Goal: Task Accomplishment & Management: Use online tool/utility

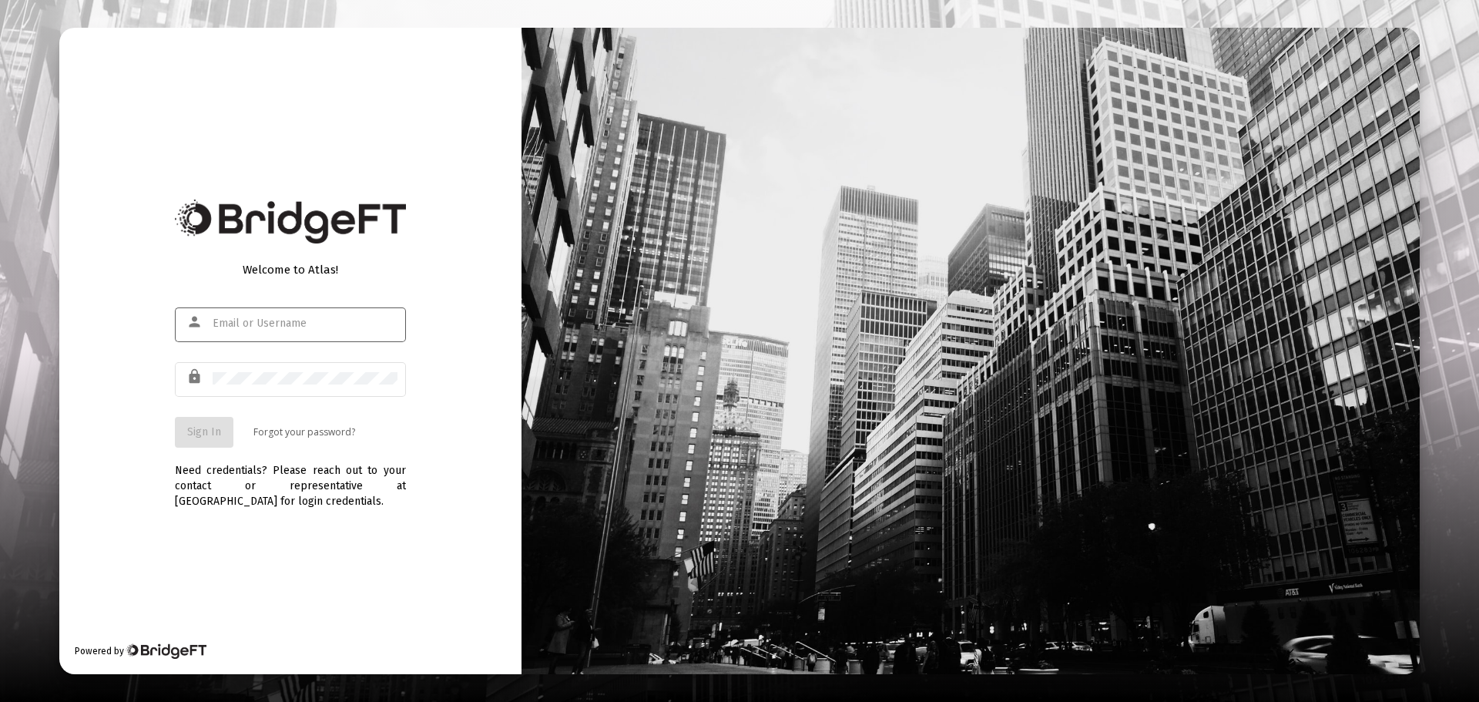
click at [304, 327] on input "text" at bounding box center [305, 323] width 185 height 12
type input "[EMAIL_ADDRESS][DOMAIN_NAME]"
click at [204, 428] on span "Sign In" at bounding box center [204, 431] width 34 height 13
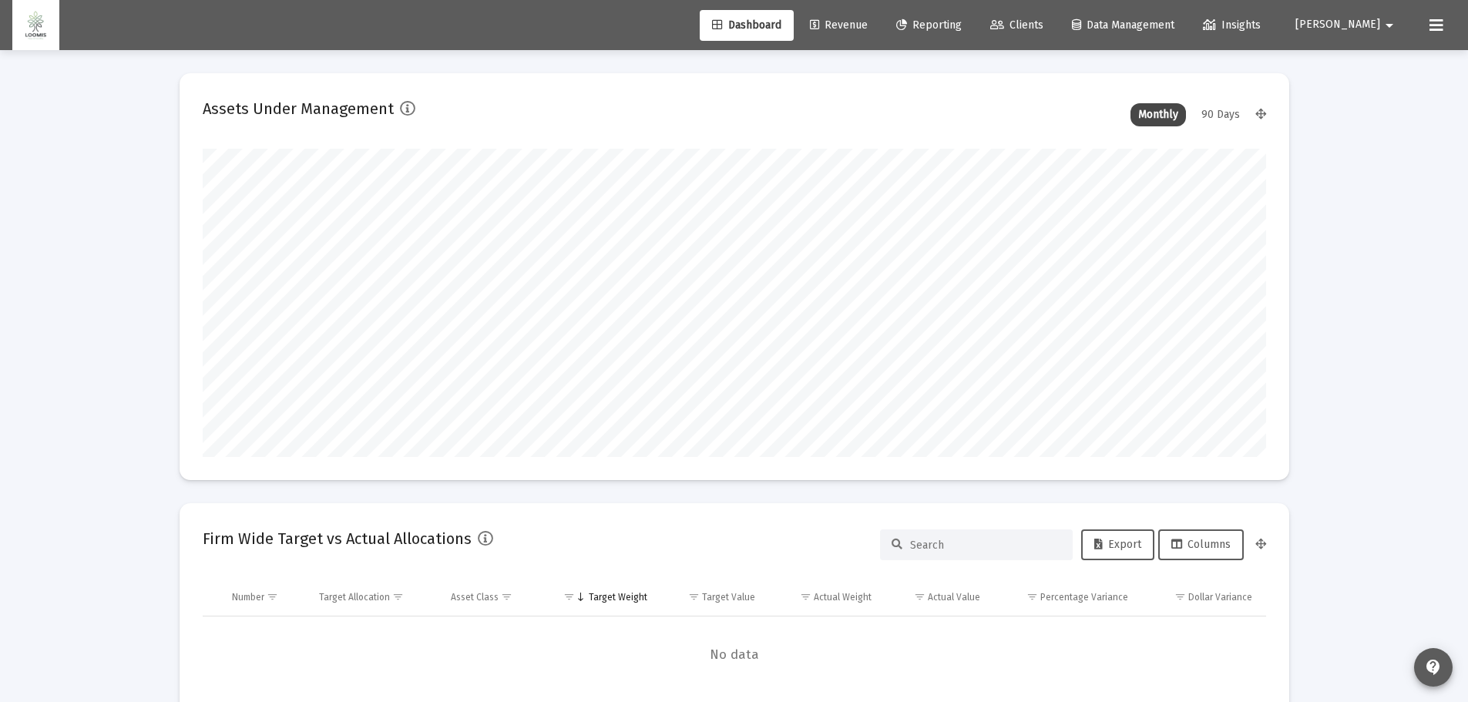
type input "[DATE]"
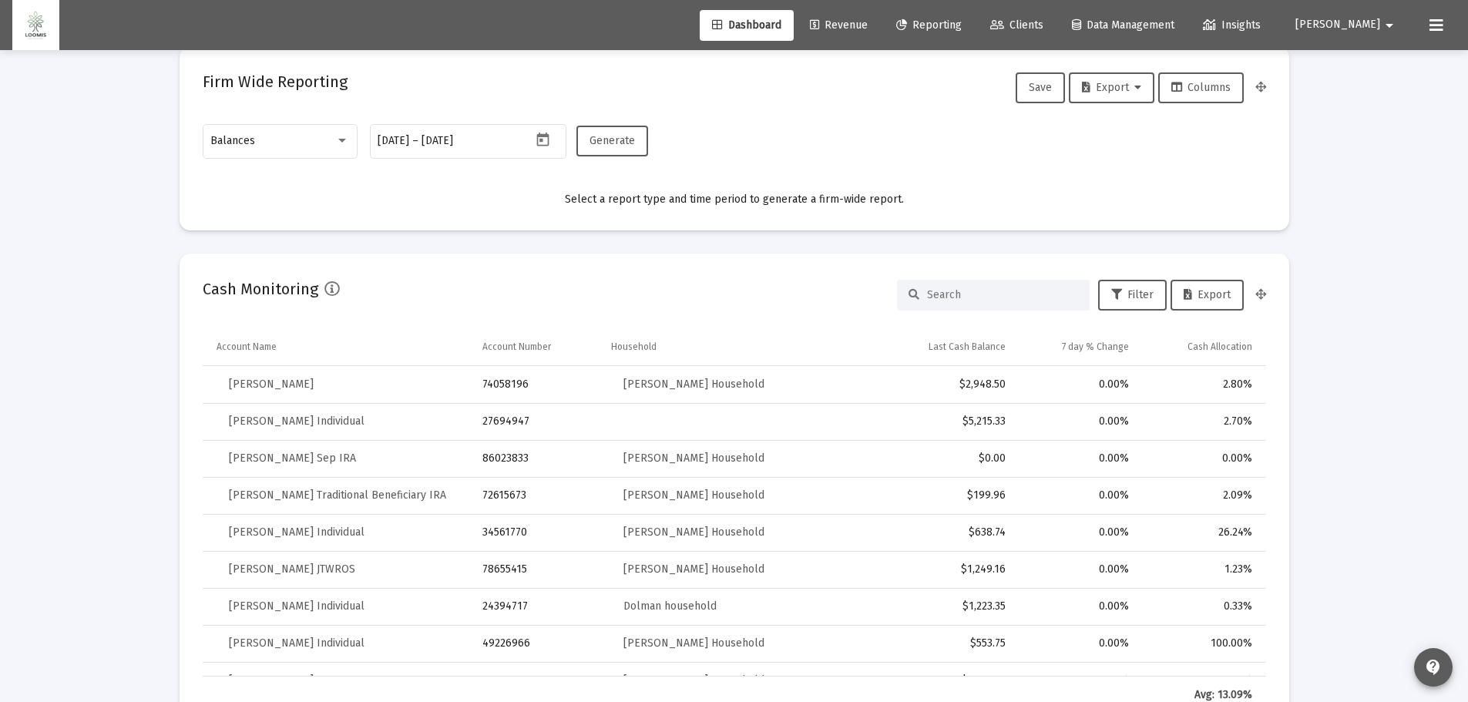
scroll to position [385, 0]
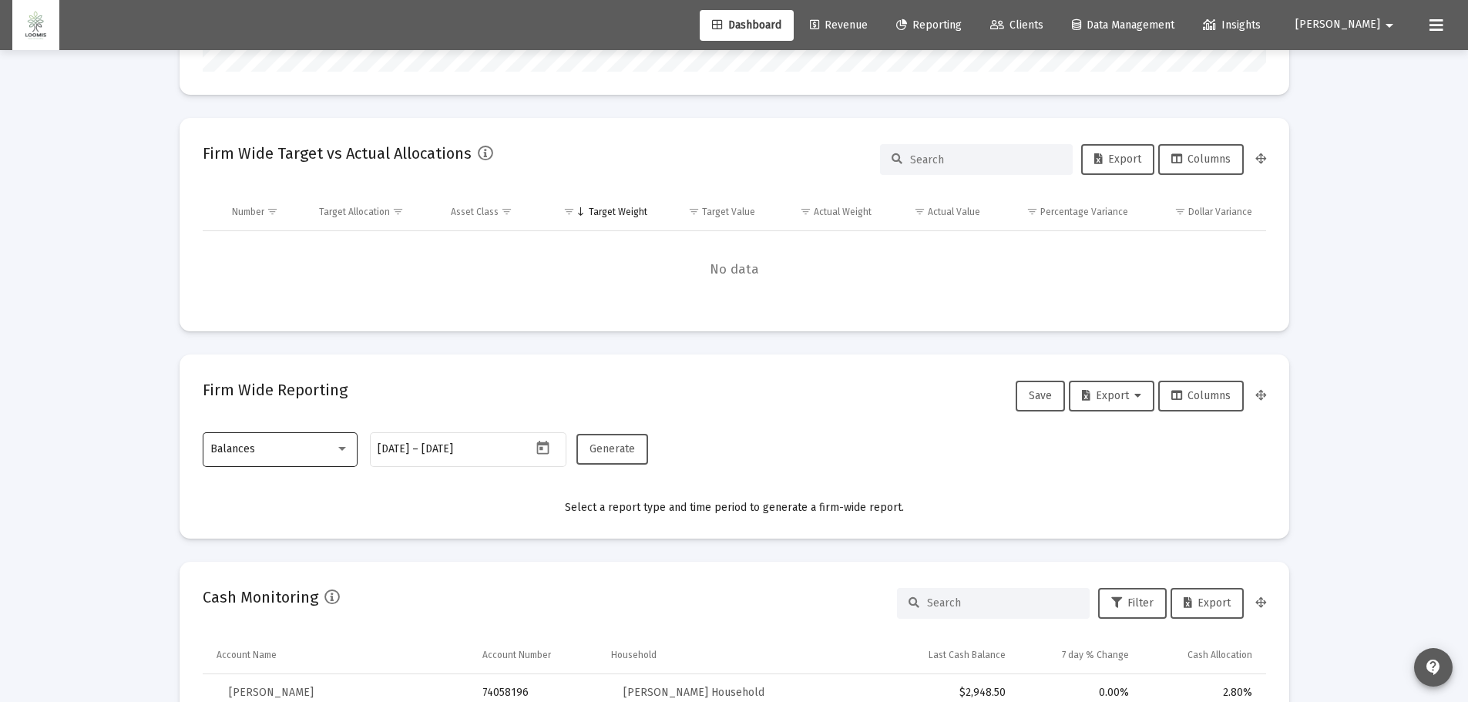
click at [281, 452] on div "Balances" at bounding box center [272, 449] width 125 height 12
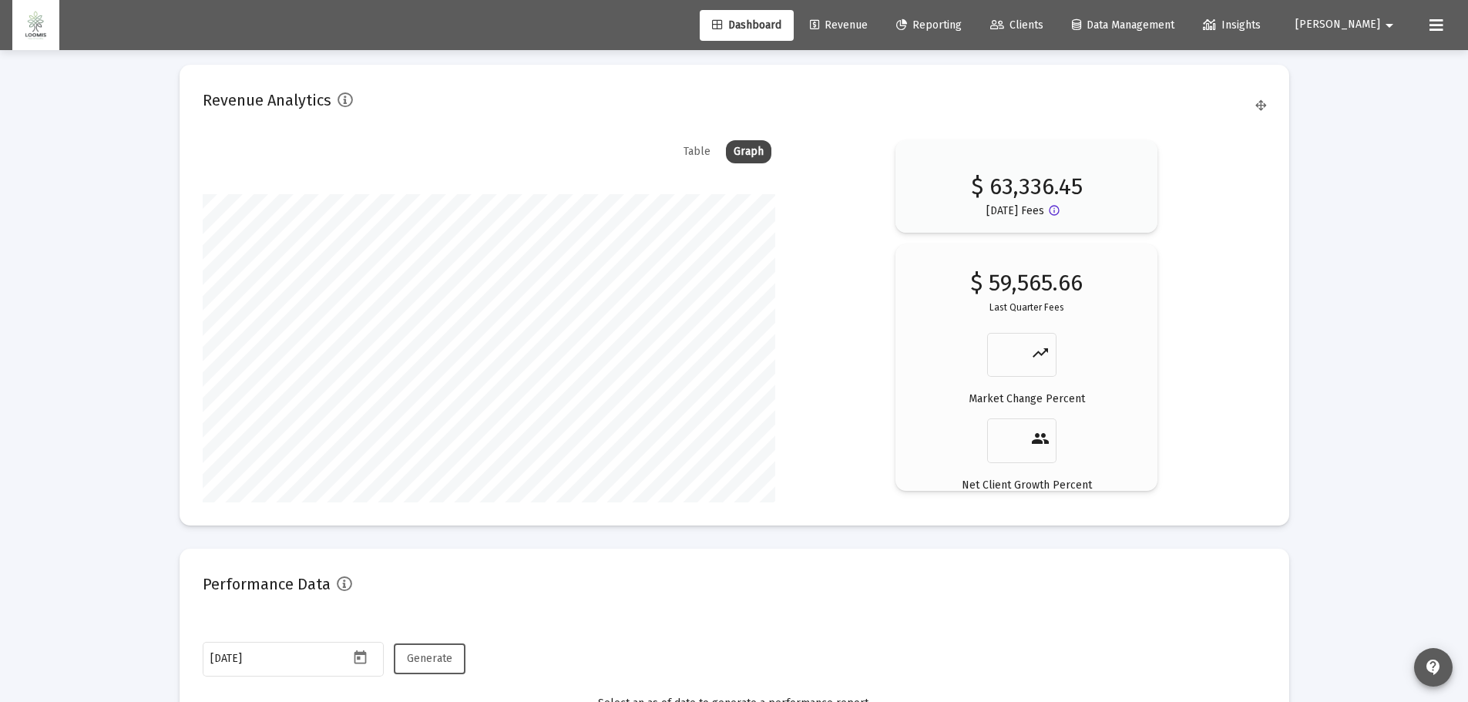
scroll to position [2328, 0]
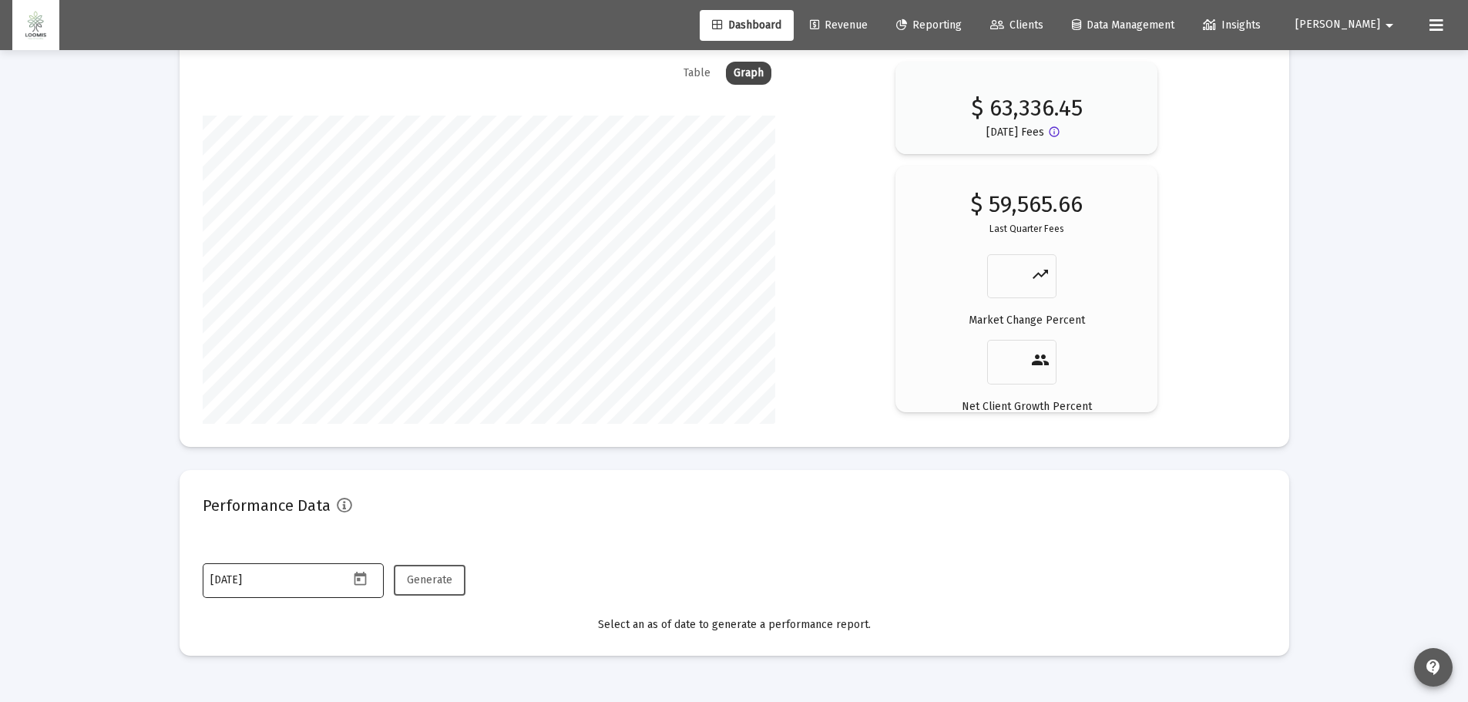
click at [310, 574] on div at bounding box center [734, 351] width 1468 height 702
click at [366, 576] on icon "Open calendar" at bounding box center [360, 579] width 12 height 14
click at [371, 322] on button "Previous month" at bounding box center [372, 320] width 31 height 31
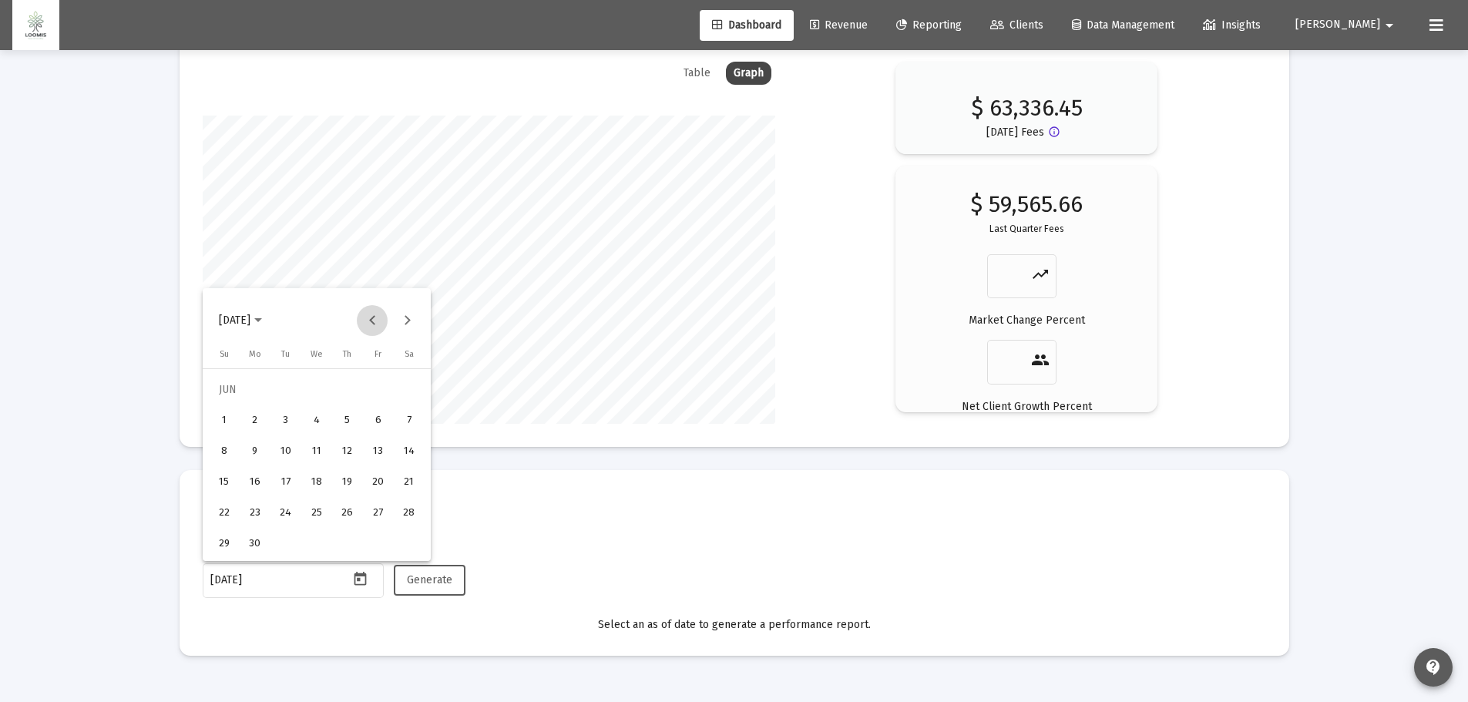
click at [371, 322] on button "Previous month" at bounding box center [372, 320] width 31 height 31
click at [374, 322] on button "Previous month" at bounding box center [372, 320] width 31 height 31
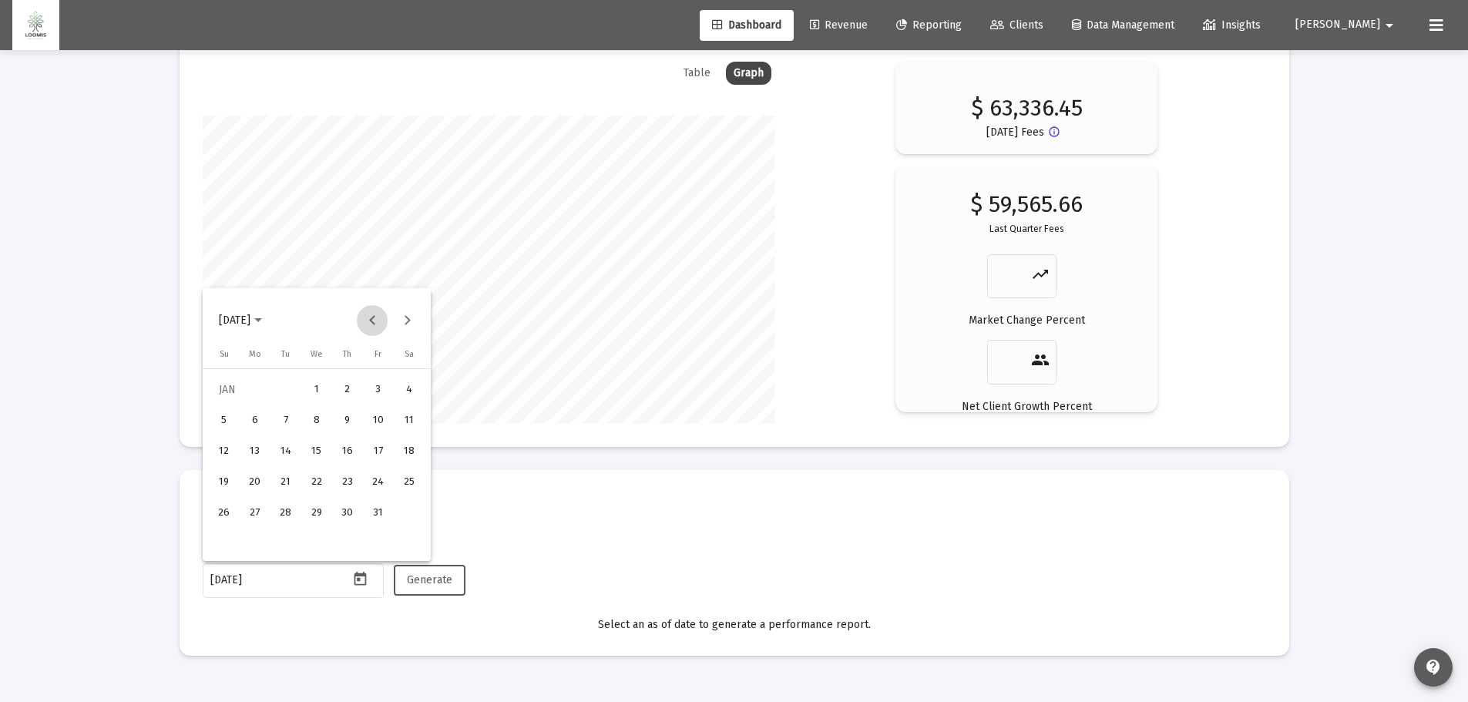
click at [374, 322] on button "Previous month" at bounding box center [372, 320] width 31 height 31
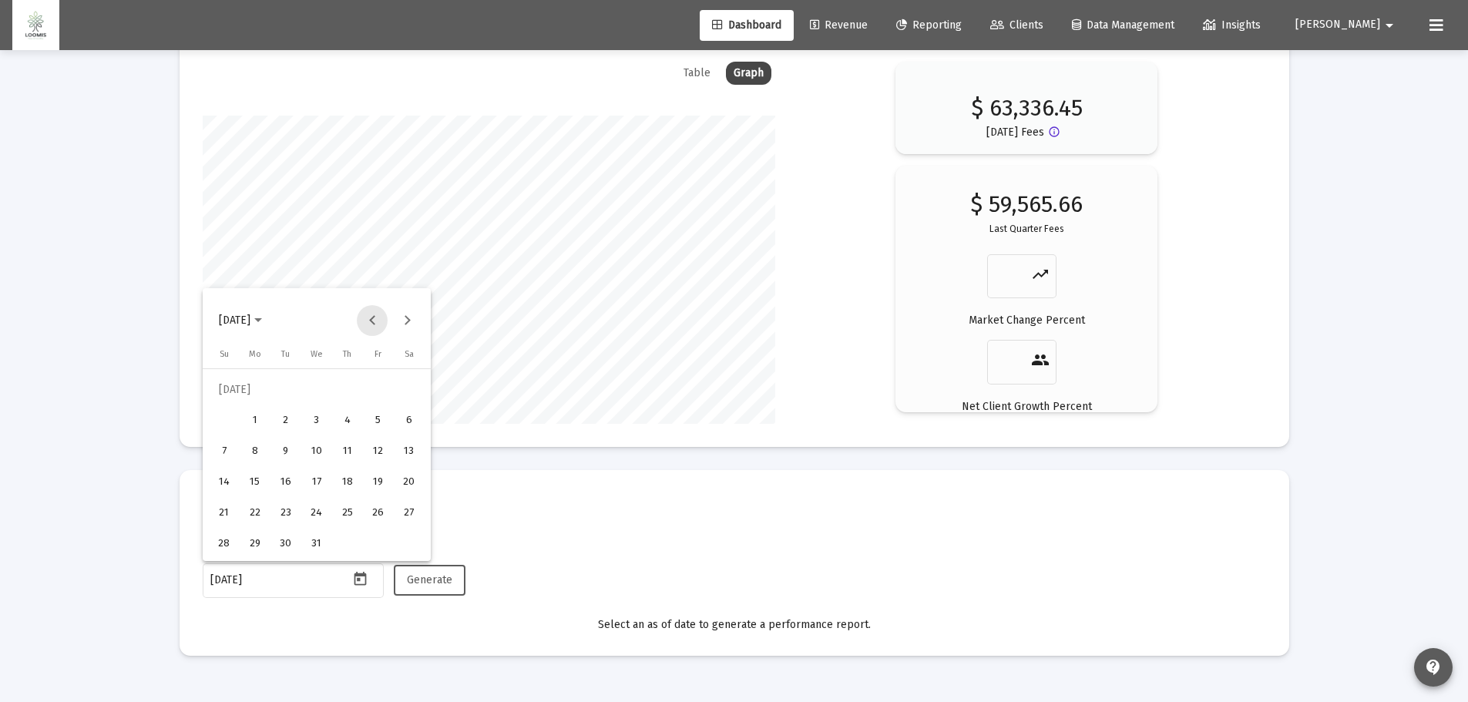
click at [374, 322] on button "Previous month" at bounding box center [372, 320] width 31 height 31
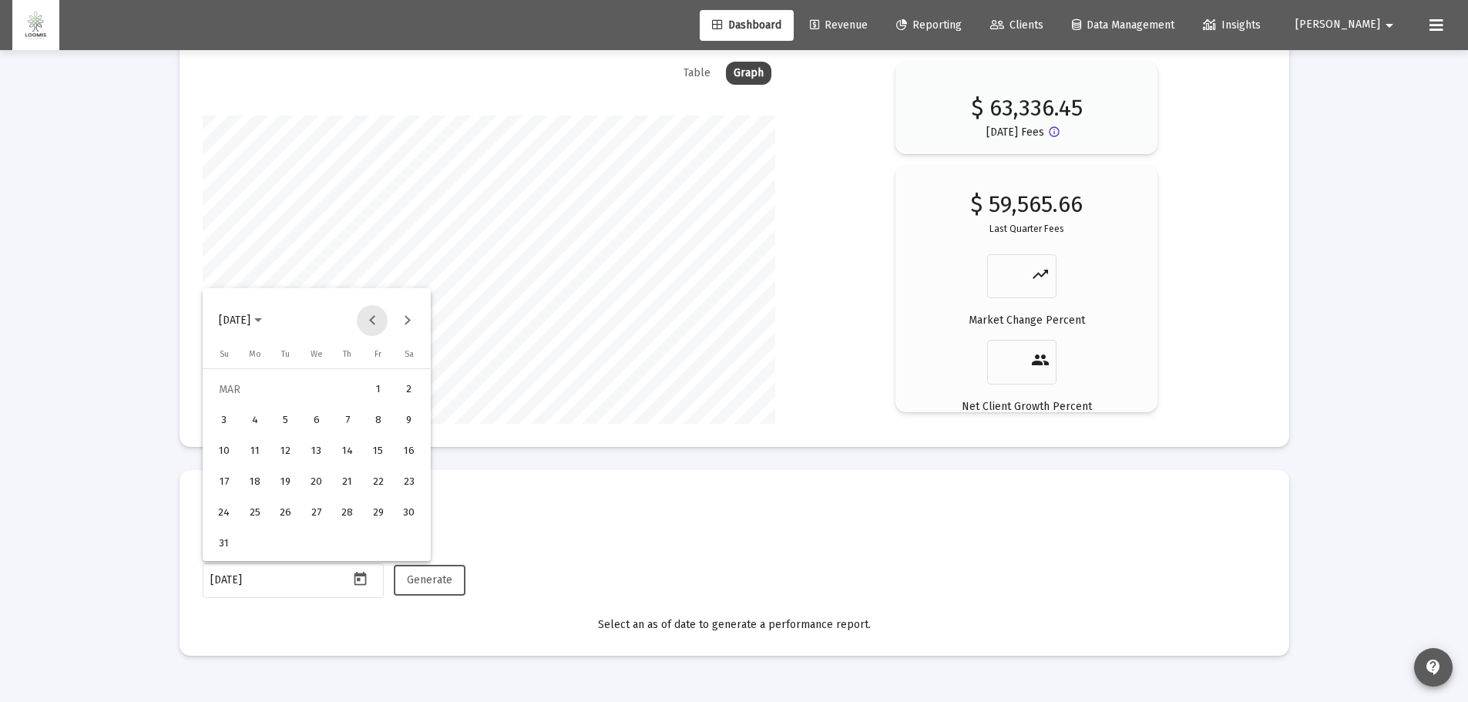
click at [374, 322] on button "Previous month" at bounding box center [372, 320] width 31 height 31
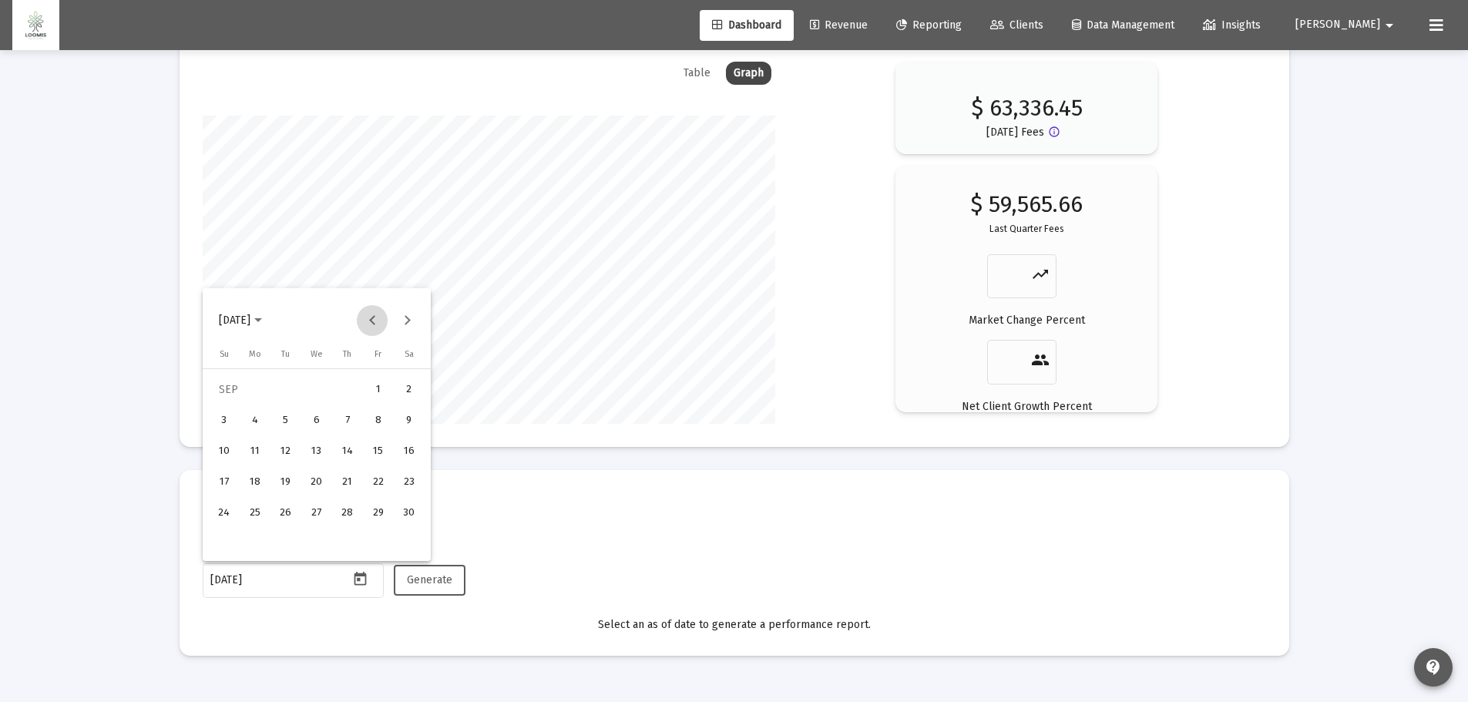
click at [374, 322] on button "Previous month" at bounding box center [372, 320] width 31 height 31
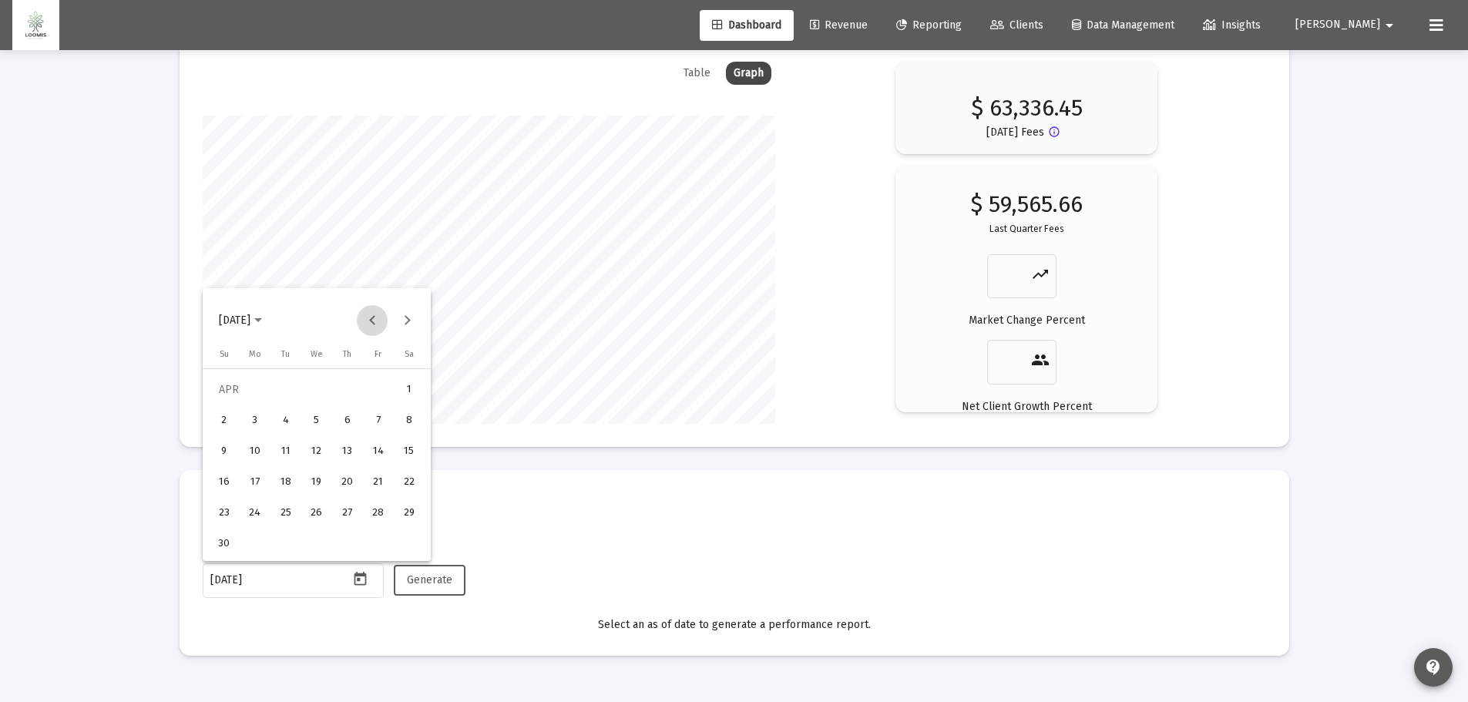
click at [374, 322] on button "Previous month" at bounding box center [372, 320] width 31 height 31
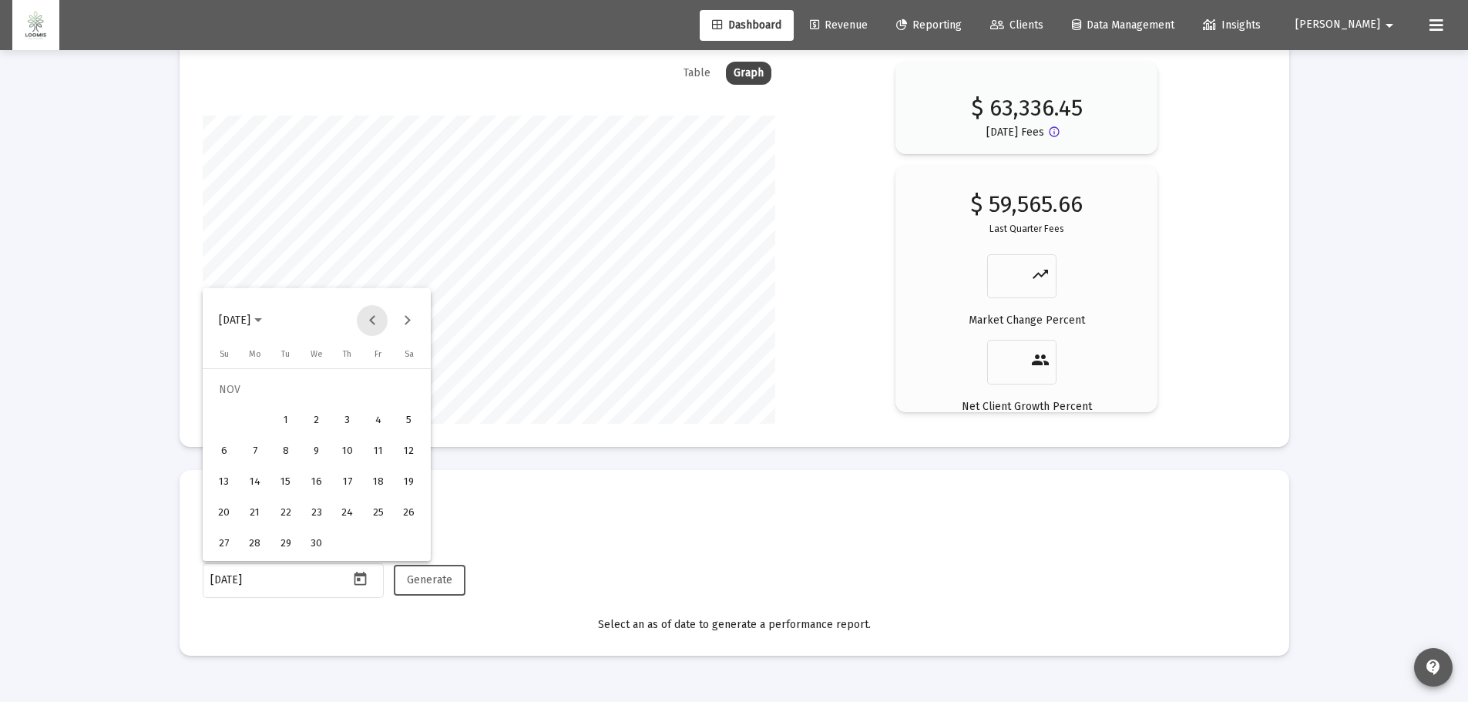
click at [374, 322] on button "Previous month" at bounding box center [372, 320] width 31 height 31
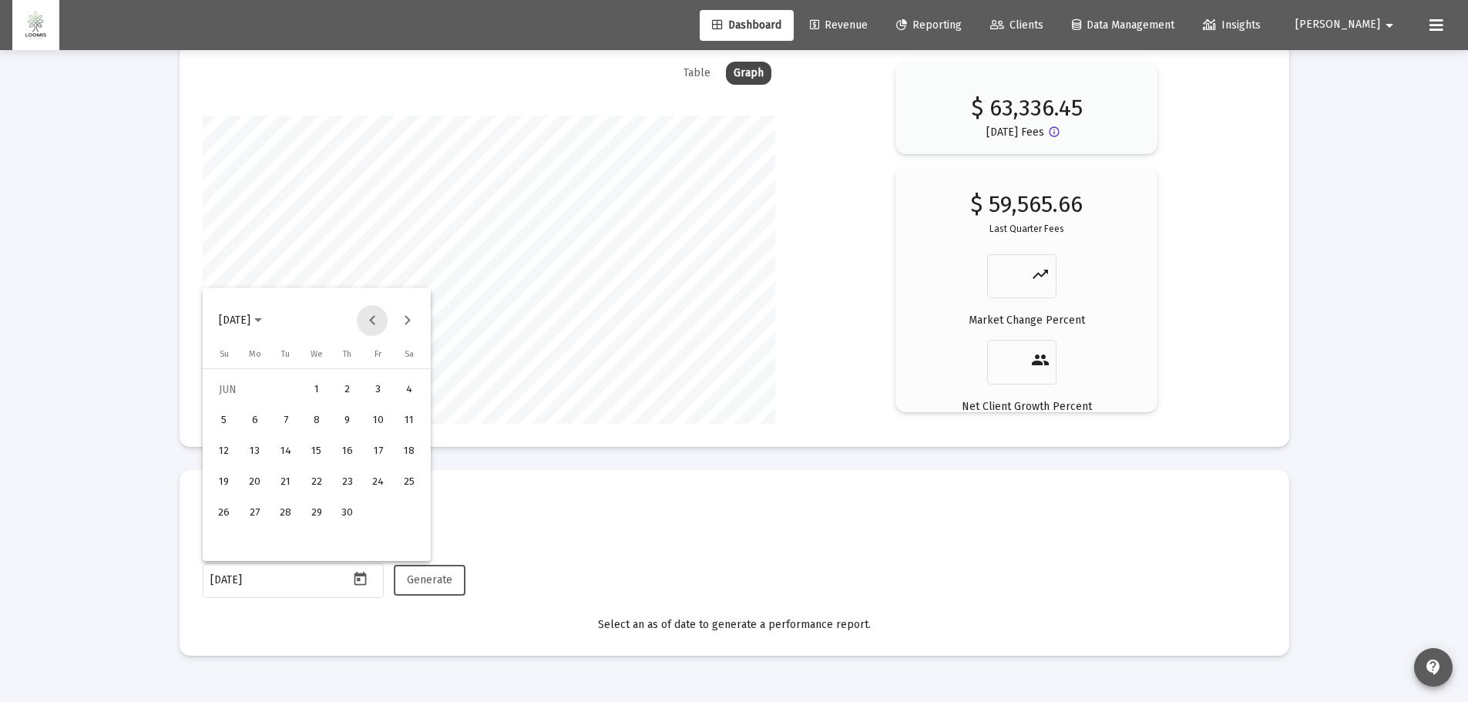
click at [374, 322] on button "Previous month" at bounding box center [372, 320] width 31 height 31
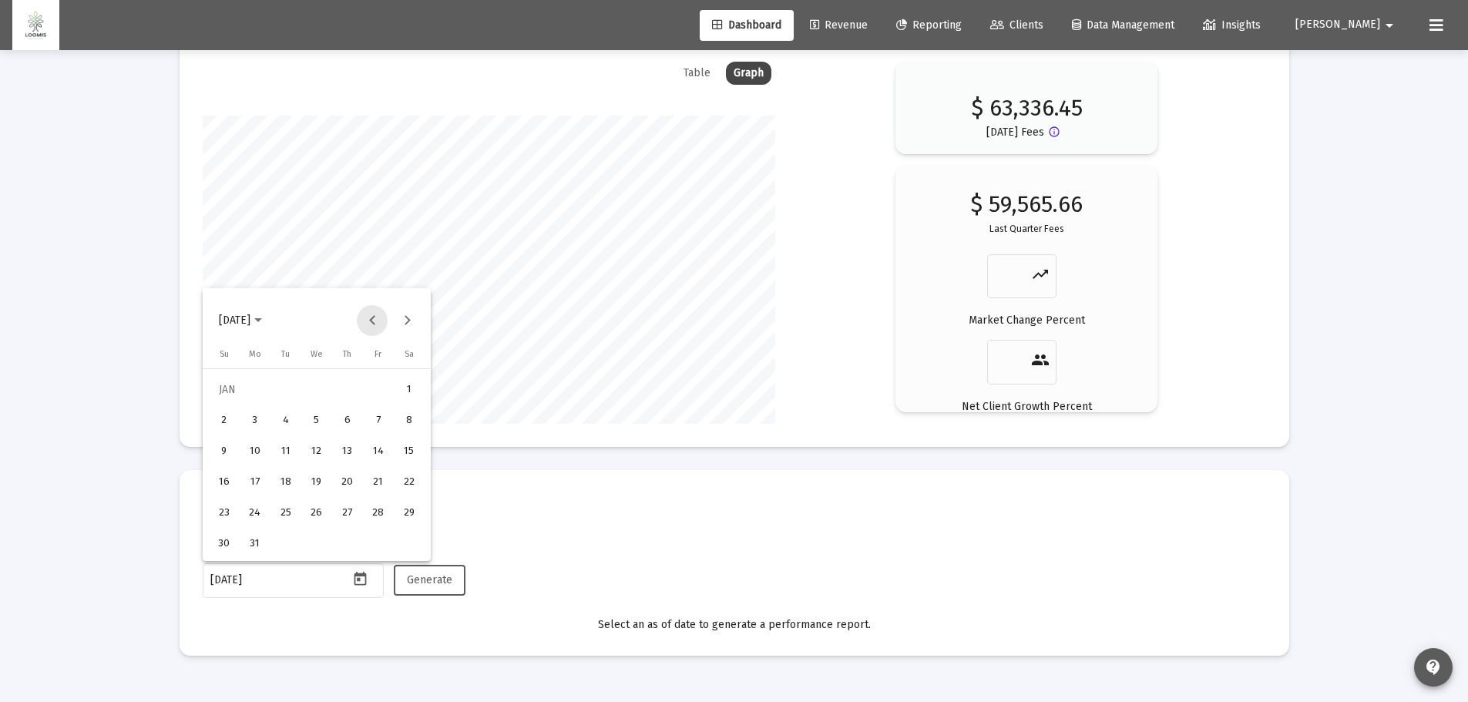
click at [374, 322] on button "Previous month" at bounding box center [372, 320] width 31 height 31
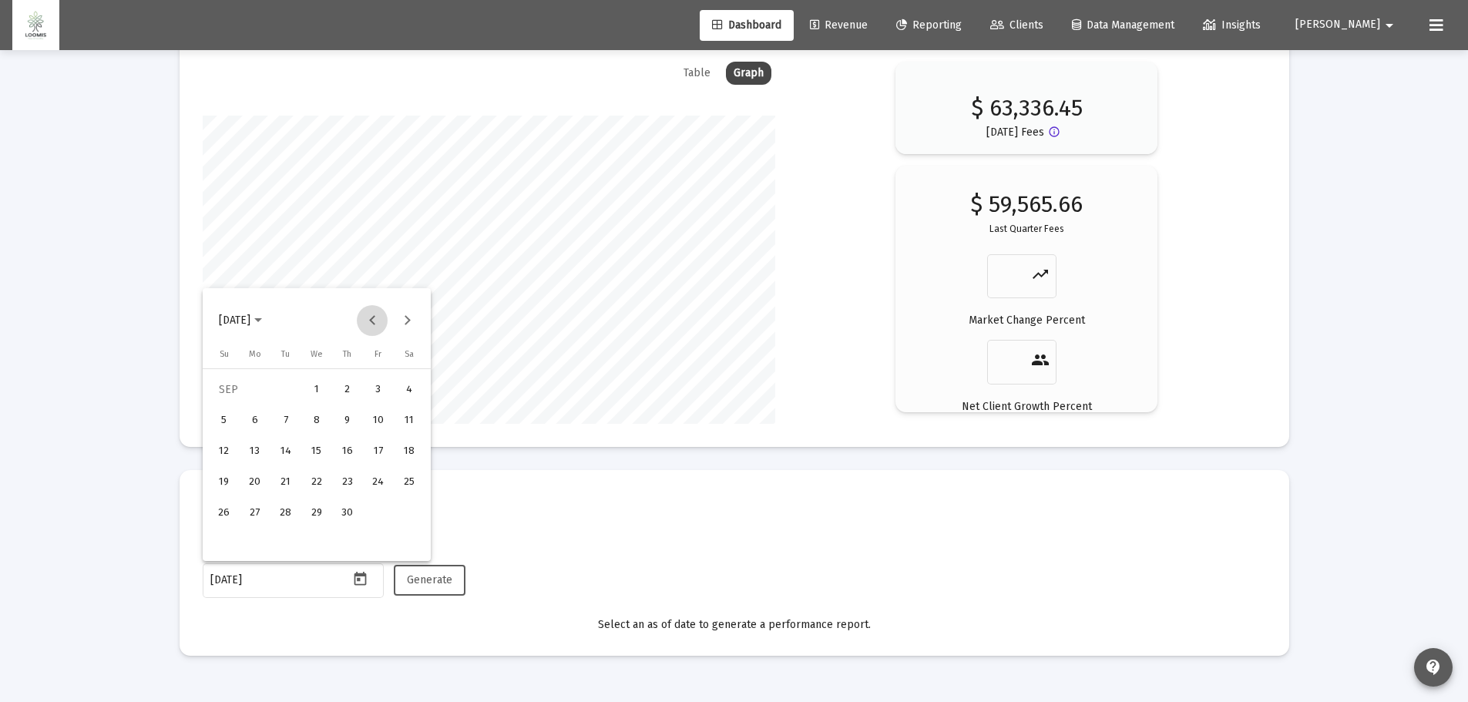
click at [374, 322] on button "Previous month" at bounding box center [372, 320] width 31 height 31
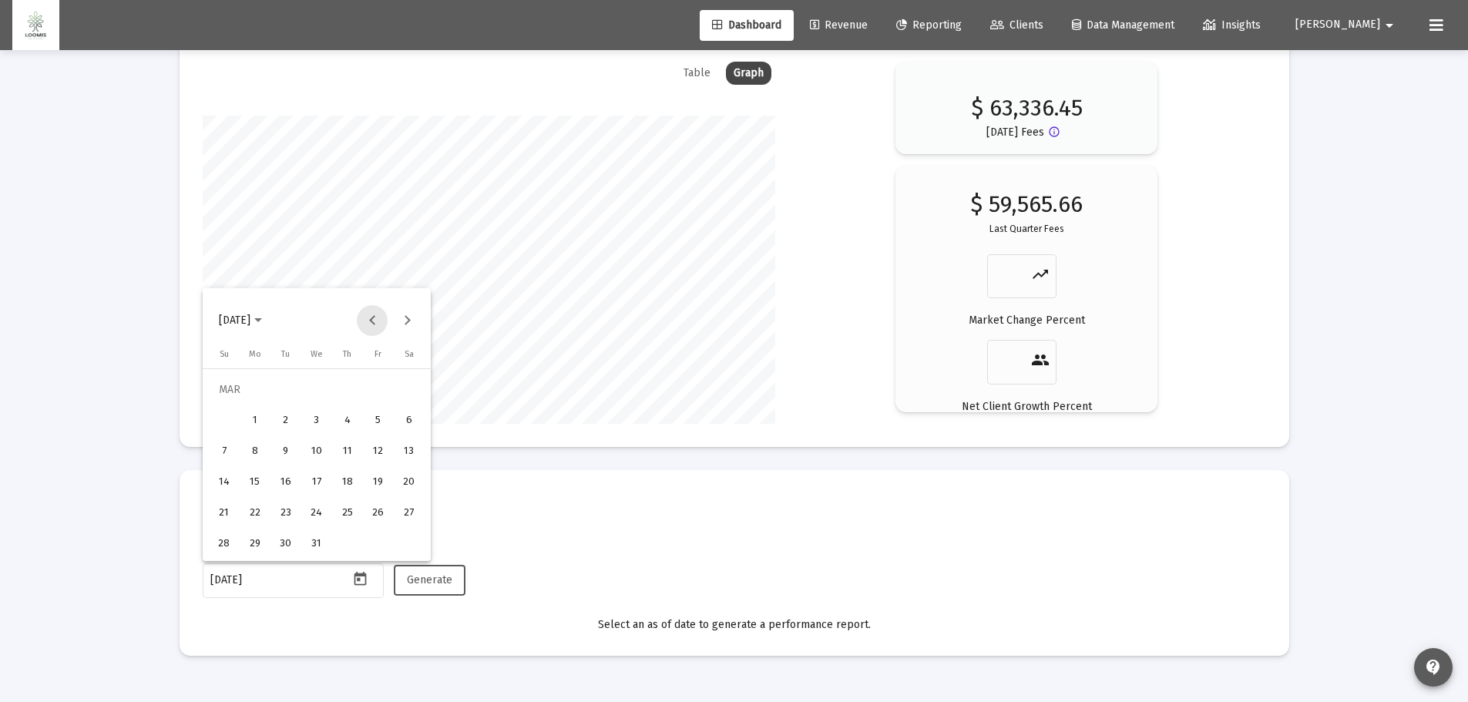
click at [374, 322] on button "Previous month" at bounding box center [372, 320] width 31 height 31
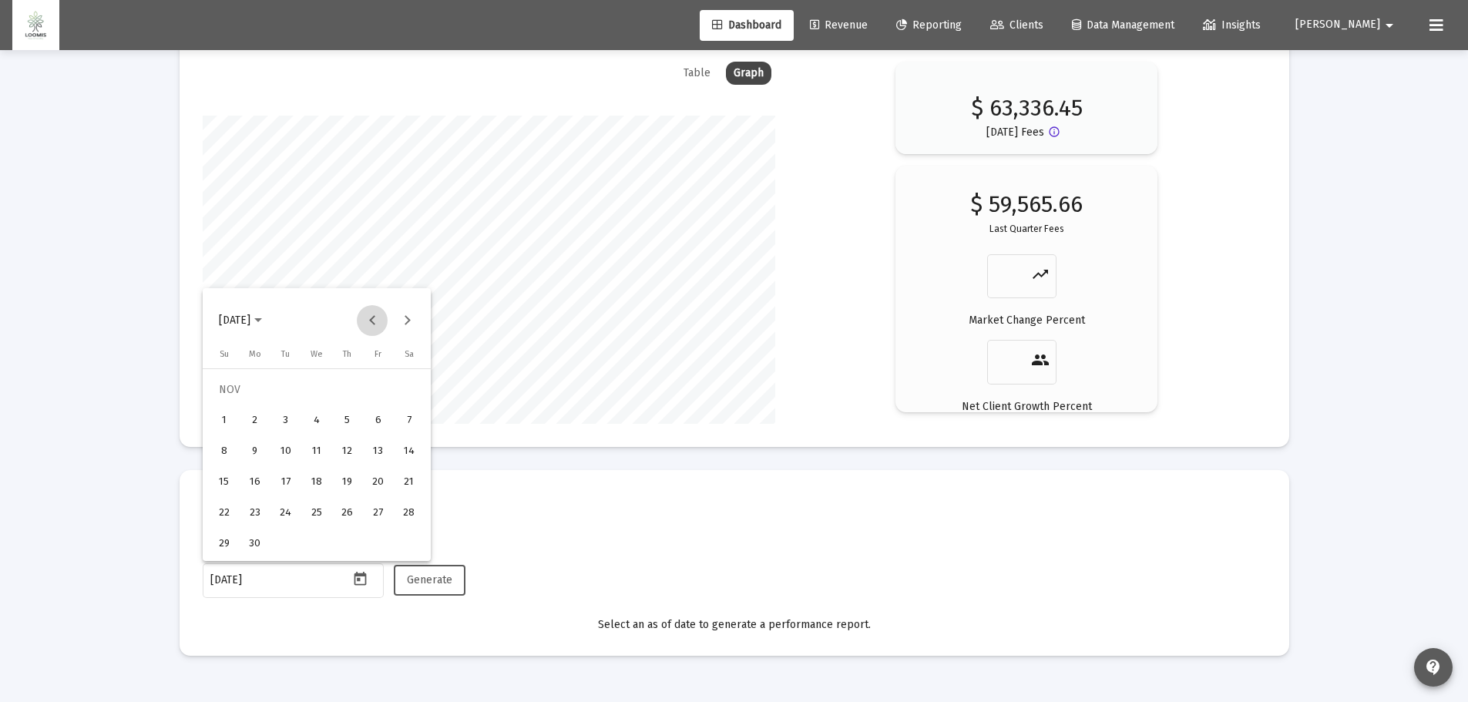
click at [374, 322] on button "Previous month" at bounding box center [372, 320] width 31 height 31
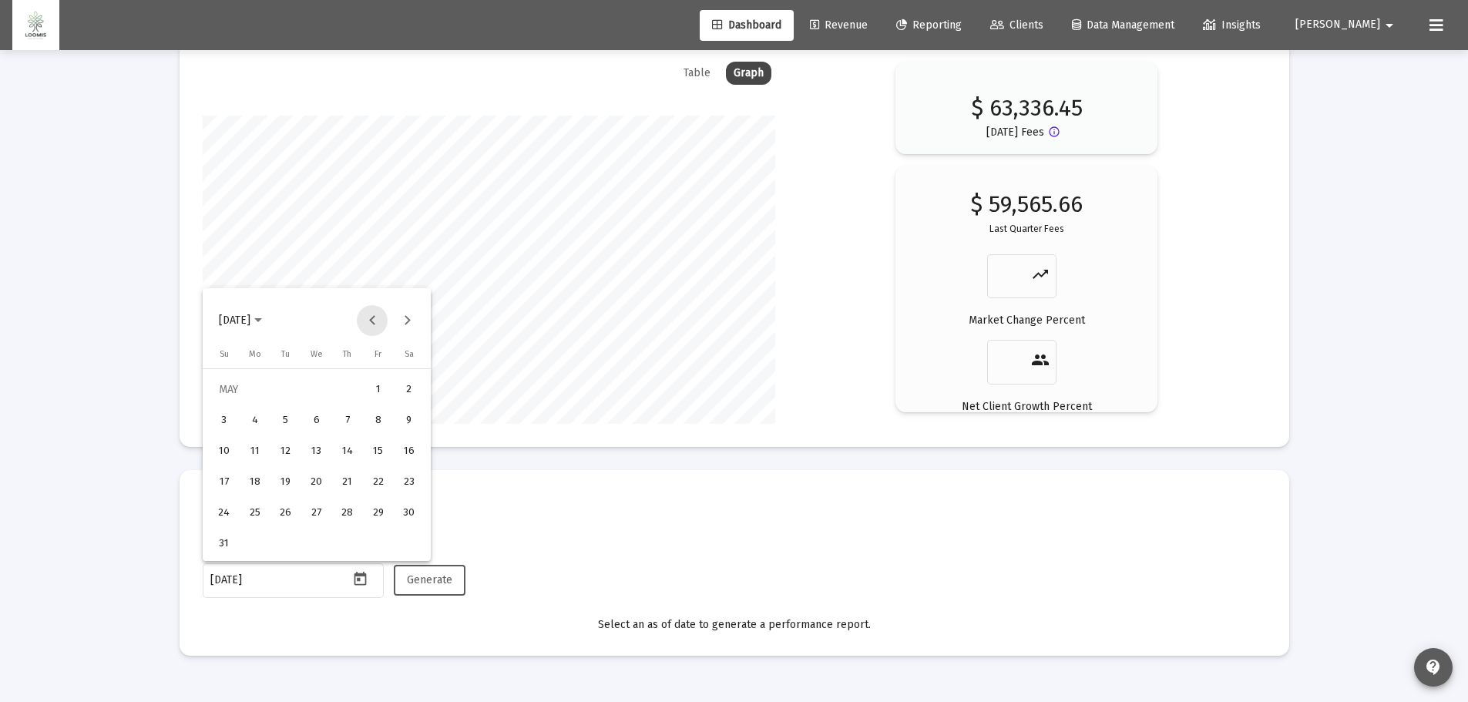
click at [374, 322] on button "Previous month" at bounding box center [372, 320] width 31 height 31
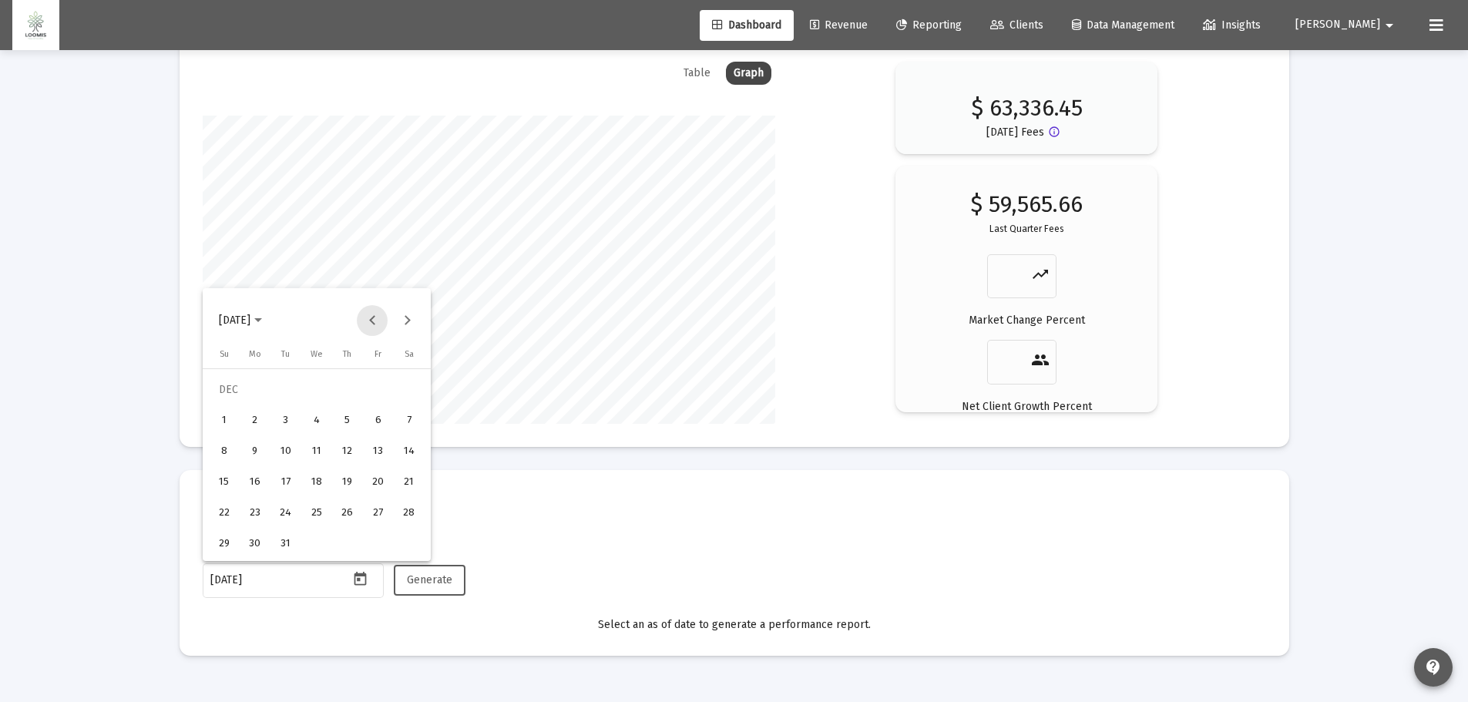
click at [374, 322] on button "Previous month" at bounding box center [372, 320] width 31 height 31
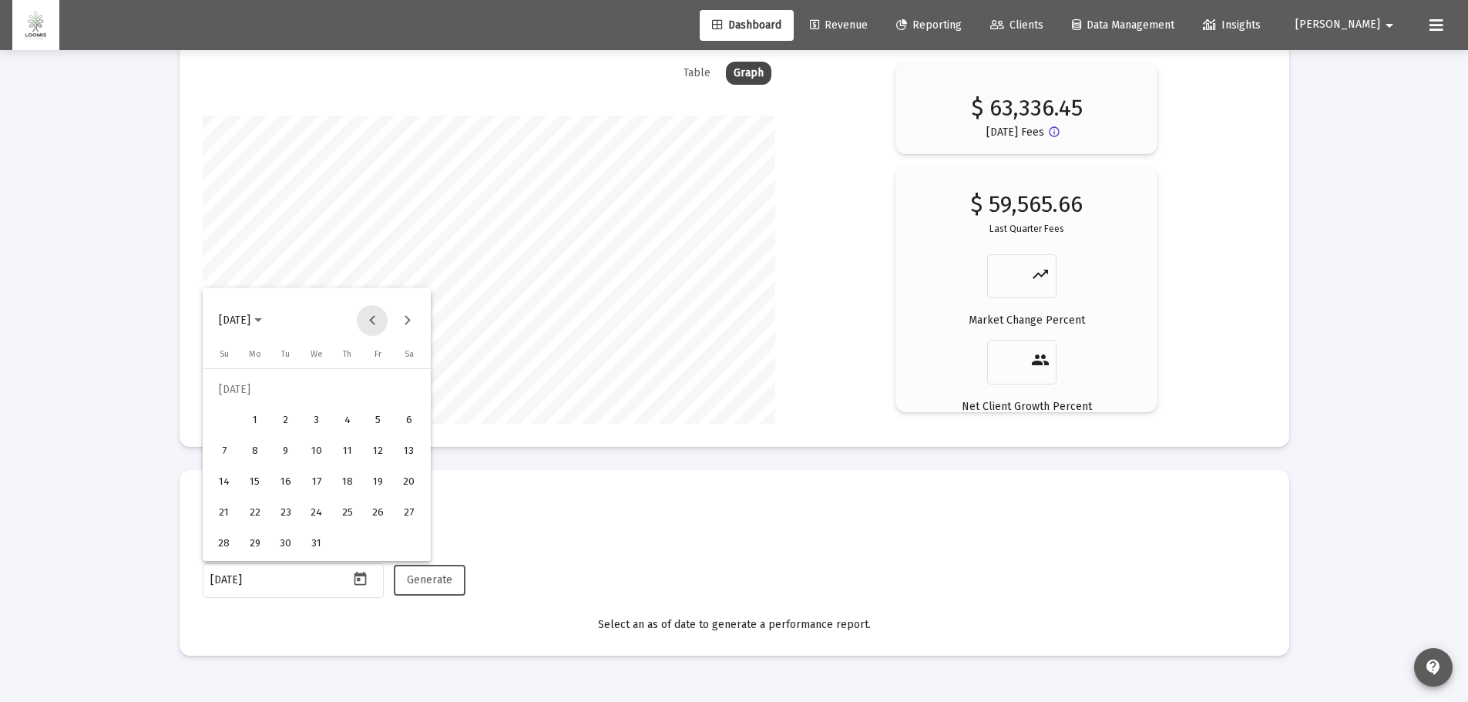
click at [374, 322] on button "Previous month" at bounding box center [372, 320] width 31 height 31
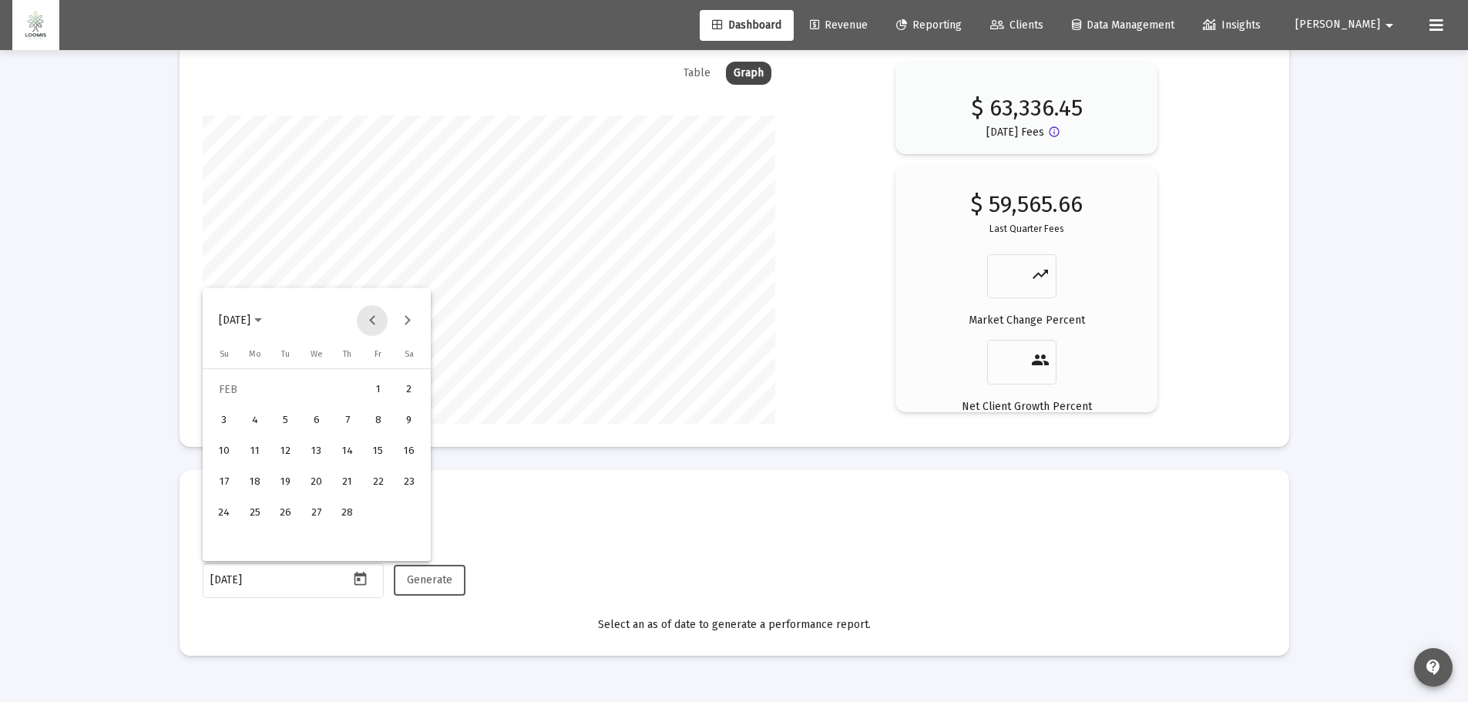
click at [374, 322] on button "Previous month" at bounding box center [372, 320] width 31 height 31
click at [404, 317] on button "Next month" at bounding box center [406, 320] width 31 height 31
click at [349, 546] on div "31" at bounding box center [348, 544] width 28 height 28
click at [432, 582] on span "Generate" at bounding box center [429, 579] width 45 height 13
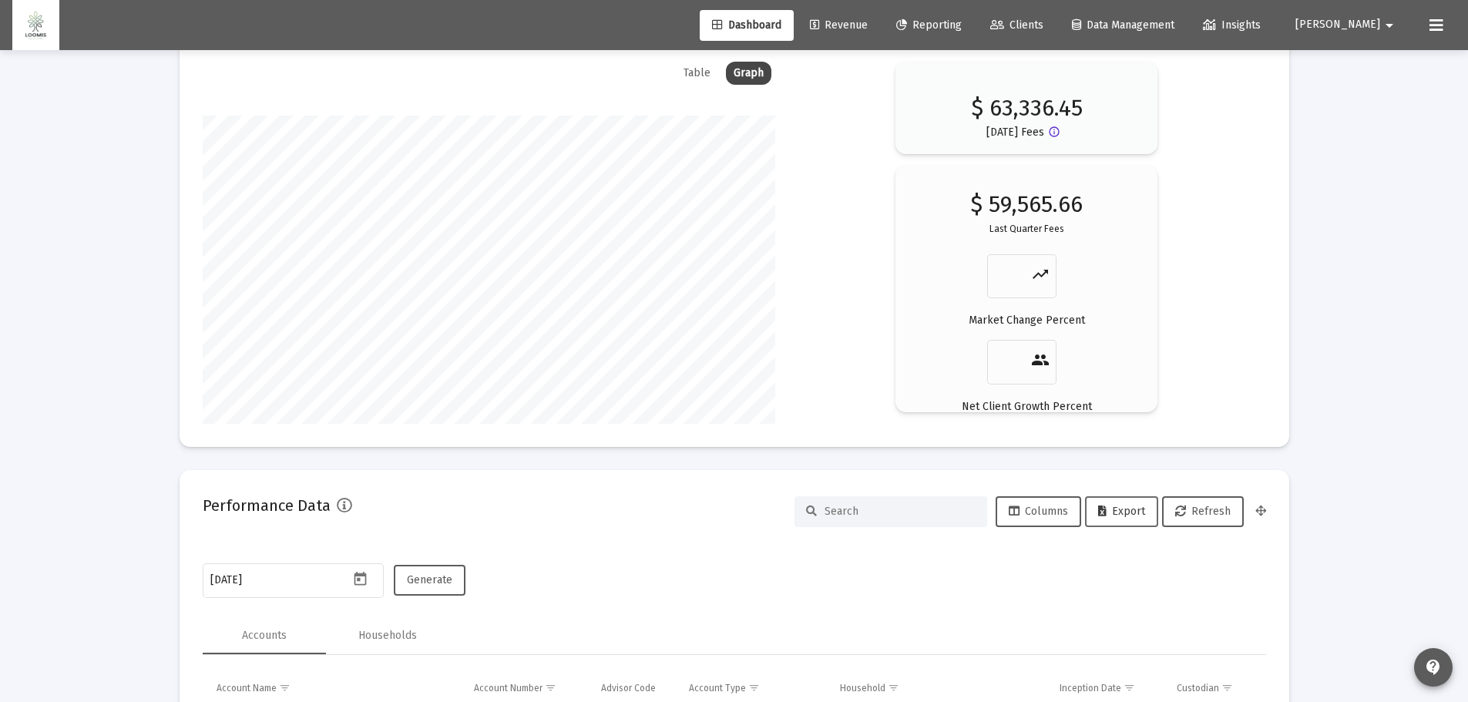
click at [1124, 513] on span "Export" at bounding box center [1121, 511] width 47 height 13
click at [357, 584] on icon "Open calendar" at bounding box center [360, 579] width 12 height 14
click at [407, 326] on button "Next month" at bounding box center [406, 320] width 31 height 31
click at [347, 510] on div "28" at bounding box center [348, 513] width 28 height 28
click at [428, 577] on span "Generate" at bounding box center [429, 579] width 45 height 13
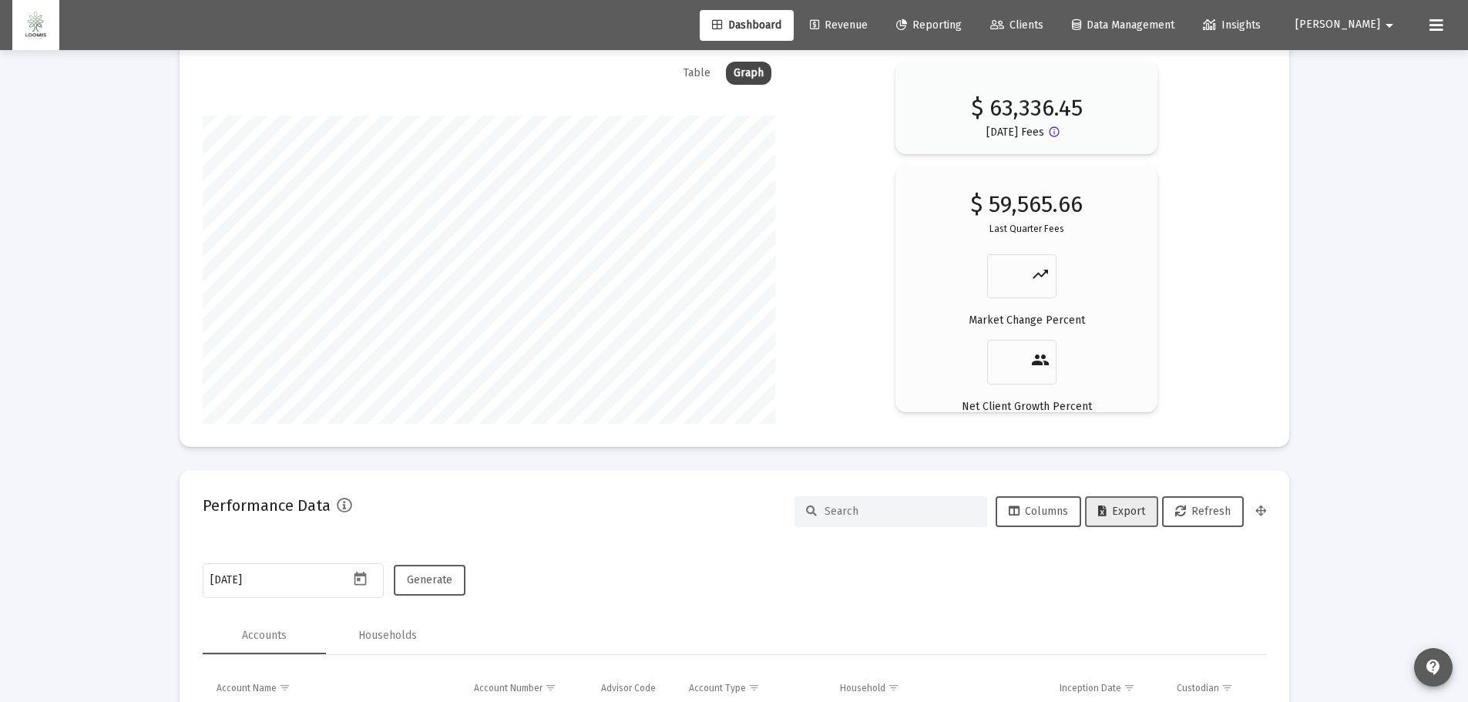
click at [1116, 509] on span "Export" at bounding box center [1121, 511] width 47 height 13
click at [361, 579] on icon "Open calendar" at bounding box center [360, 579] width 16 height 16
click at [408, 317] on button "Next month" at bounding box center [406, 320] width 31 height 31
click at [223, 545] on div "31" at bounding box center [224, 544] width 28 height 28
click at [419, 576] on span "Generate" at bounding box center [429, 579] width 45 height 13
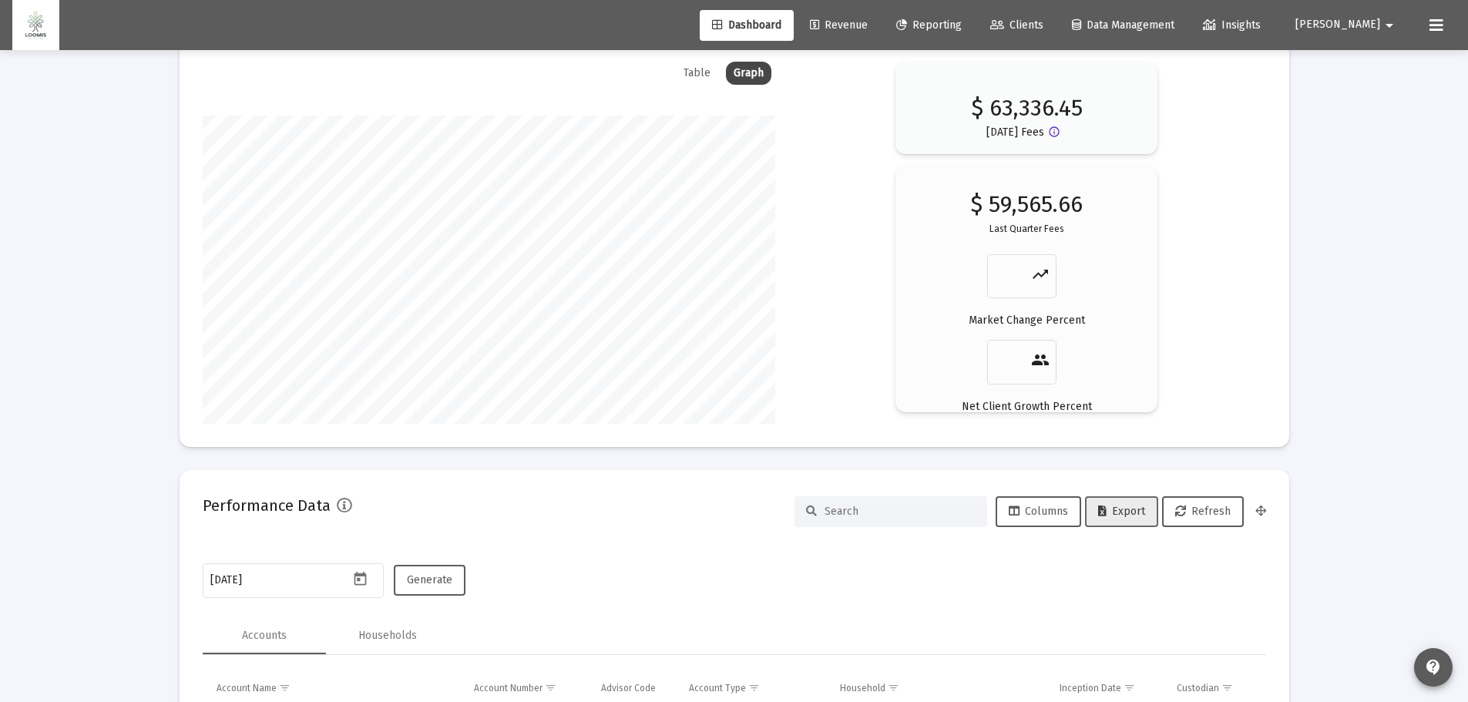
click at [1134, 515] on span "Export" at bounding box center [1121, 511] width 47 height 13
click at [361, 582] on icon "Open calendar" at bounding box center [360, 579] width 16 height 16
click at [411, 319] on button "Next month" at bounding box center [406, 320] width 31 height 31
click at [284, 542] on div "30" at bounding box center [286, 544] width 28 height 28
click at [452, 582] on button "Generate" at bounding box center [430, 580] width 72 height 31
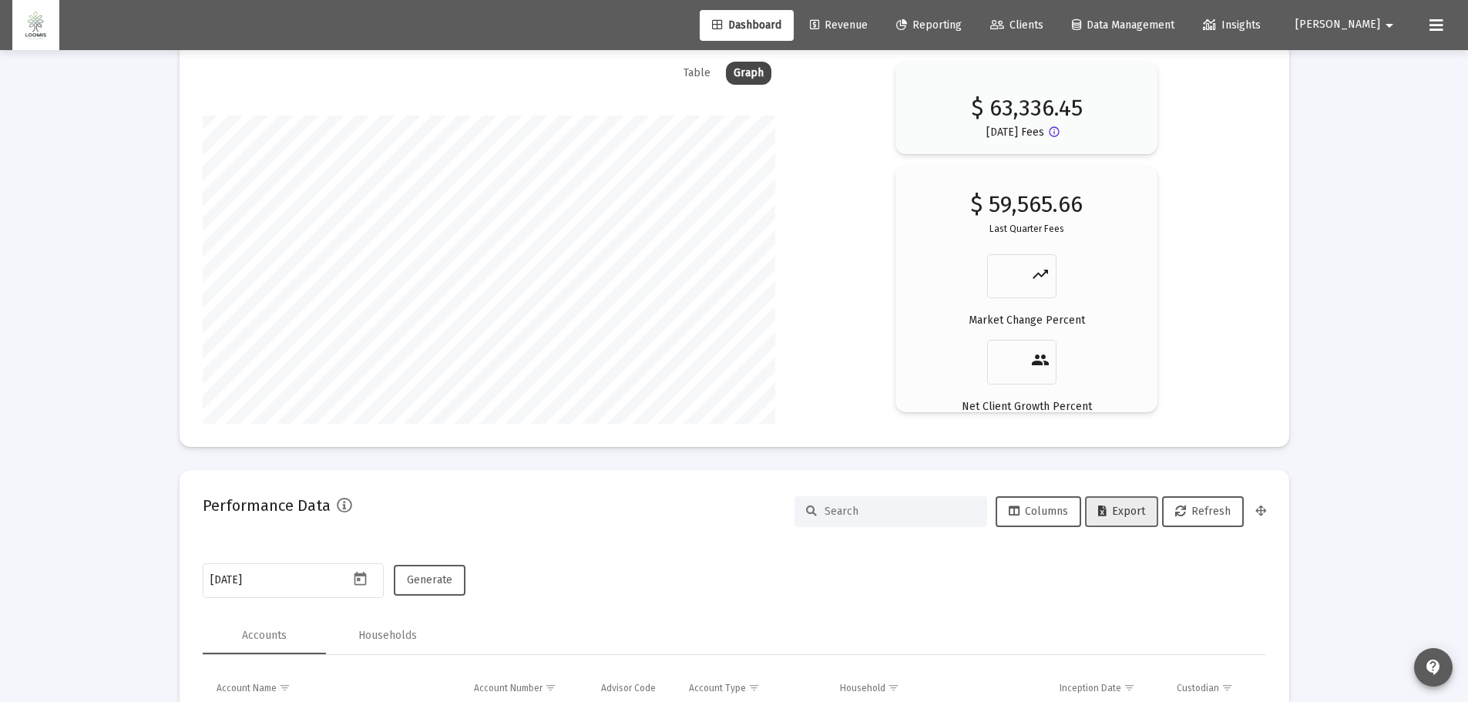
click at [1125, 513] on span "Export" at bounding box center [1121, 511] width 47 height 13
click at [363, 579] on icon "Open calendar" at bounding box center [360, 579] width 16 height 16
click at [411, 322] on button "Next month" at bounding box center [406, 320] width 31 height 31
click at [379, 512] on div "31" at bounding box center [378, 513] width 28 height 28
click at [428, 579] on span "Generate" at bounding box center [429, 579] width 45 height 13
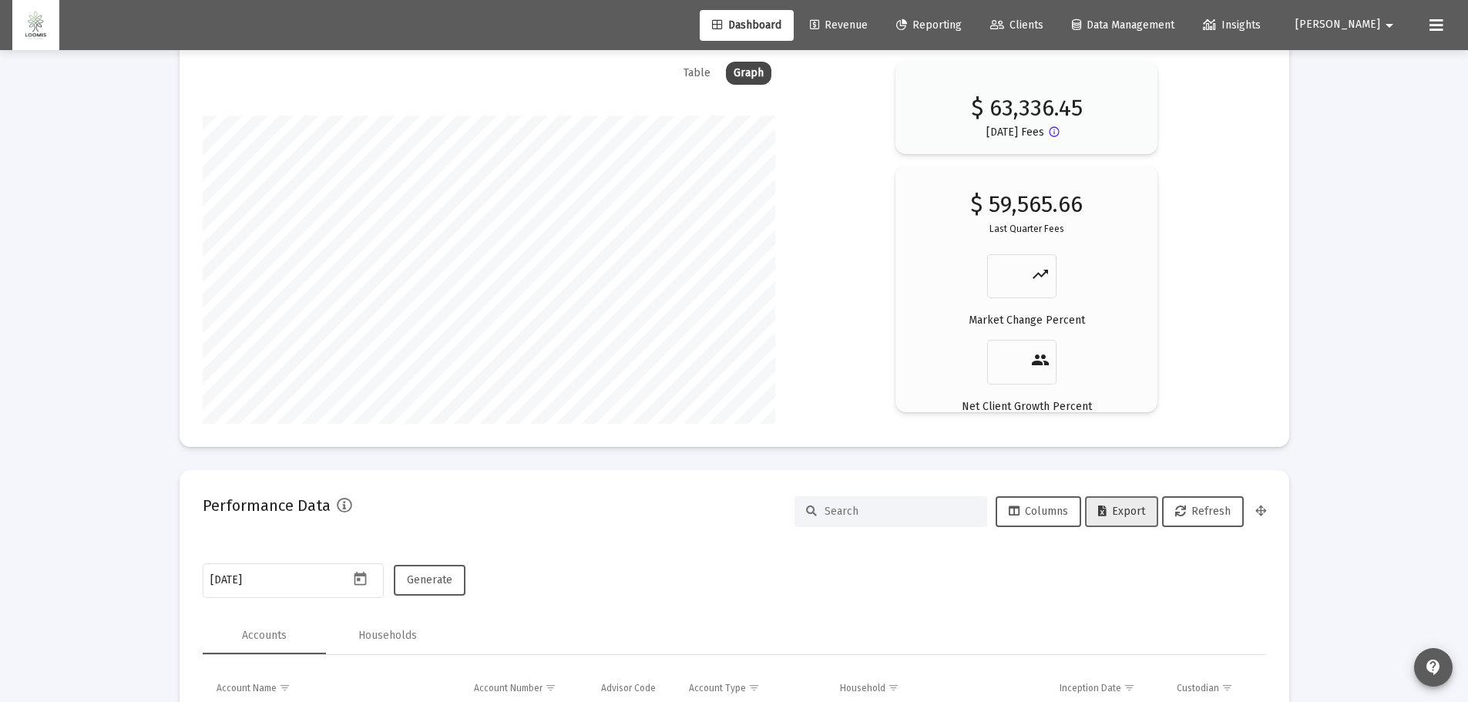
click at [1133, 515] on span "Export" at bounding box center [1121, 511] width 47 height 13
click at [357, 575] on icon "Open calendar" at bounding box center [360, 579] width 12 height 14
click at [406, 326] on button "Next month" at bounding box center [406, 320] width 31 height 31
click at [226, 546] on div "30" at bounding box center [224, 544] width 28 height 28
click at [418, 578] on span "Generate" at bounding box center [429, 579] width 45 height 13
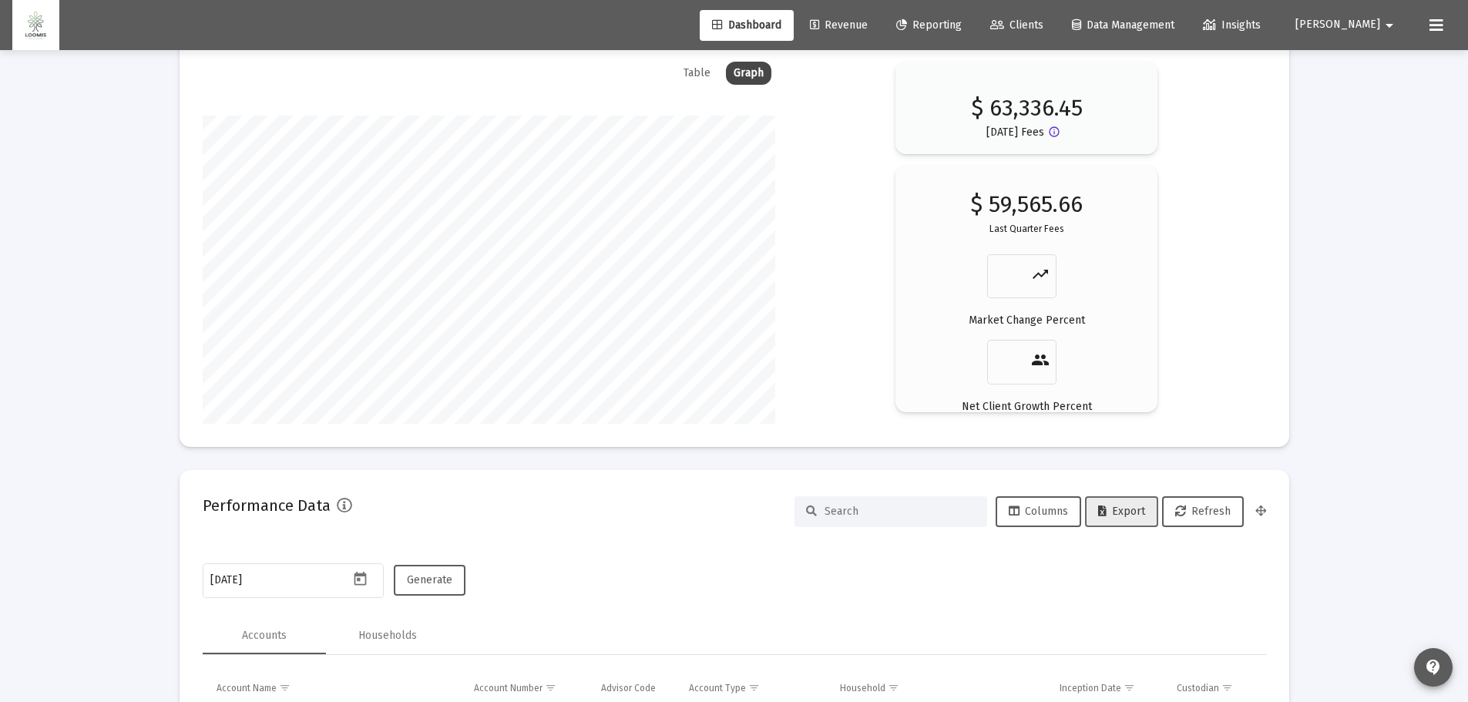
click at [1124, 519] on button "Export" at bounding box center [1121, 511] width 73 height 31
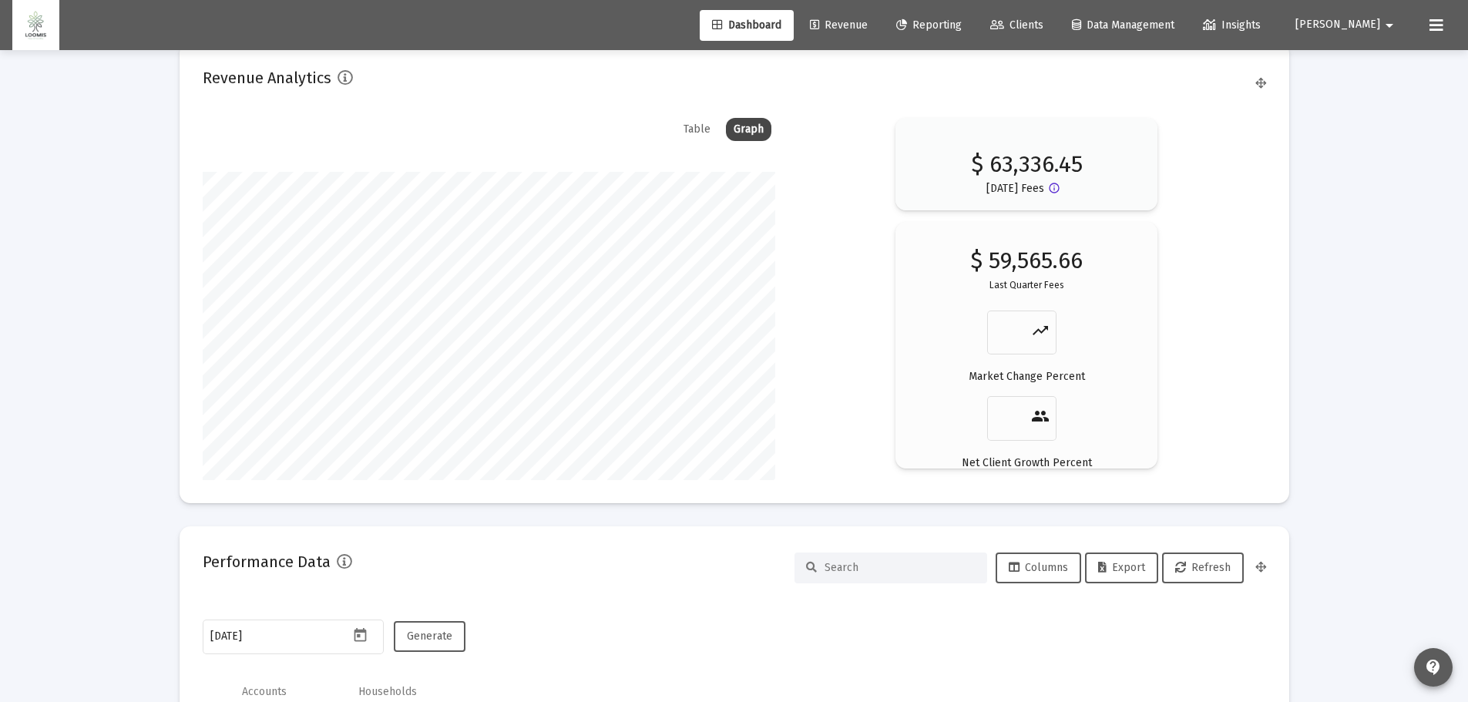
scroll to position [2250, 0]
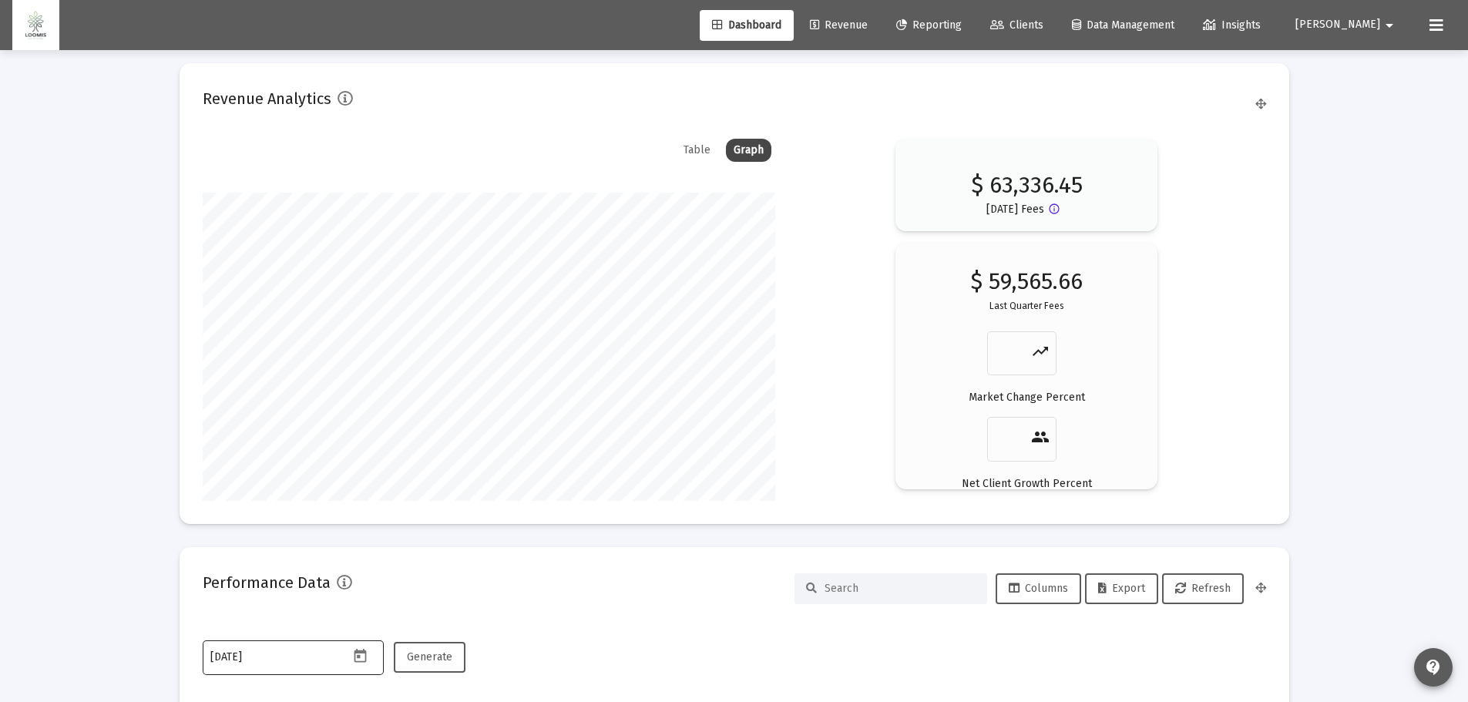
click at [356, 660] on icon "Open calendar" at bounding box center [360, 656] width 16 height 16
click at [408, 401] on button "Next month" at bounding box center [406, 397] width 31 height 31
click at [314, 613] on div "31" at bounding box center [317, 621] width 28 height 28
click at [435, 651] on span "Generate" at bounding box center [429, 656] width 45 height 13
click at [1114, 578] on button "Export" at bounding box center [1121, 588] width 73 height 31
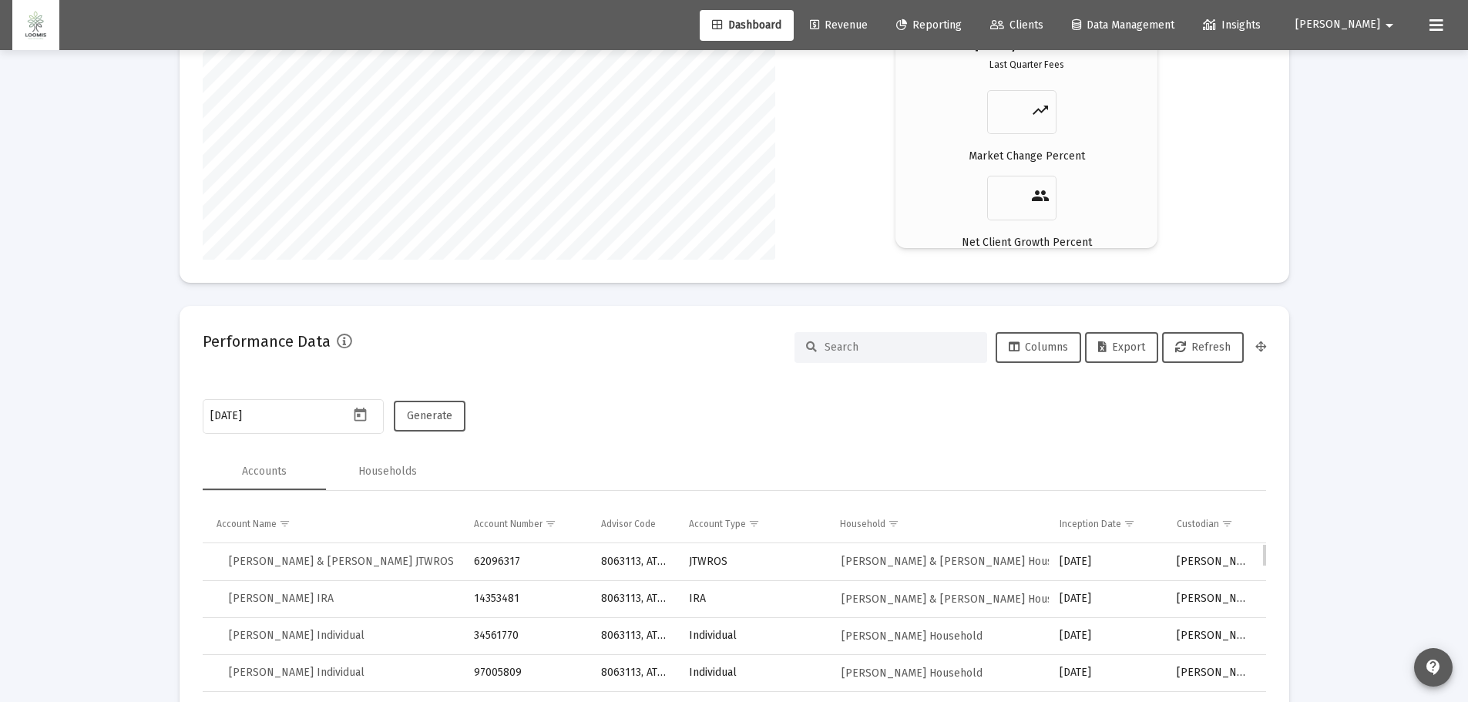
scroll to position [2636, 0]
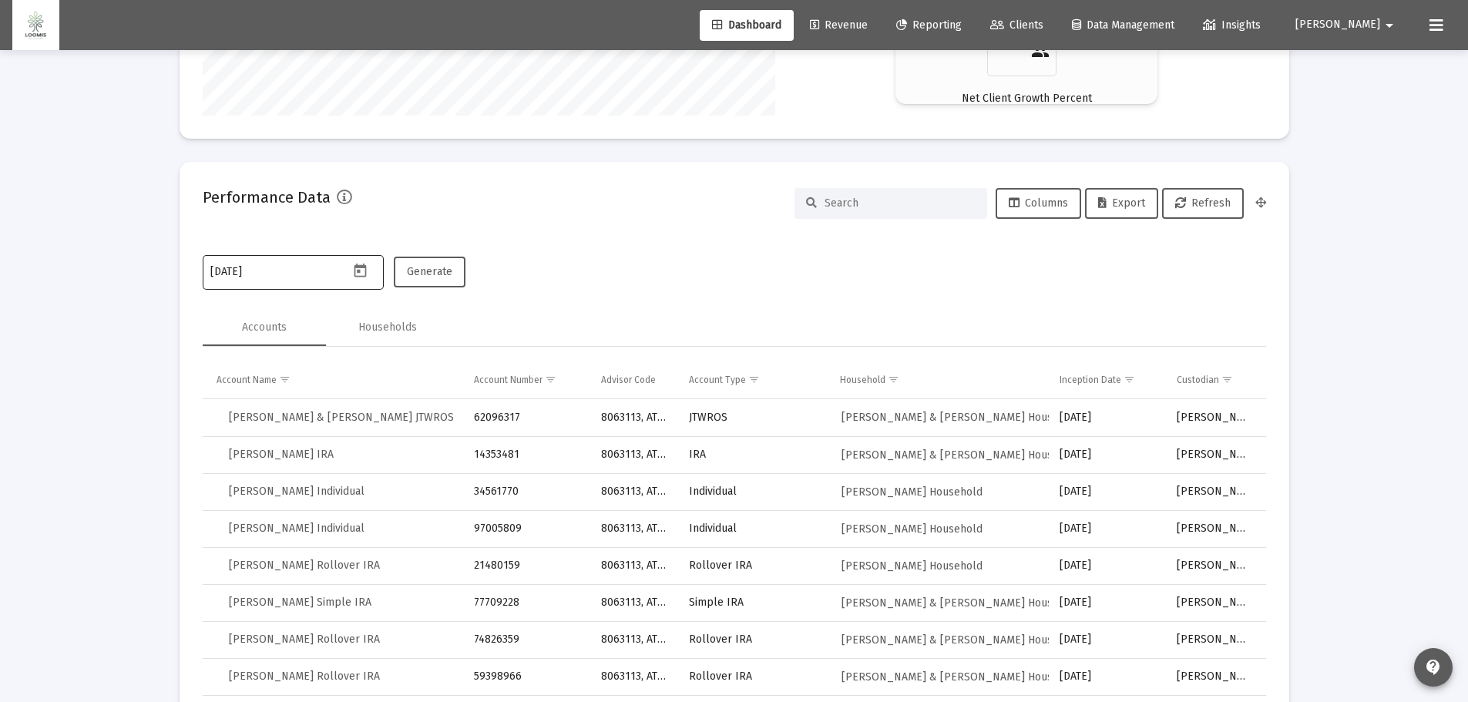
click at [360, 268] on icon "Open calendar" at bounding box center [360, 270] width 12 height 14
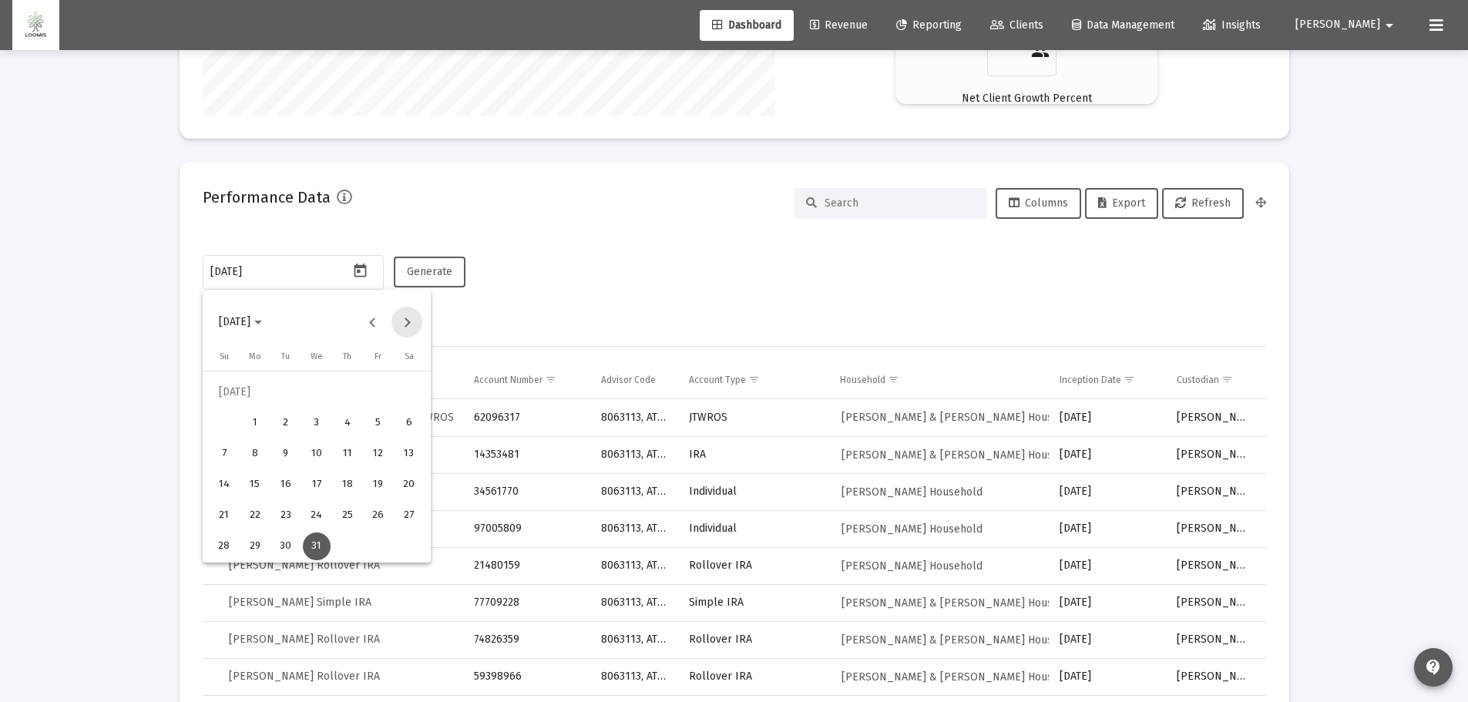
click at [402, 321] on button "Next month" at bounding box center [406, 322] width 31 height 31
click at [415, 517] on div "31" at bounding box center [409, 516] width 28 height 28
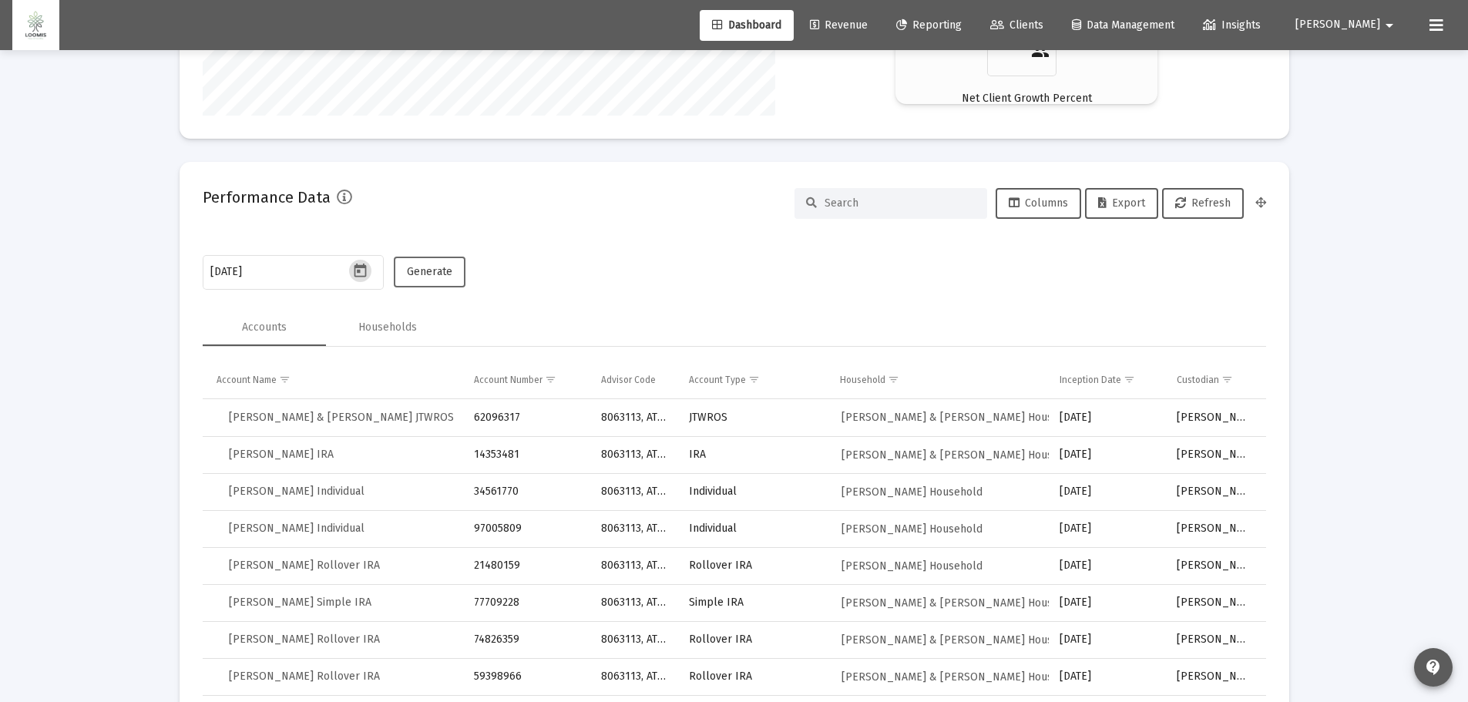
click at [431, 266] on span "Generate" at bounding box center [429, 271] width 45 height 13
click at [1130, 203] on span "Export" at bounding box center [1121, 202] width 47 height 13
click at [357, 270] on icon "Open calendar" at bounding box center [360, 270] width 12 height 14
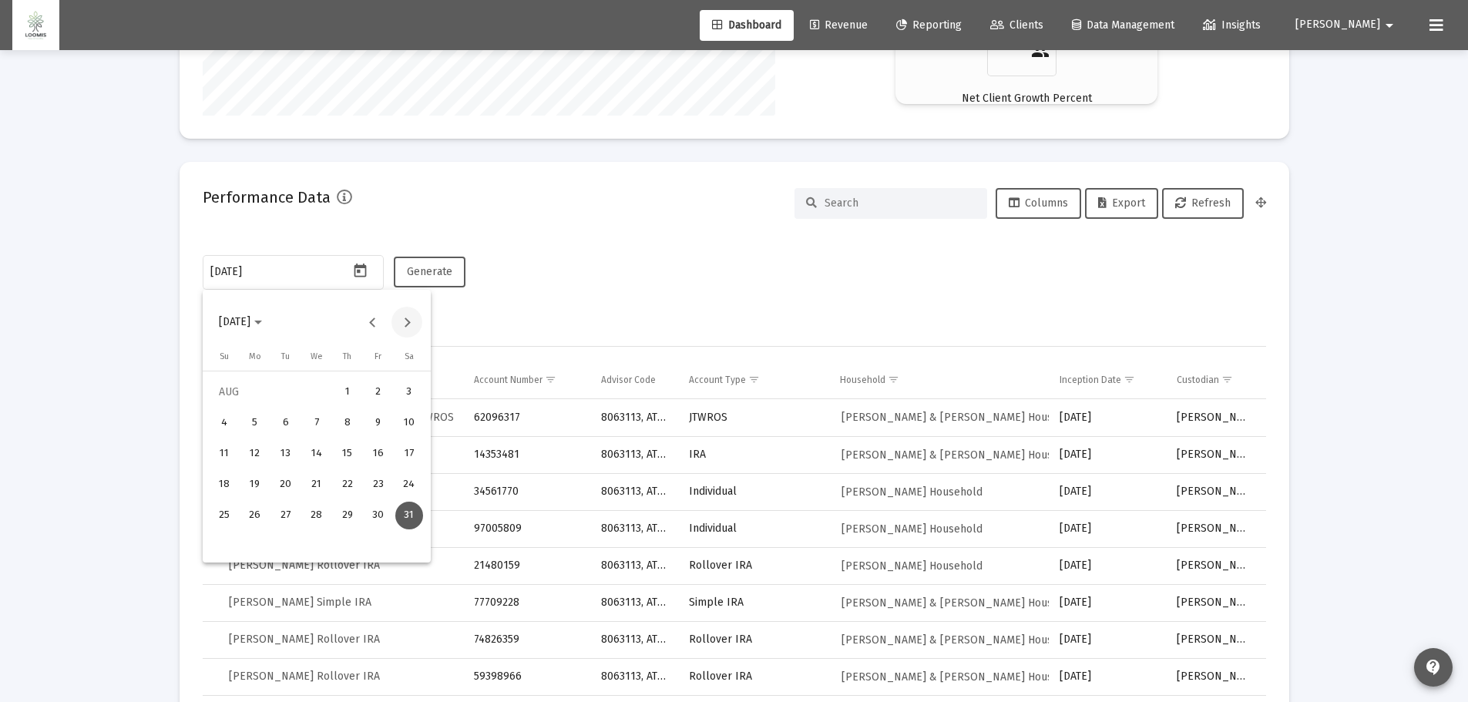
click at [408, 317] on button "Next month" at bounding box center [406, 322] width 31 height 31
click at [252, 551] on div "30" at bounding box center [255, 546] width 28 height 28
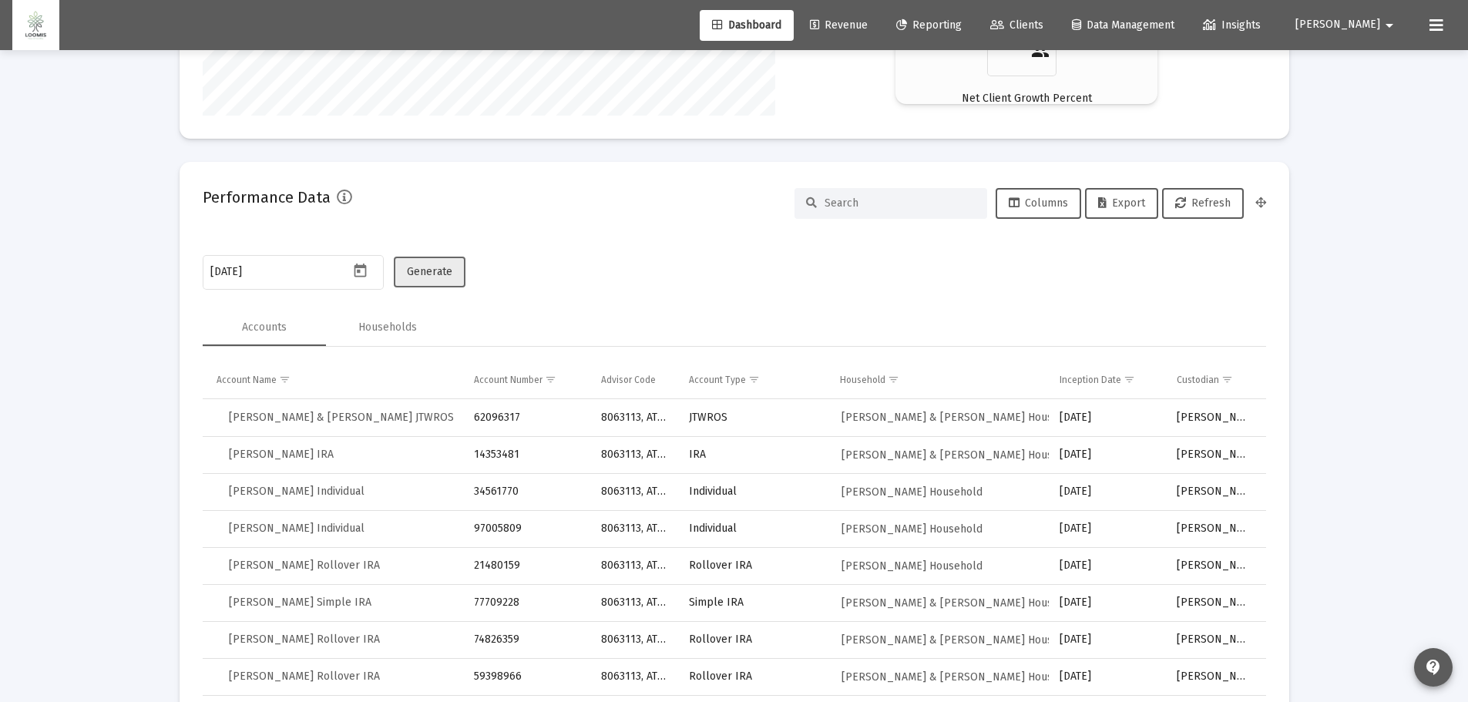
click at [429, 273] on span "Generate" at bounding box center [429, 271] width 45 height 13
click at [1138, 203] on span "Export" at bounding box center [1121, 202] width 47 height 13
click at [355, 275] on icon "Open calendar" at bounding box center [360, 270] width 12 height 14
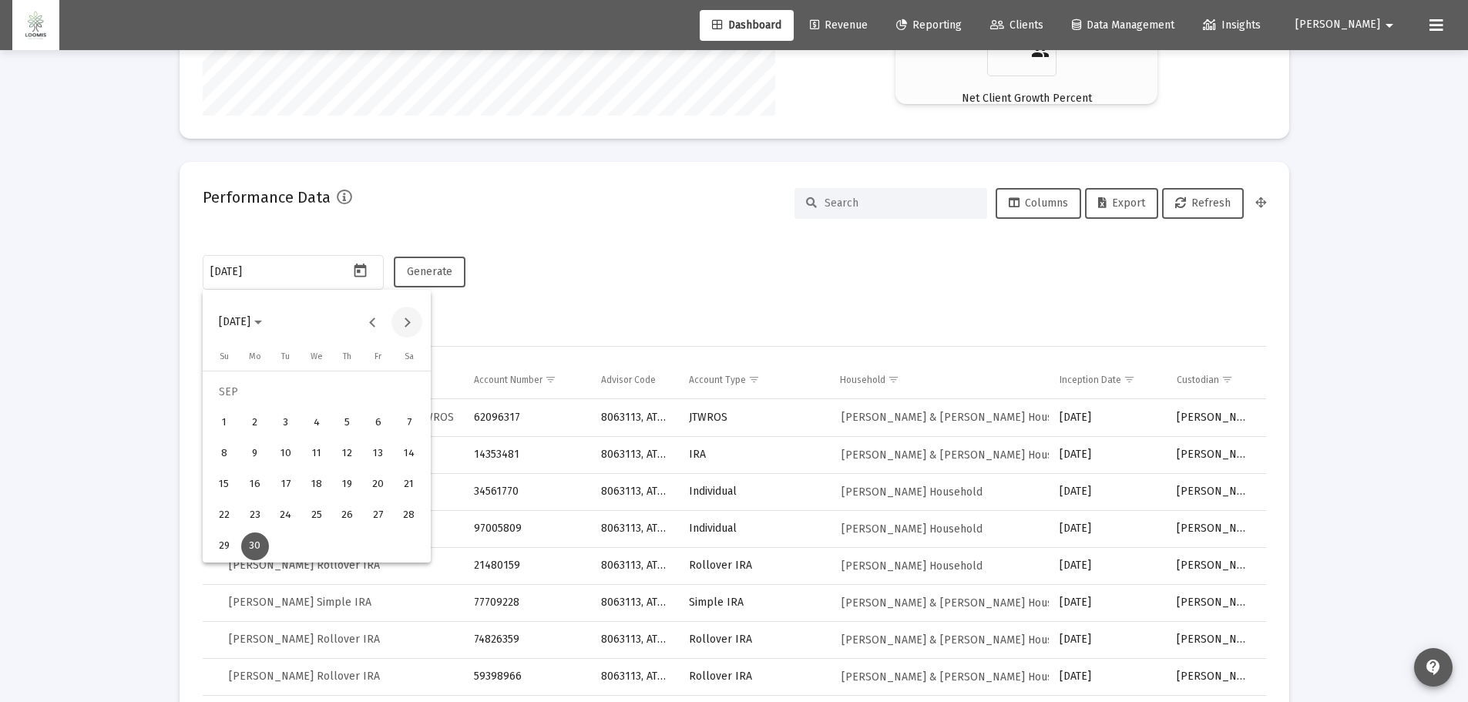
click at [407, 324] on button "Next month" at bounding box center [406, 322] width 31 height 31
click at [349, 539] on div "31" at bounding box center [348, 546] width 28 height 28
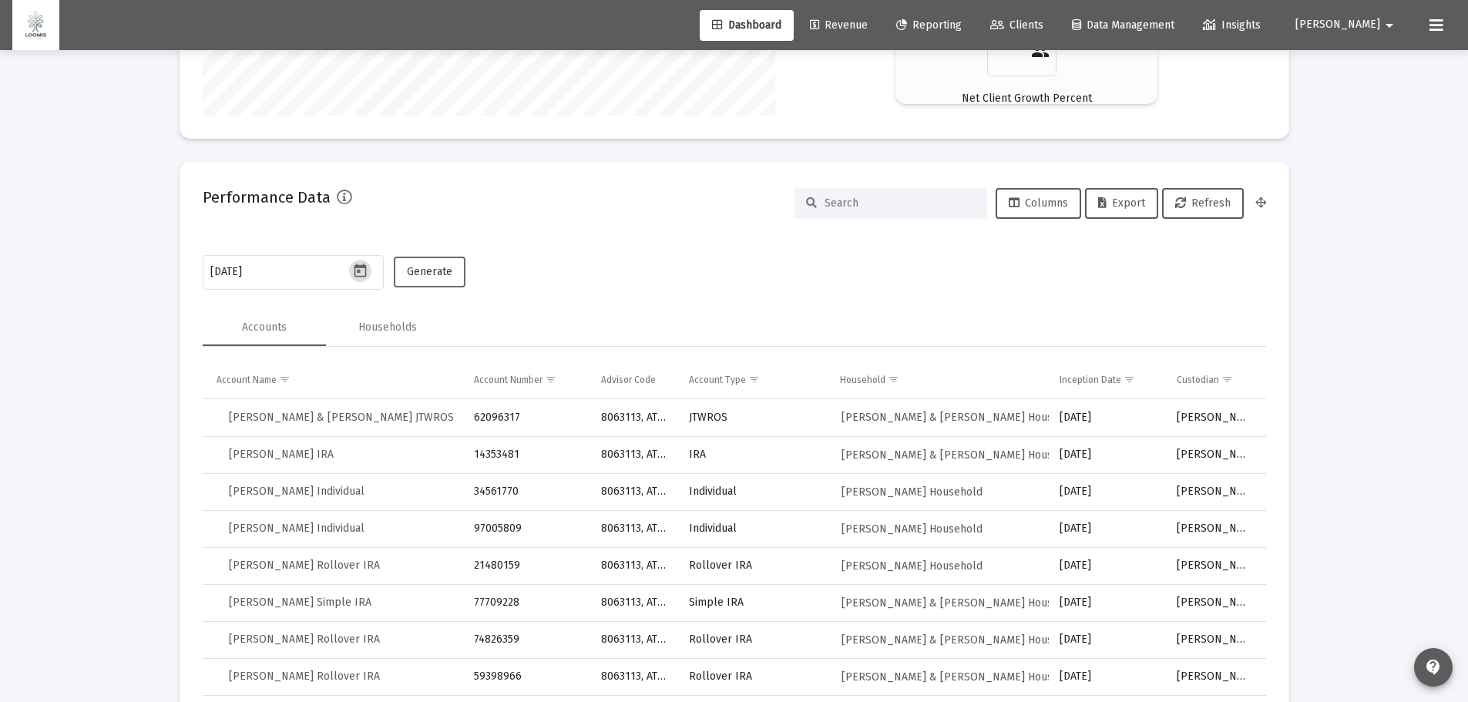
click at [432, 270] on span "Generate" at bounding box center [429, 271] width 45 height 13
click at [1126, 202] on span "Export" at bounding box center [1121, 202] width 47 height 13
click at [357, 274] on icon "Open calendar" at bounding box center [360, 271] width 16 height 16
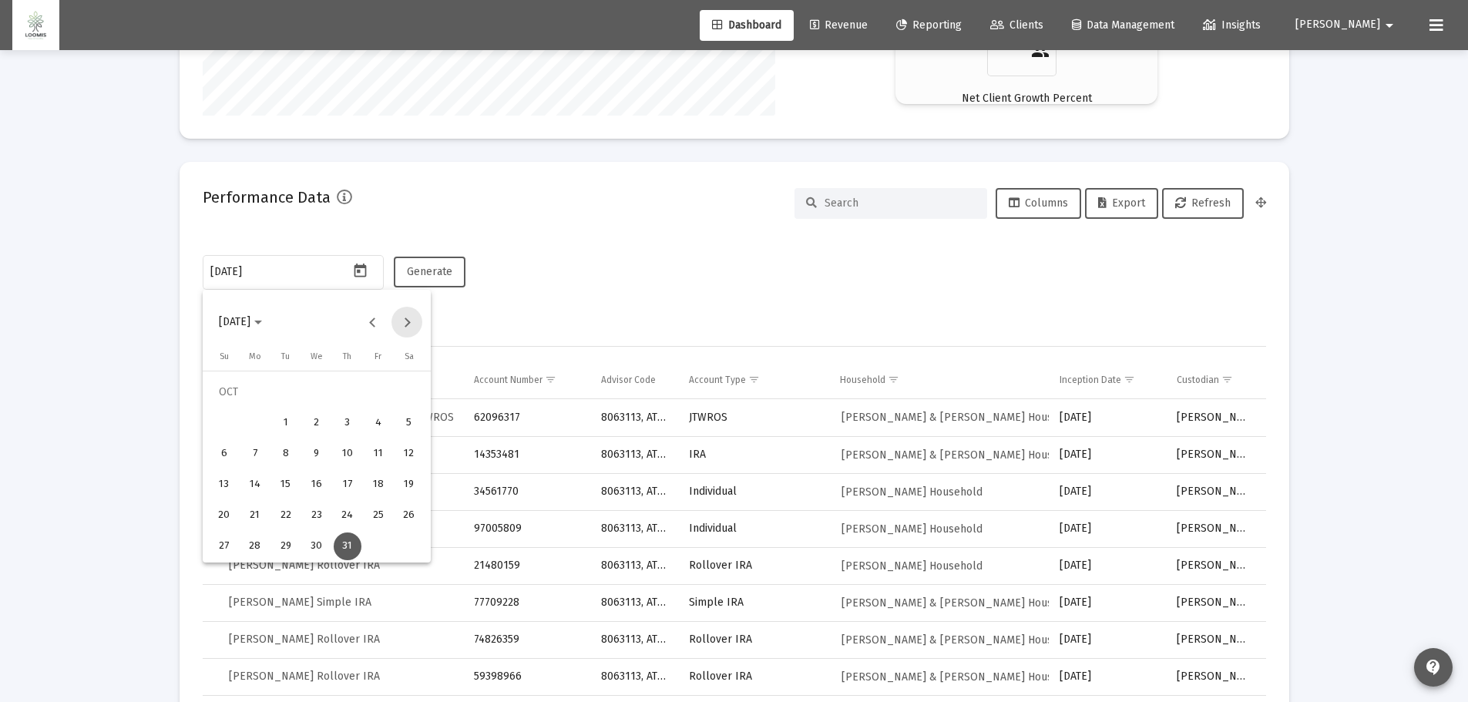
click at [404, 322] on button "Next month" at bounding box center [406, 322] width 31 height 31
click at [416, 514] on div "30" at bounding box center [409, 516] width 28 height 28
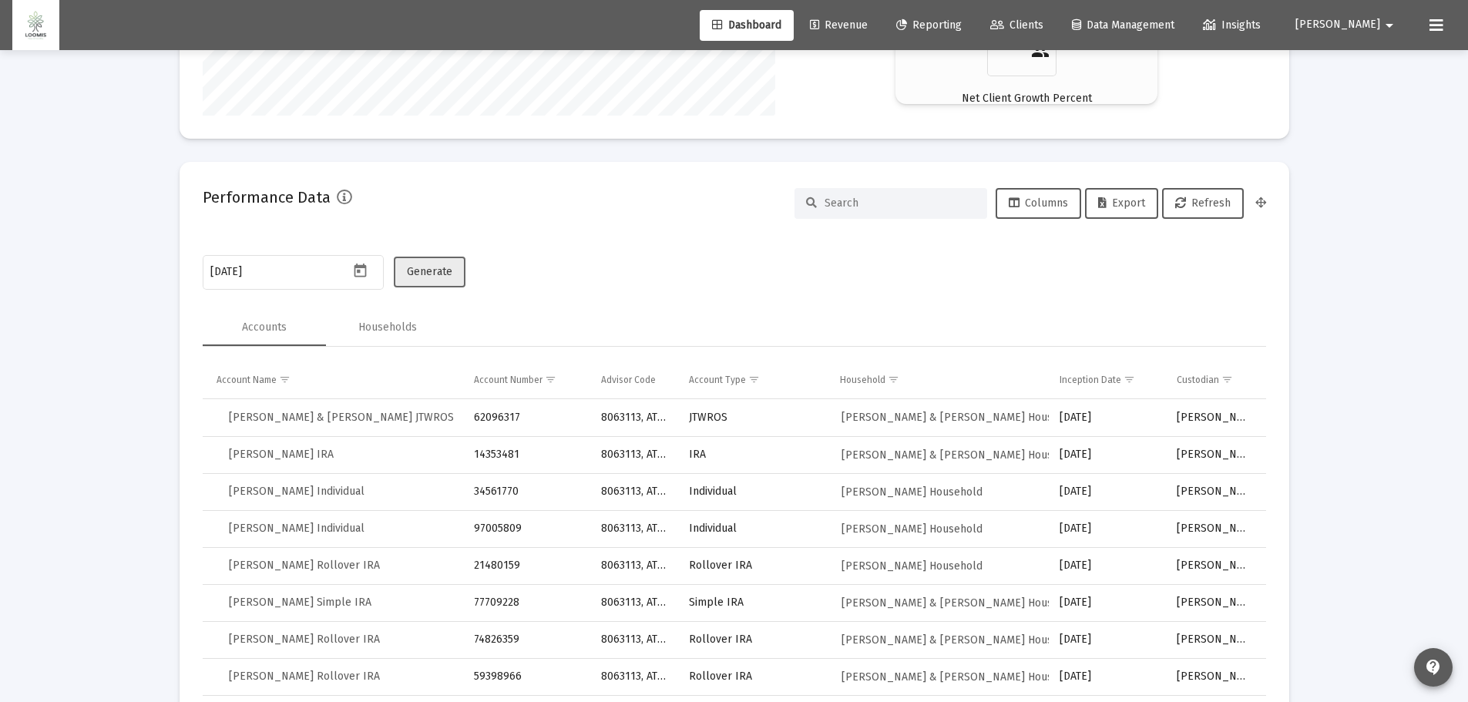
click at [427, 263] on button "Generate" at bounding box center [430, 272] width 72 height 31
click at [1129, 197] on span "Export" at bounding box center [1121, 202] width 47 height 13
click at [360, 267] on icon "Open calendar" at bounding box center [360, 270] width 12 height 14
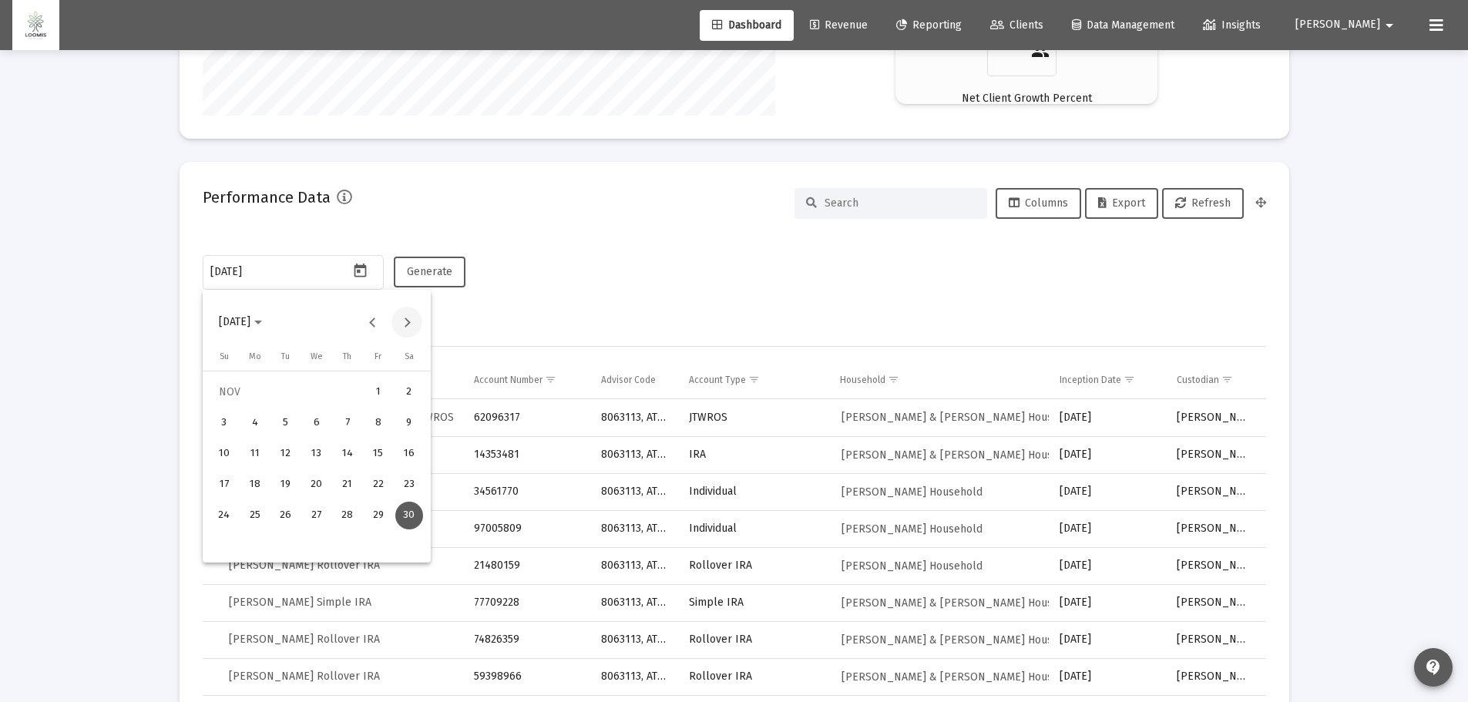
click at [407, 321] on button "Next month" at bounding box center [406, 322] width 31 height 31
click at [288, 546] on div "31" at bounding box center [286, 546] width 28 height 28
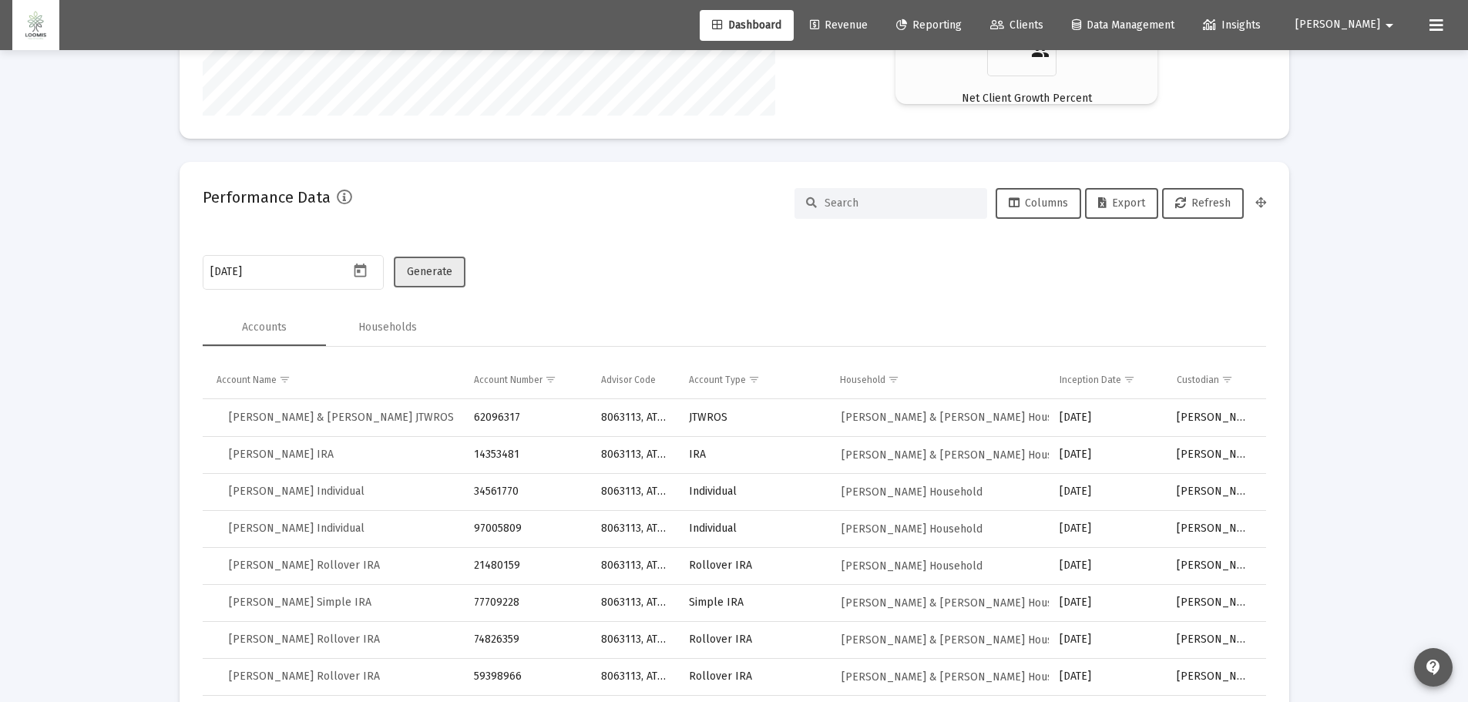
click at [425, 270] on span "Generate" at bounding box center [429, 271] width 45 height 13
click at [1126, 199] on span "Export" at bounding box center [1121, 202] width 47 height 13
click at [361, 263] on icon "Open calendar" at bounding box center [360, 271] width 16 height 16
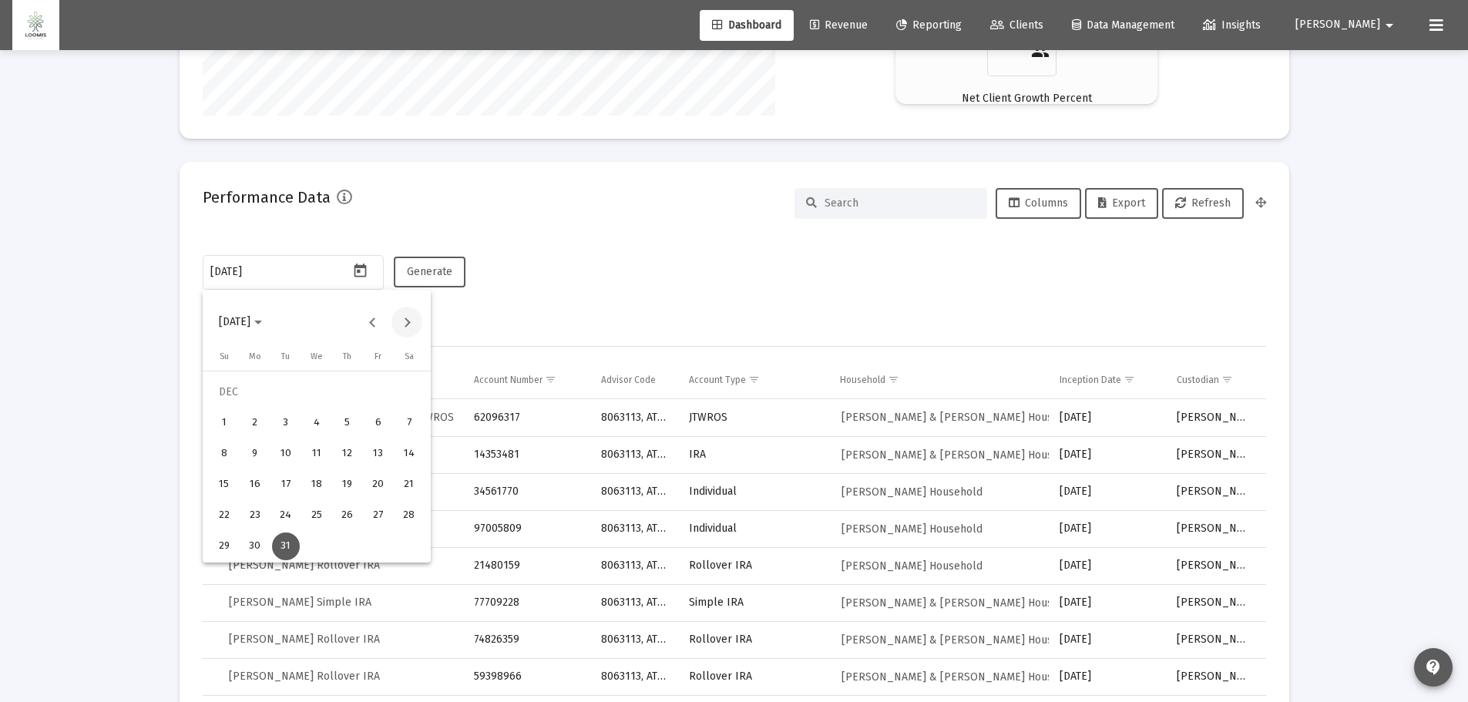
click at [411, 322] on button "Next month" at bounding box center [406, 322] width 31 height 31
click at [375, 522] on div "31" at bounding box center [378, 516] width 28 height 28
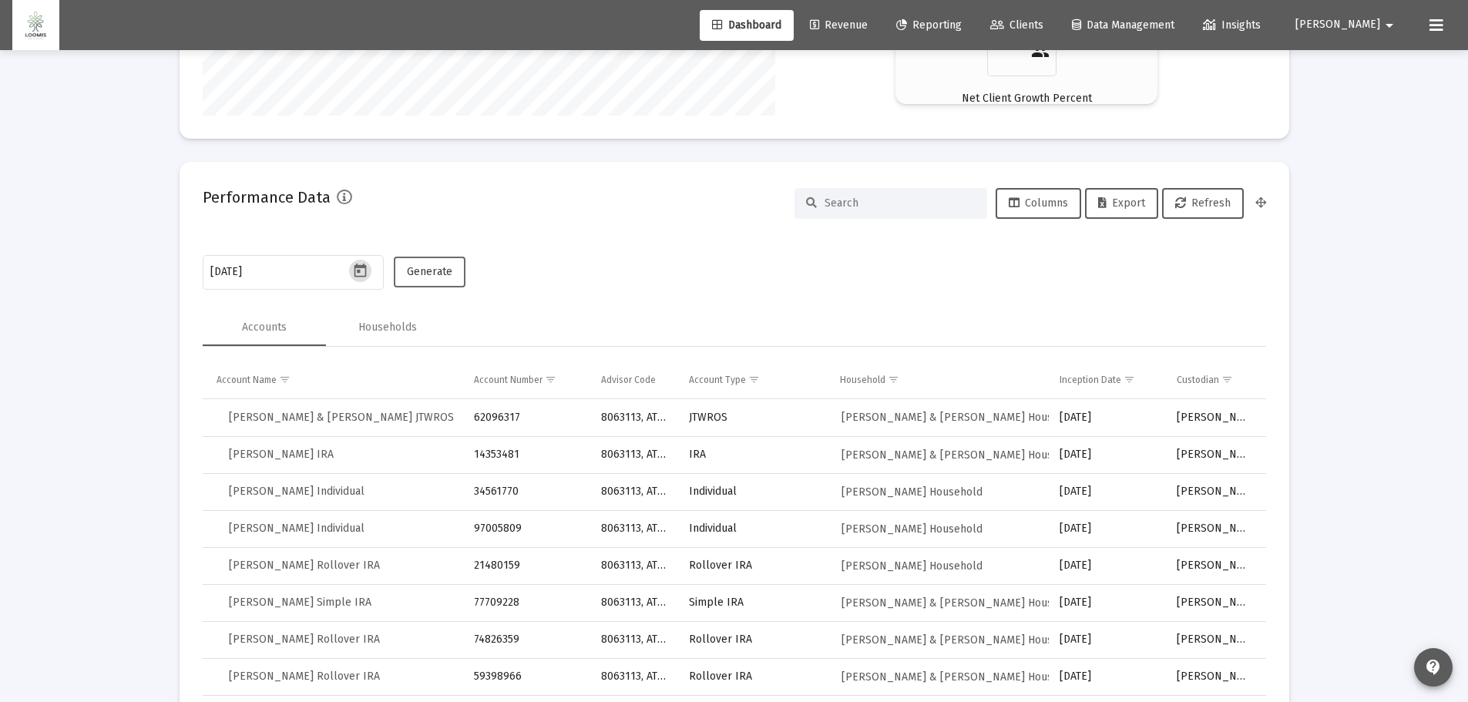
click at [435, 267] on span "Generate" at bounding box center [429, 271] width 45 height 13
click at [1119, 205] on span "Export" at bounding box center [1121, 202] width 47 height 13
click at [357, 270] on icon "Open calendar" at bounding box center [360, 271] width 16 height 16
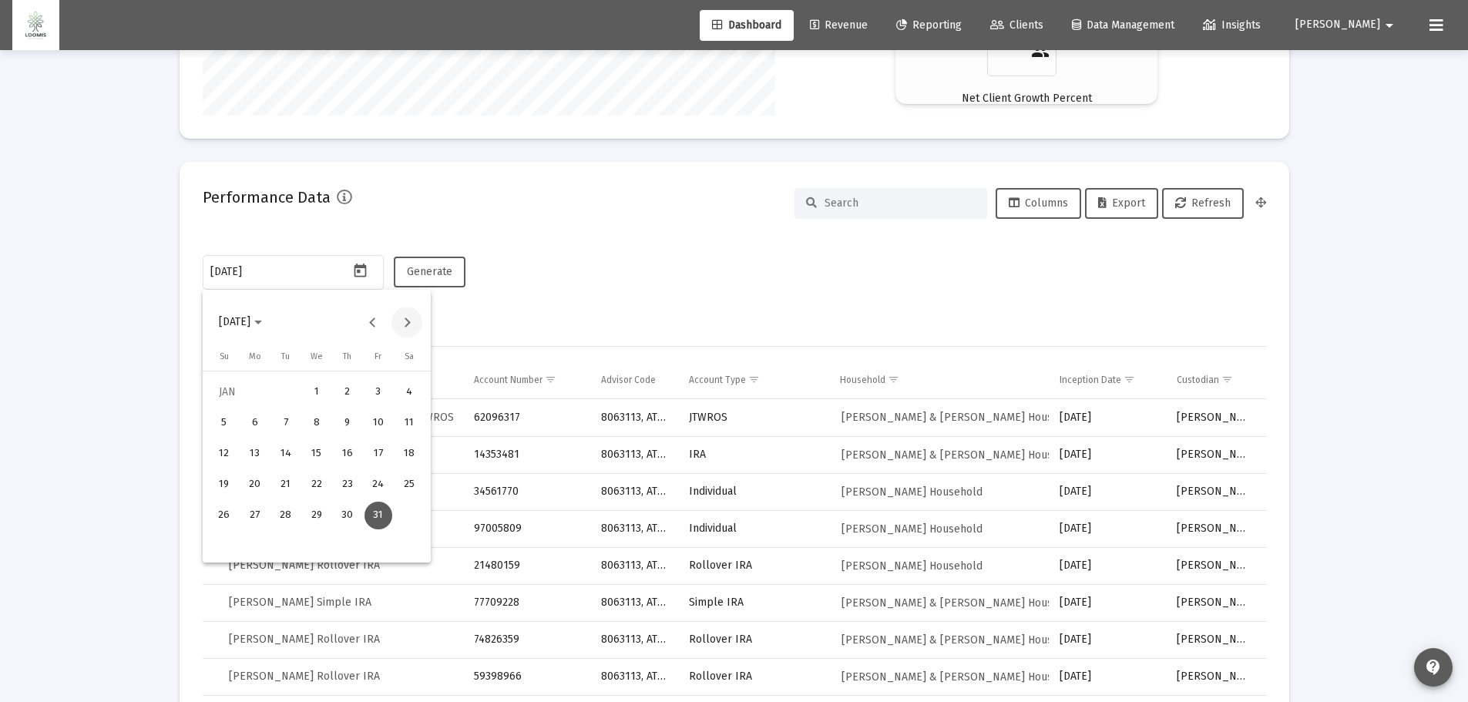
click at [405, 322] on button "Next month" at bounding box center [406, 322] width 31 height 31
click at [406, 508] on div "29" at bounding box center [409, 516] width 28 height 28
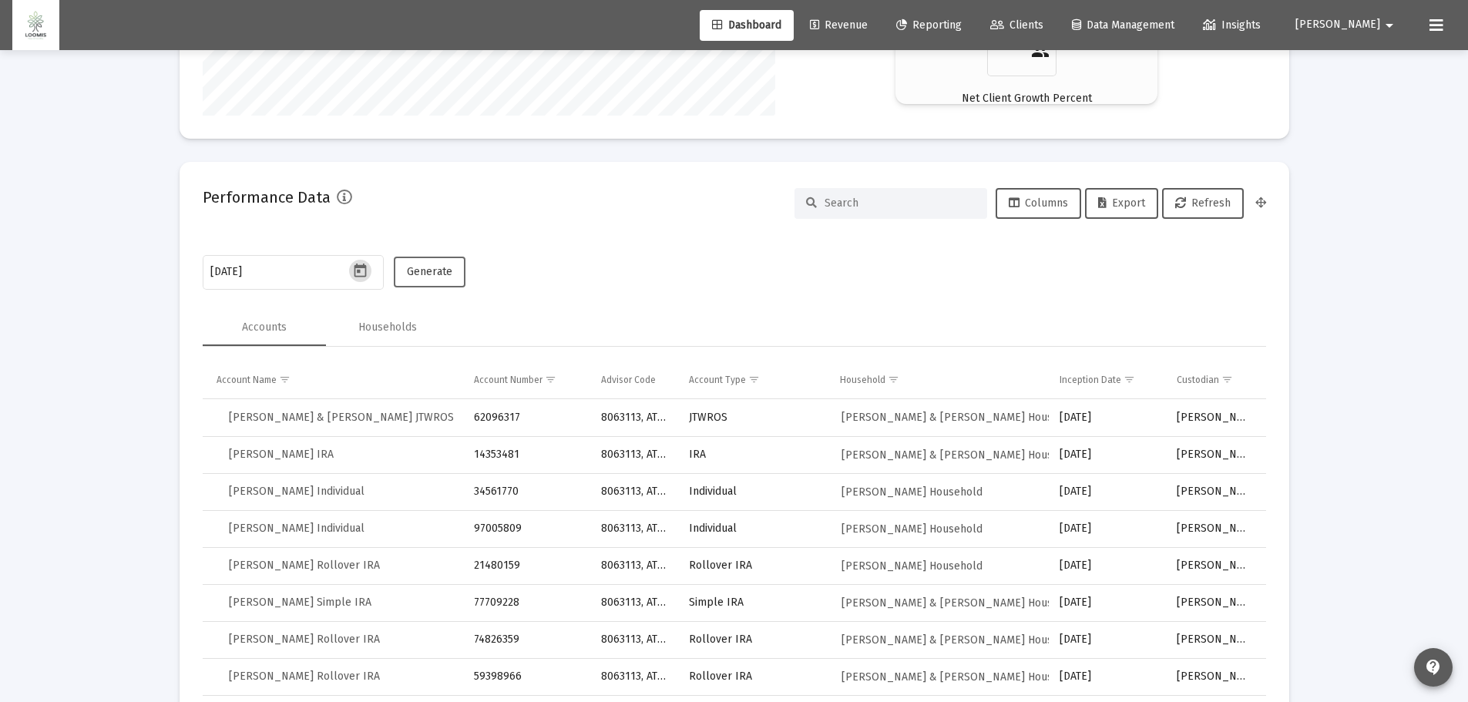
click at [439, 265] on span "Generate" at bounding box center [429, 271] width 45 height 13
click at [1123, 203] on span "Export" at bounding box center [1121, 202] width 47 height 13
click at [361, 265] on icon "Open calendar" at bounding box center [360, 270] width 12 height 14
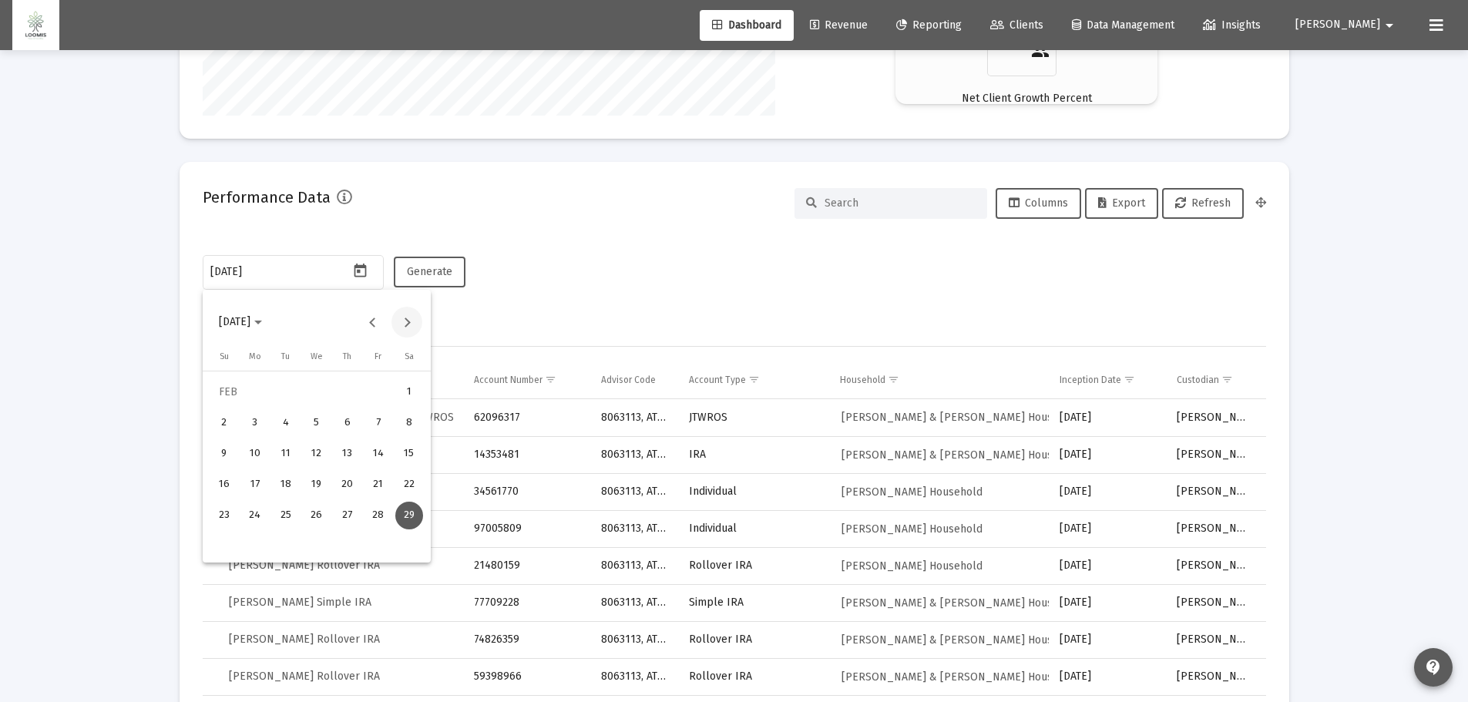
click at [408, 320] on button "Next month" at bounding box center [406, 322] width 31 height 31
click at [284, 549] on div "31" at bounding box center [286, 546] width 28 height 28
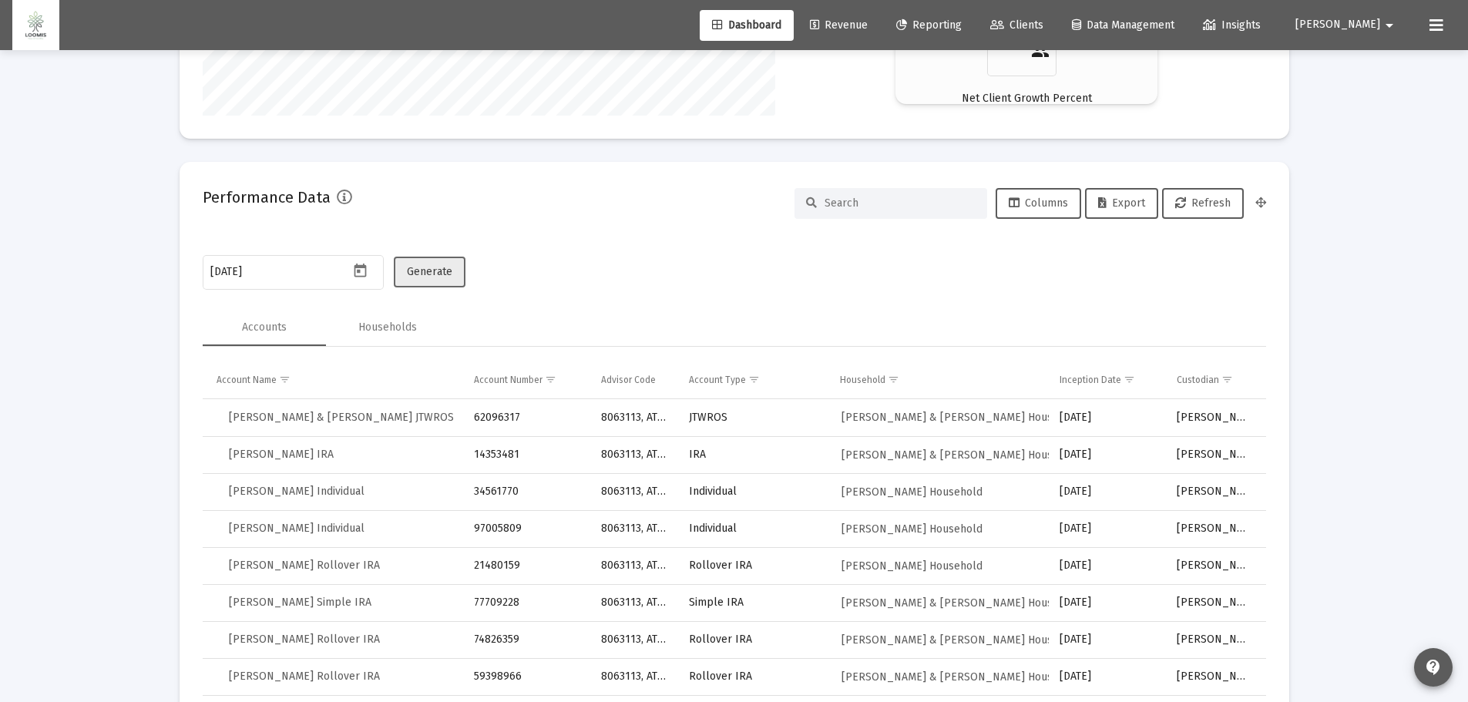
click at [435, 276] on span "Generate" at bounding box center [429, 271] width 45 height 13
click at [1114, 203] on span "Export" at bounding box center [1121, 202] width 47 height 13
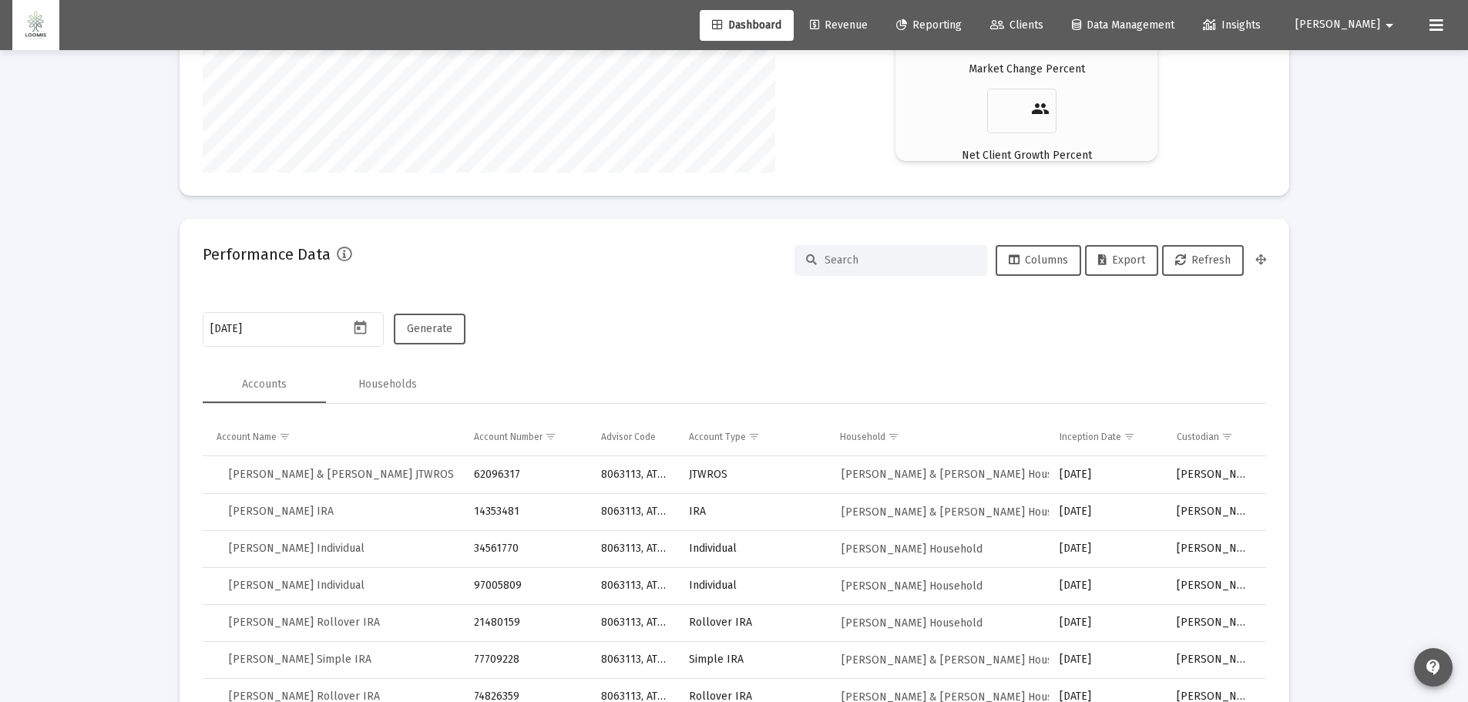
scroll to position [2559, 0]
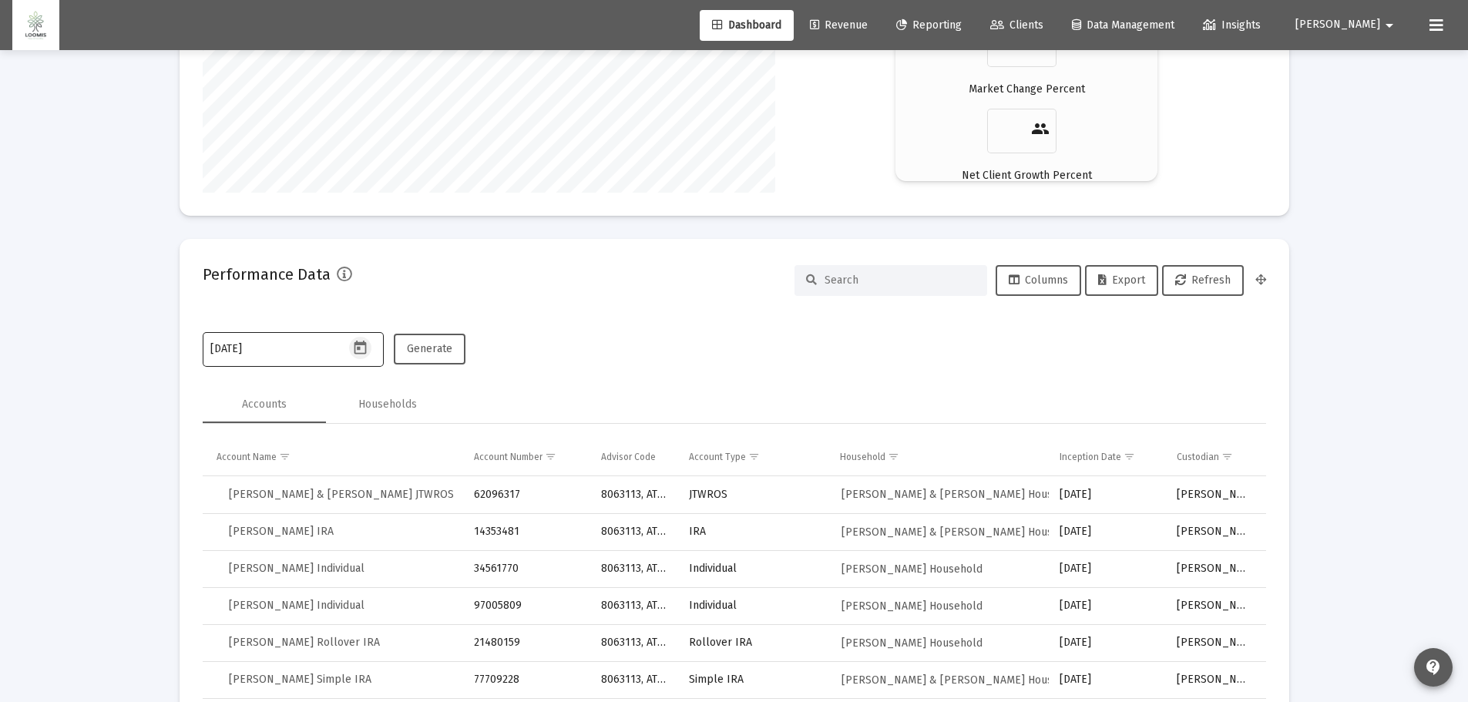
click at [364, 337] on button "Open calendar" at bounding box center [360, 348] width 22 height 22
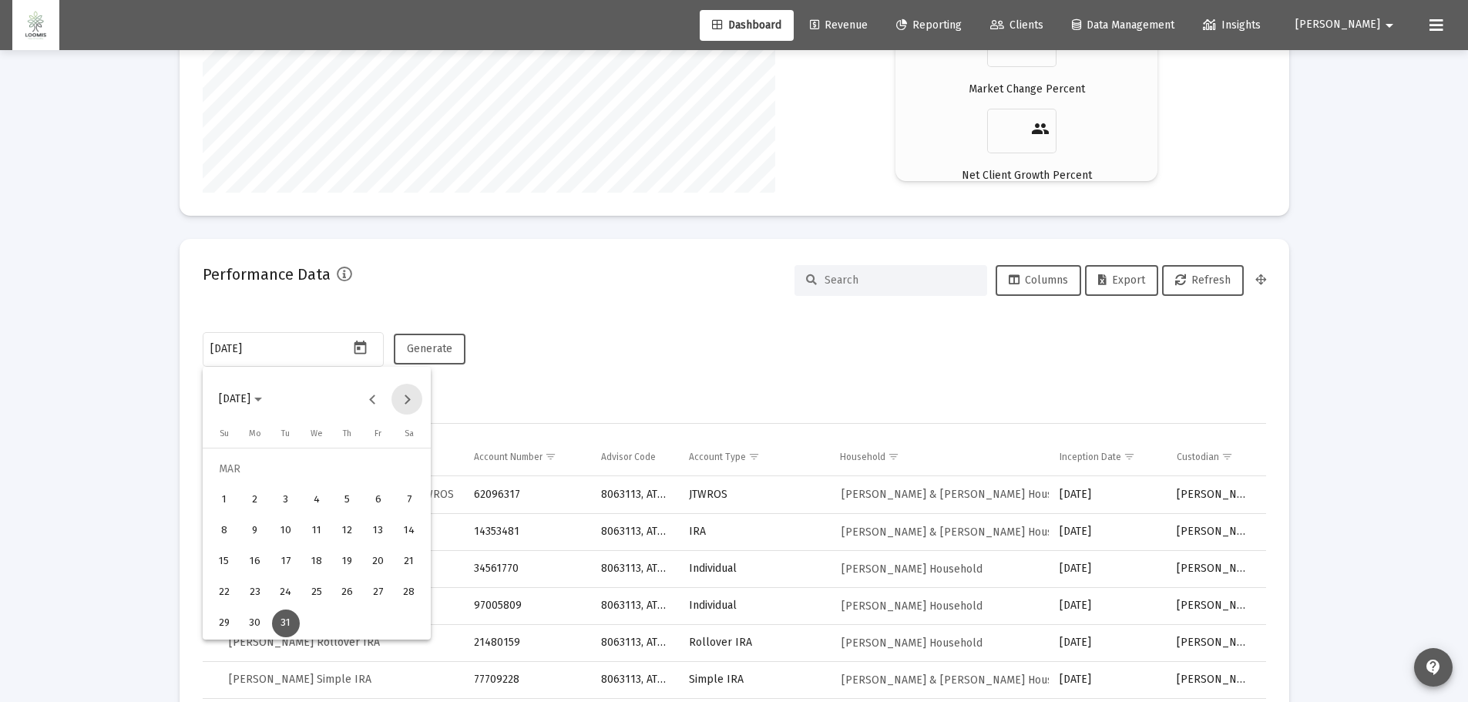
click at [410, 400] on button "Next month" at bounding box center [406, 399] width 31 height 31
click at [349, 592] on div "30" at bounding box center [348, 593] width 28 height 28
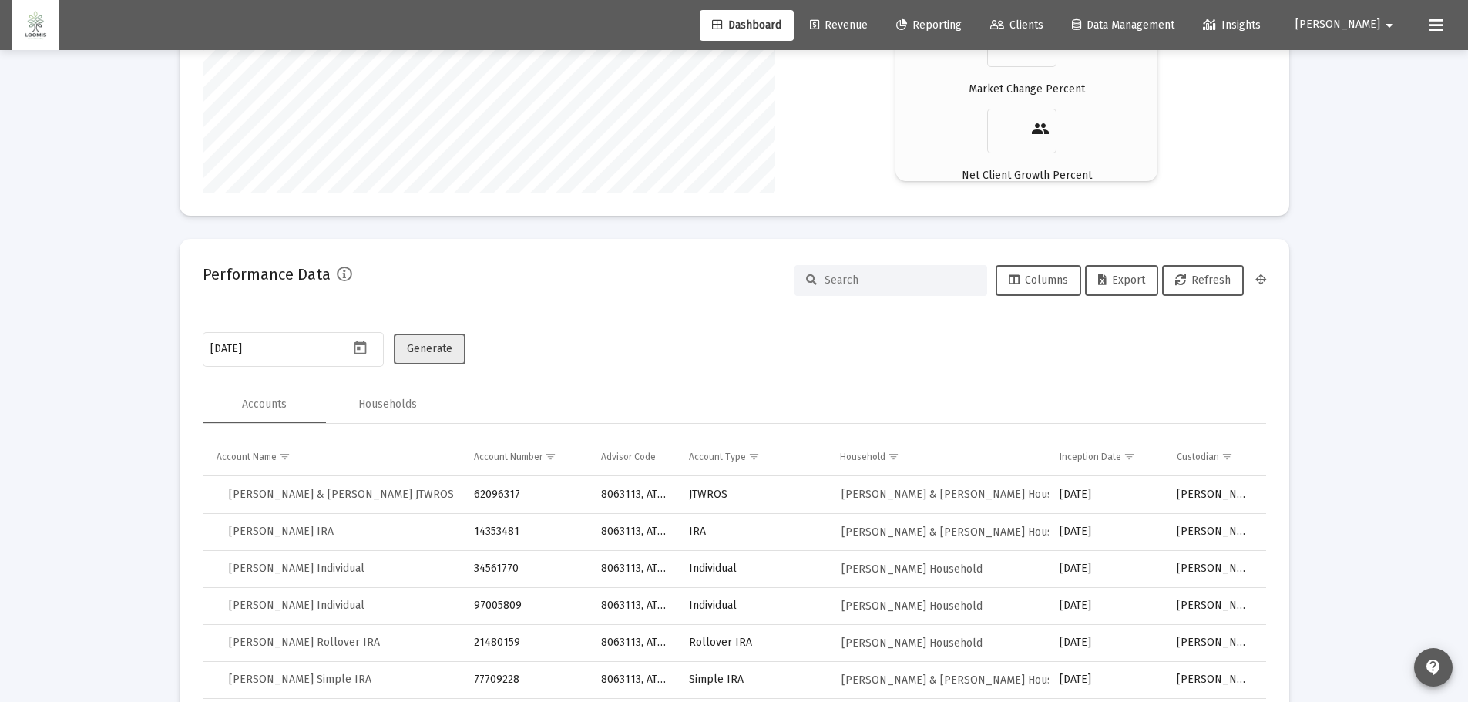
click at [431, 347] on span "Generate" at bounding box center [429, 348] width 45 height 13
click at [1139, 283] on span "Export" at bounding box center [1121, 280] width 47 height 13
click at [366, 344] on icon "Open calendar" at bounding box center [360, 348] width 12 height 14
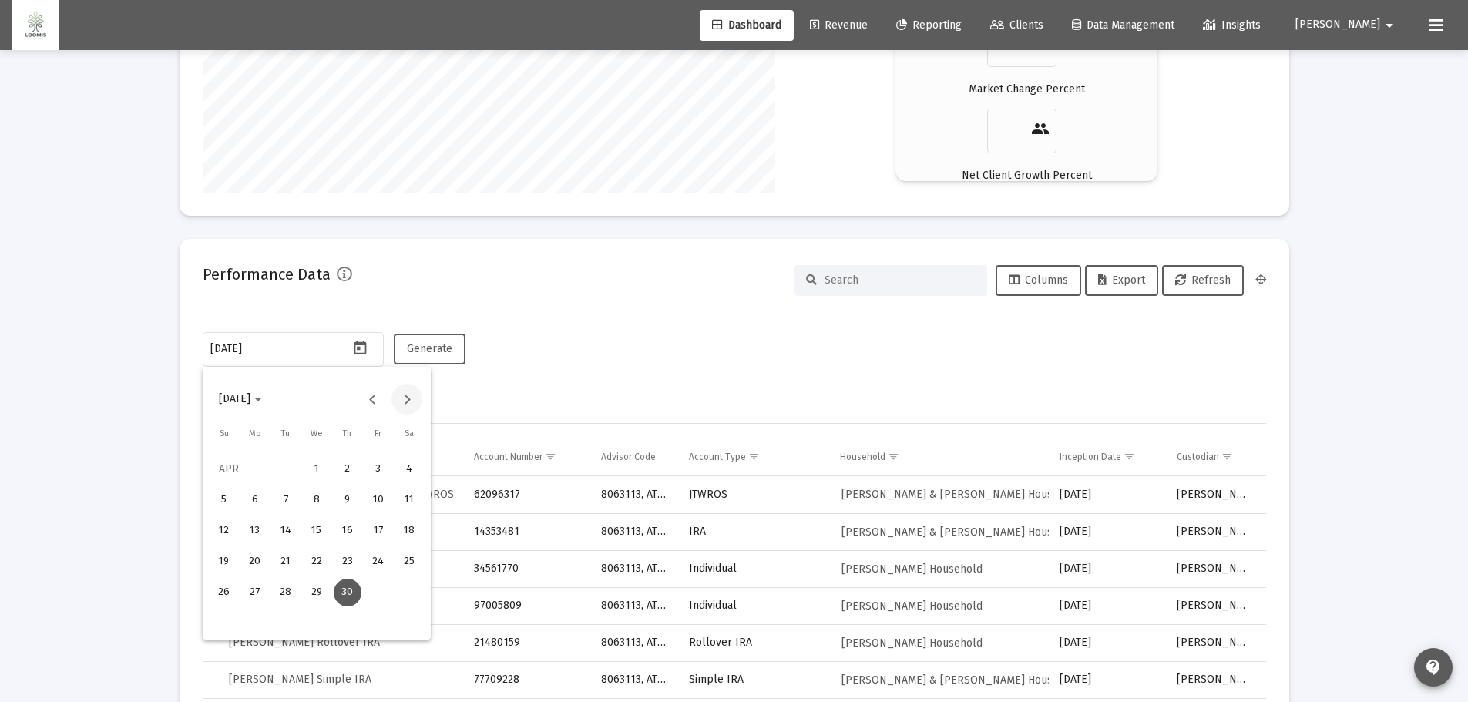
click at [407, 400] on button "Next month" at bounding box center [406, 399] width 31 height 31
click at [226, 616] on div "31" at bounding box center [224, 623] width 28 height 28
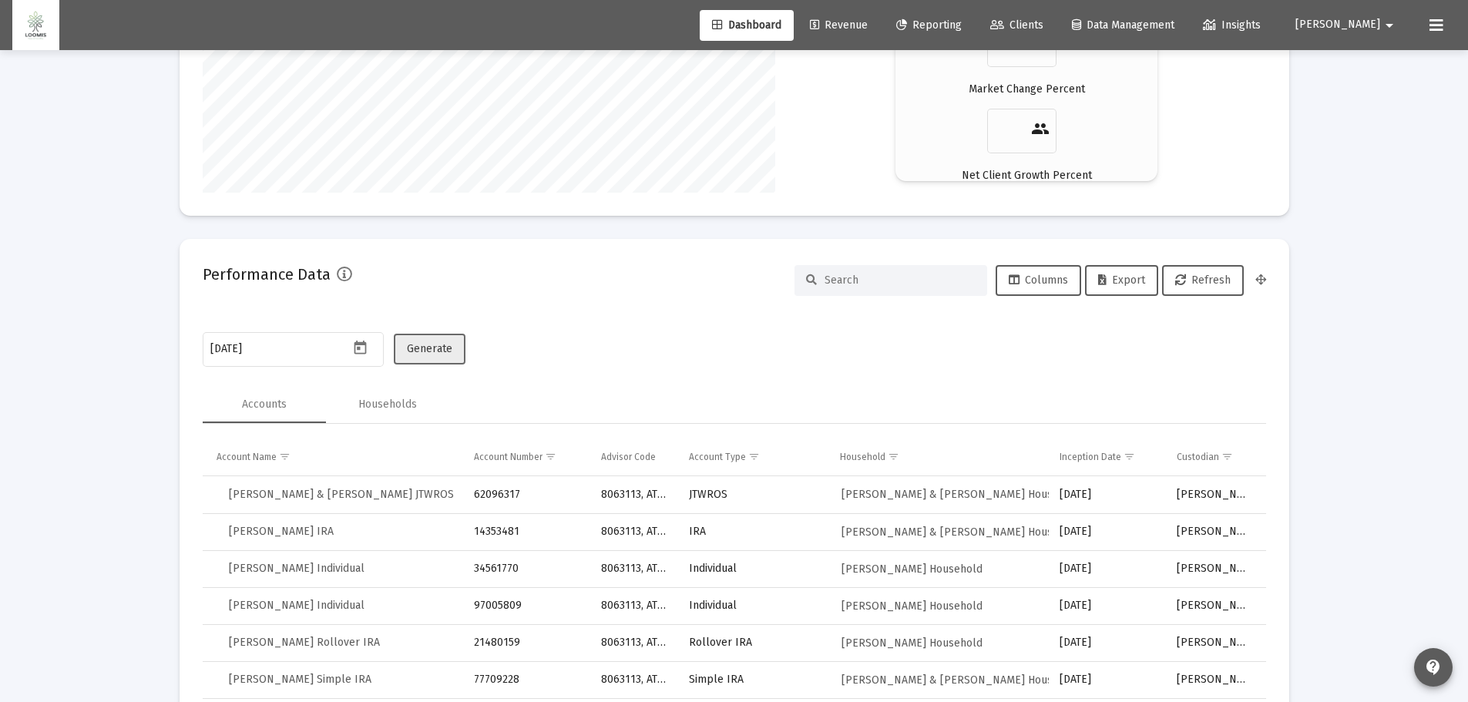
click at [420, 348] on span "Generate" at bounding box center [429, 348] width 45 height 13
click at [1109, 275] on span "Export" at bounding box center [1121, 280] width 47 height 13
click at [363, 344] on icon "Open calendar" at bounding box center [360, 348] width 12 height 14
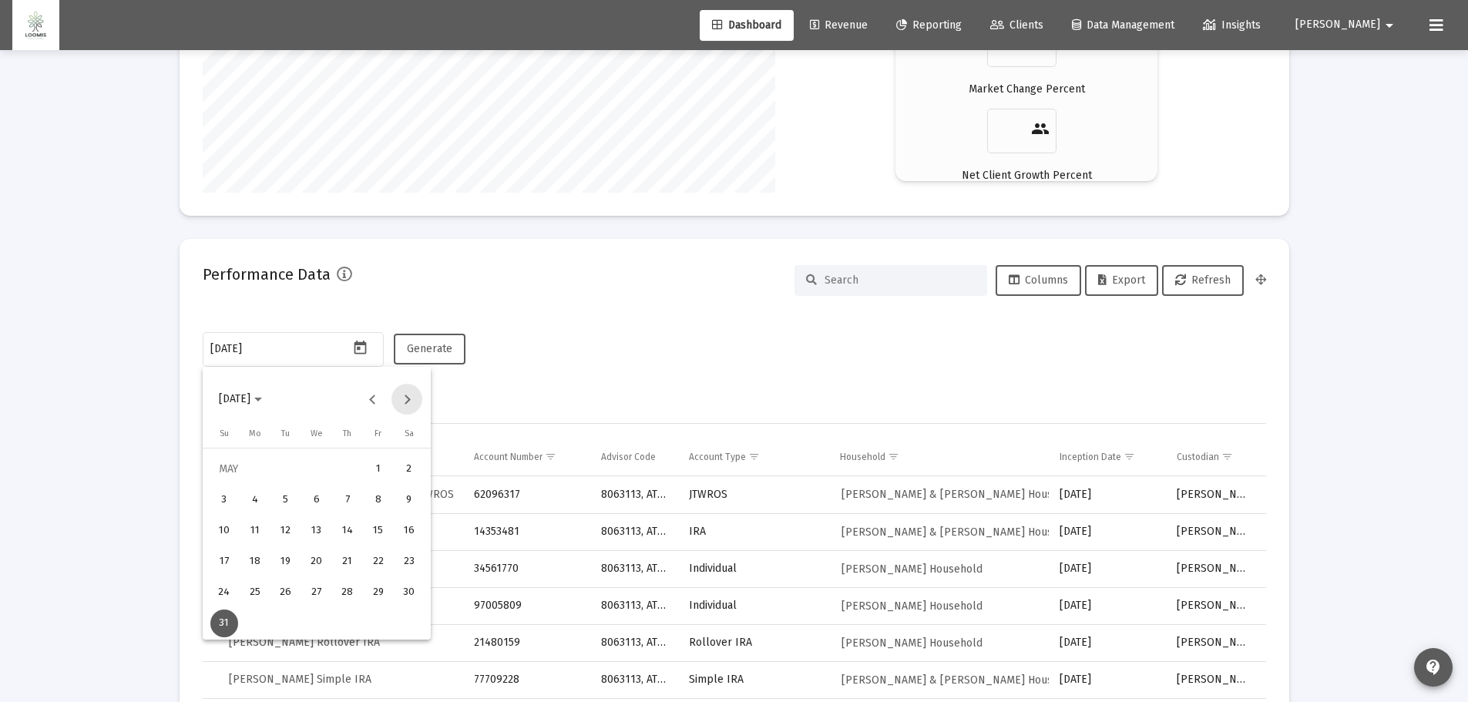
click at [409, 398] on button "Next month" at bounding box center [406, 399] width 31 height 31
click at [287, 626] on div "30" at bounding box center [286, 623] width 28 height 28
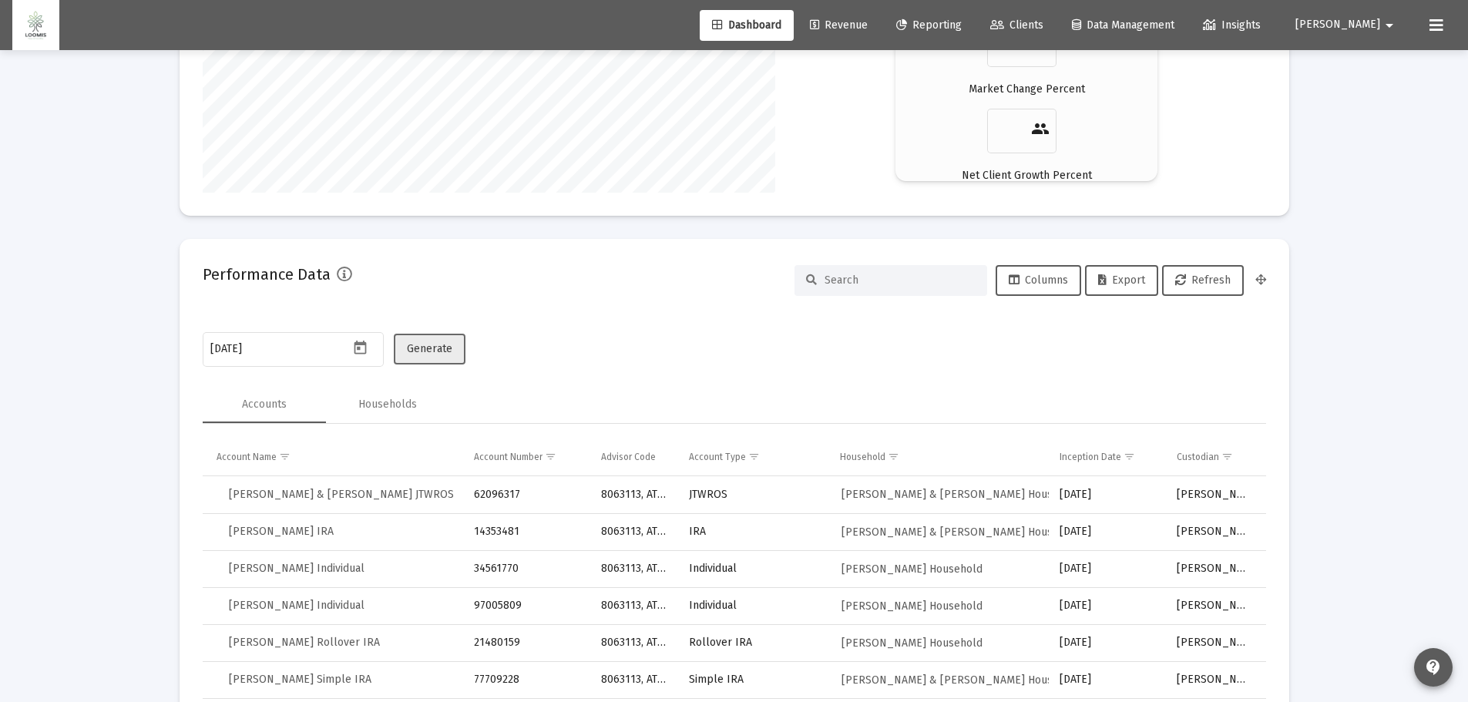
click at [426, 350] on span "Generate" at bounding box center [429, 348] width 45 height 13
click at [1122, 277] on span "Export" at bounding box center [1121, 280] width 47 height 13
click at [362, 344] on icon "Open calendar" at bounding box center [360, 348] width 12 height 14
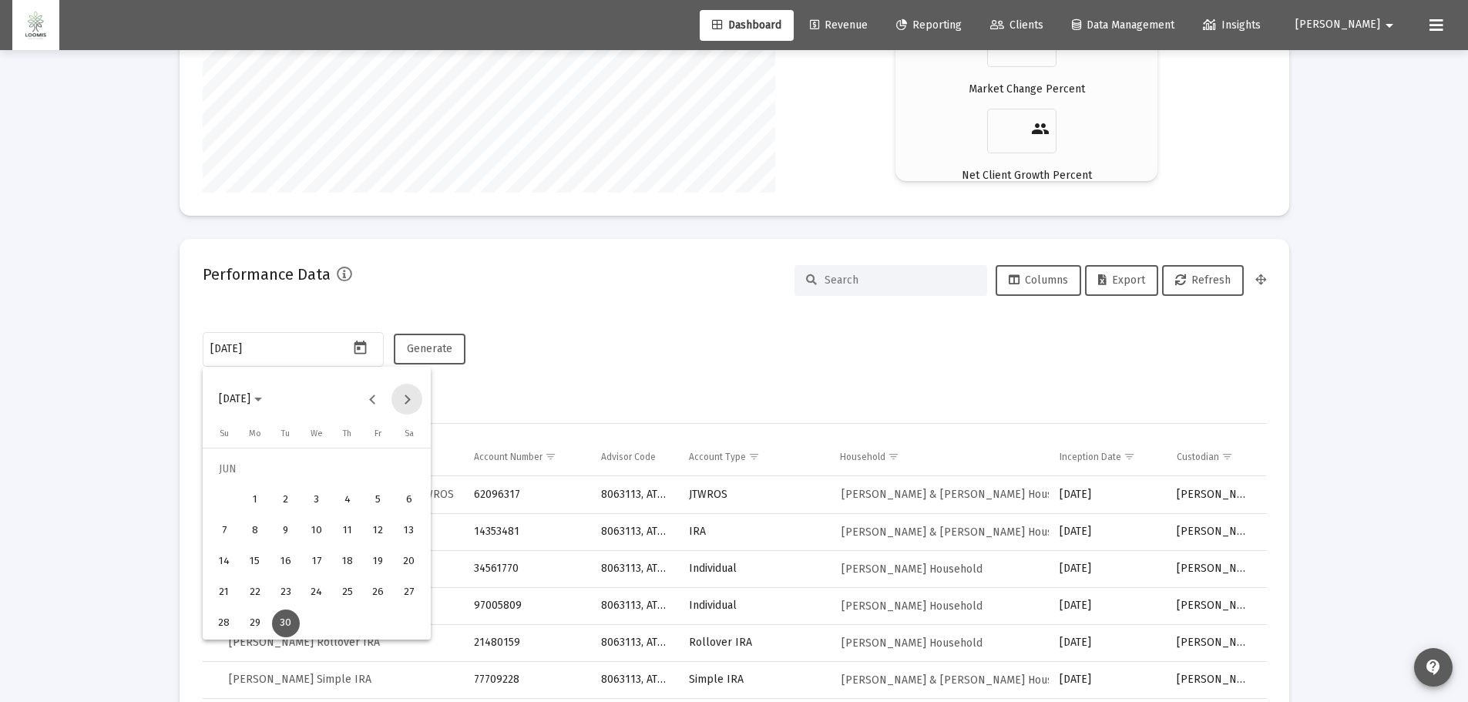
click at [408, 392] on button "Next month" at bounding box center [406, 399] width 31 height 31
click at [378, 589] on div "31" at bounding box center [378, 593] width 28 height 28
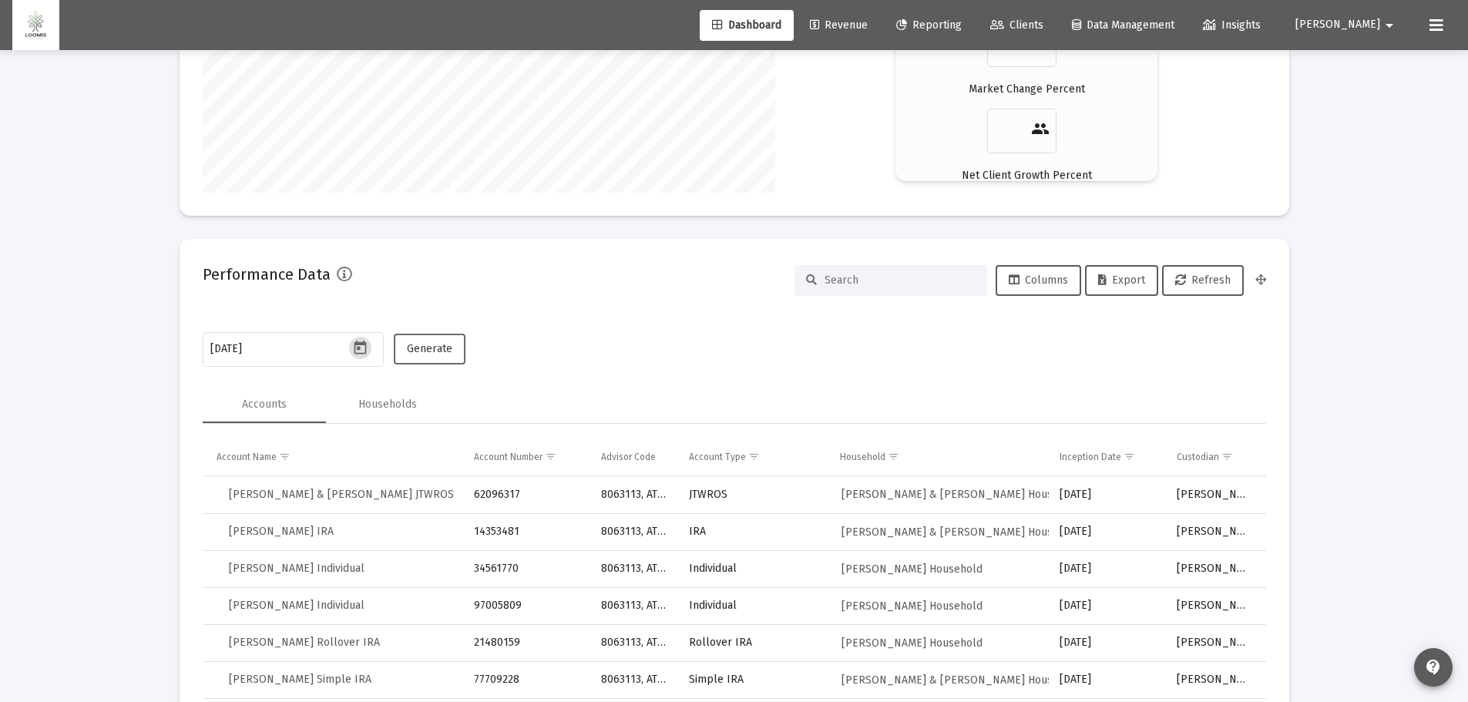
click at [428, 345] on span "Generate" at bounding box center [429, 348] width 45 height 13
click at [1125, 272] on button "Export" at bounding box center [1121, 280] width 73 height 31
click at [361, 343] on icon "Open calendar" at bounding box center [360, 348] width 12 height 14
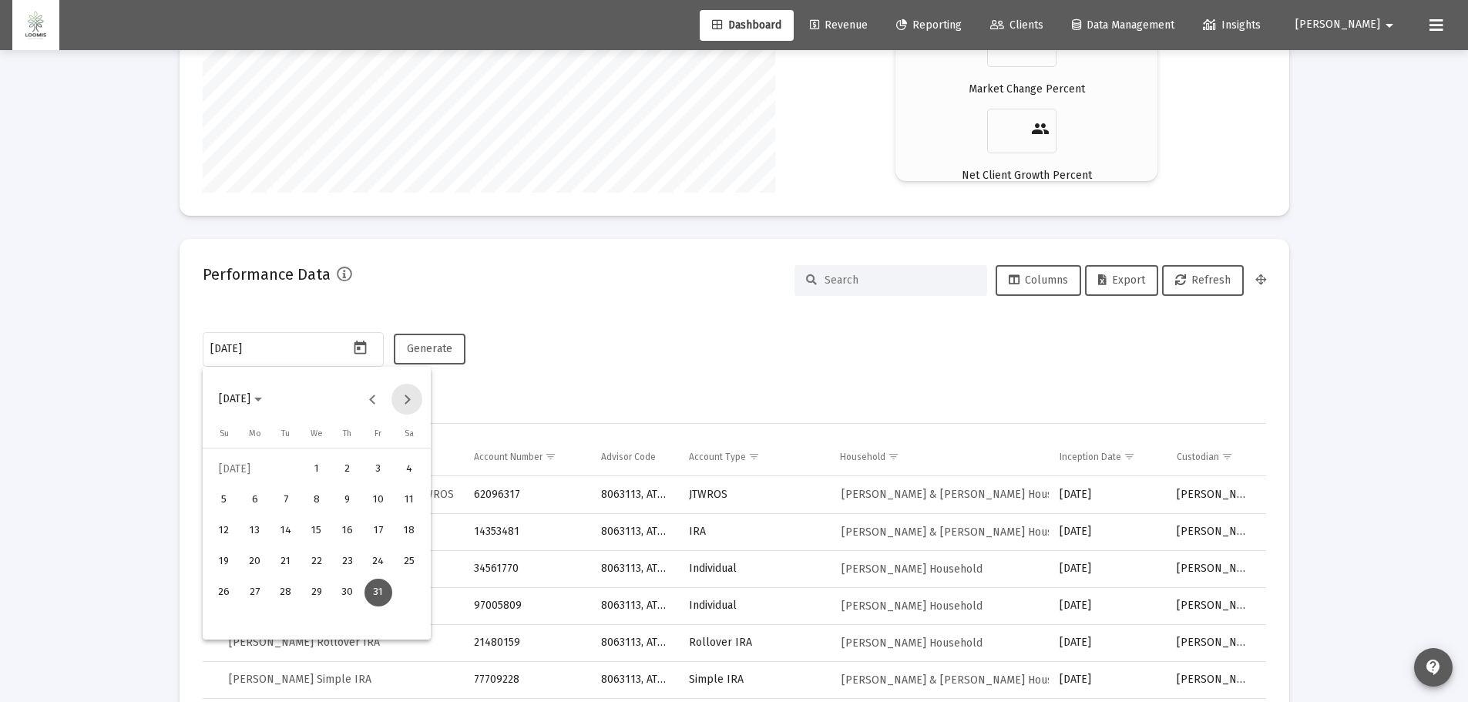
click at [409, 397] on button "Next month" at bounding box center [406, 399] width 31 height 31
click at [260, 618] on div "31" at bounding box center [255, 623] width 28 height 28
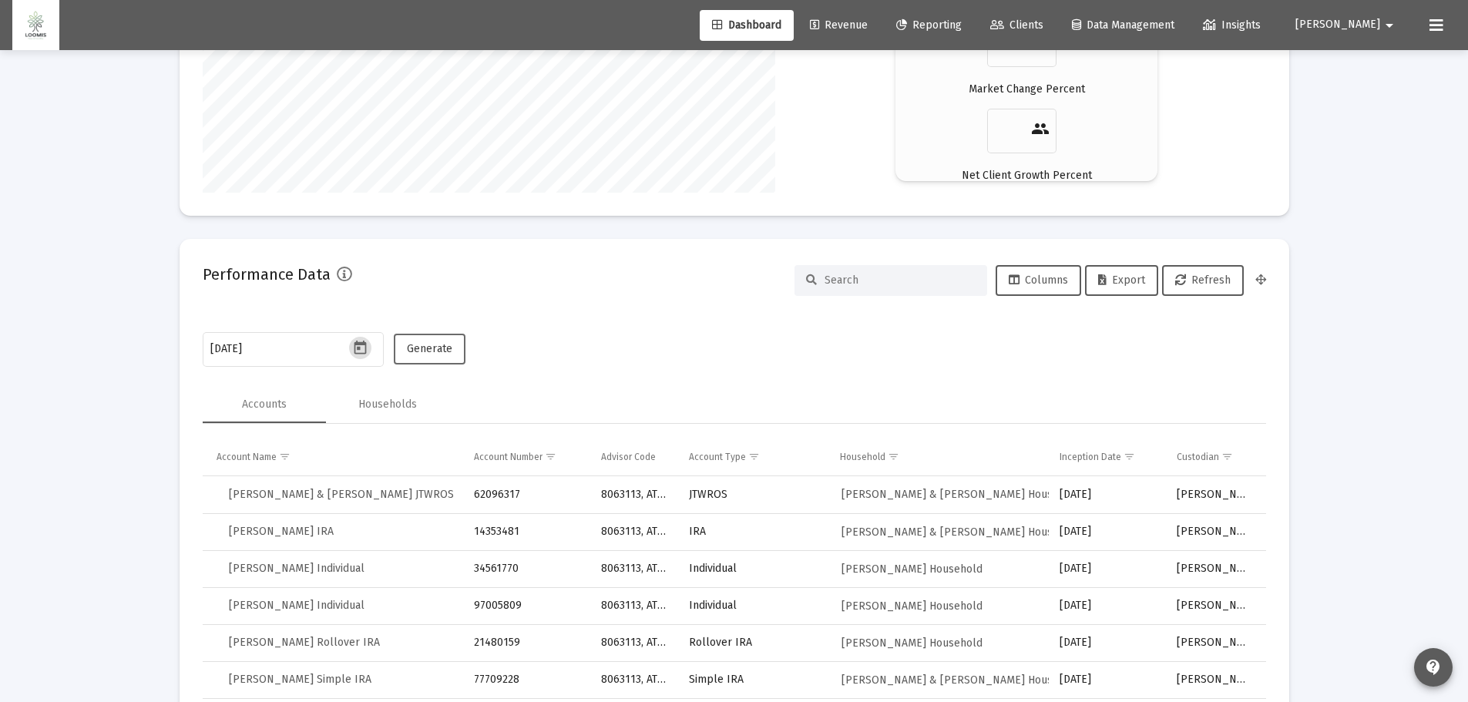
click at [427, 354] on span "Generate" at bounding box center [429, 348] width 45 height 13
click at [1125, 281] on span "Export" at bounding box center [1121, 280] width 47 height 13
click at [364, 344] on icon "Open calendar" at bounding box center [360, 348] width 12 height 14
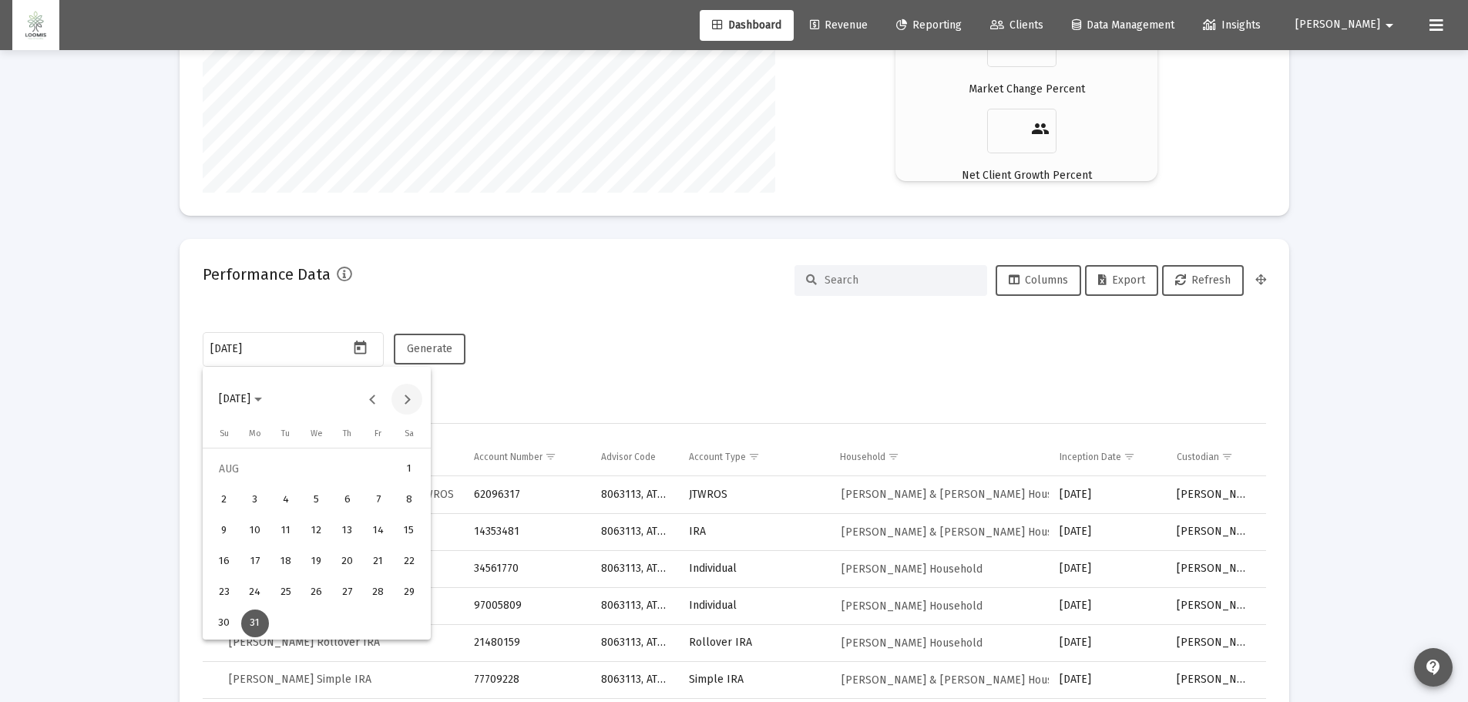
click at [415, 400] on button "Next month" at bounding box center [406, 399] width 31 height 31
click at [321, 622] on div "30" at bounding box center [317, 623] width 28 height 28
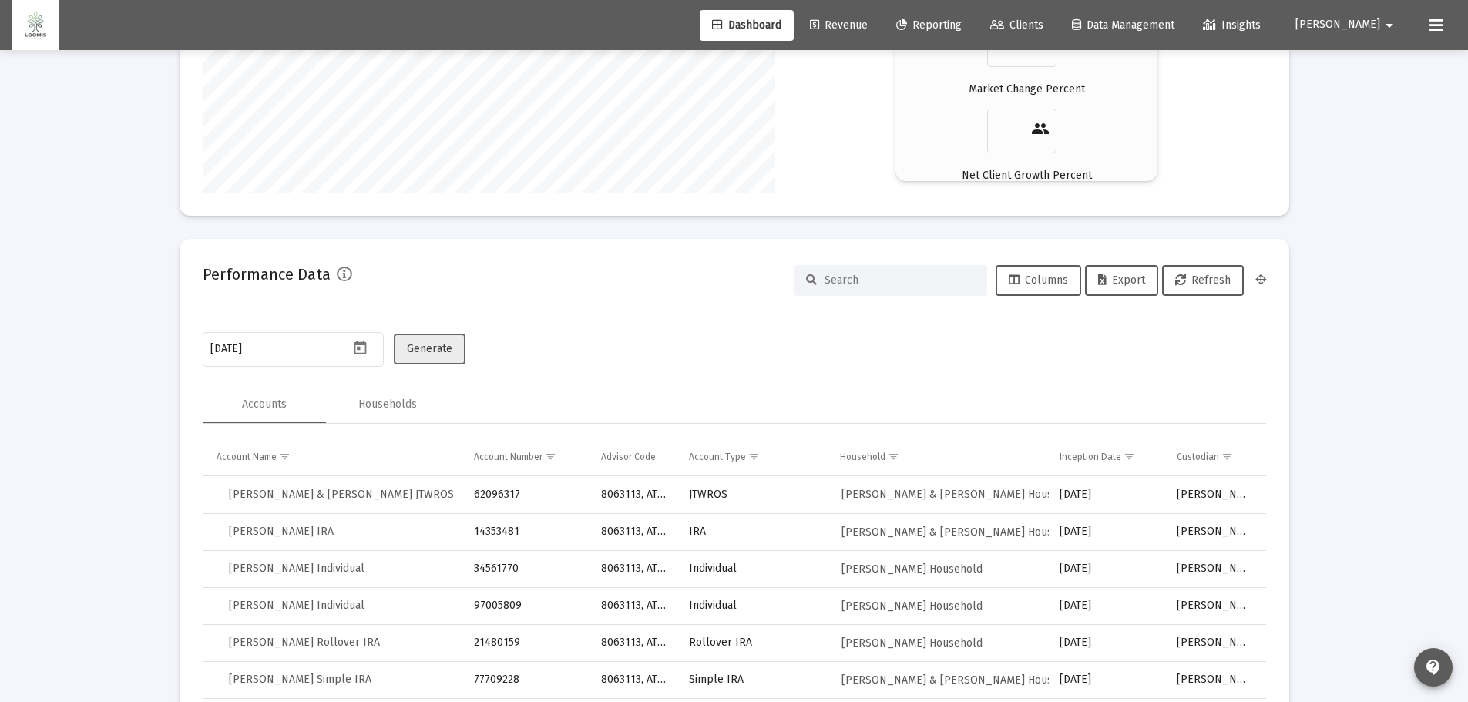
click at [421, 346] on span "Generate" at bounding box center [429, 348] width 45 height 13
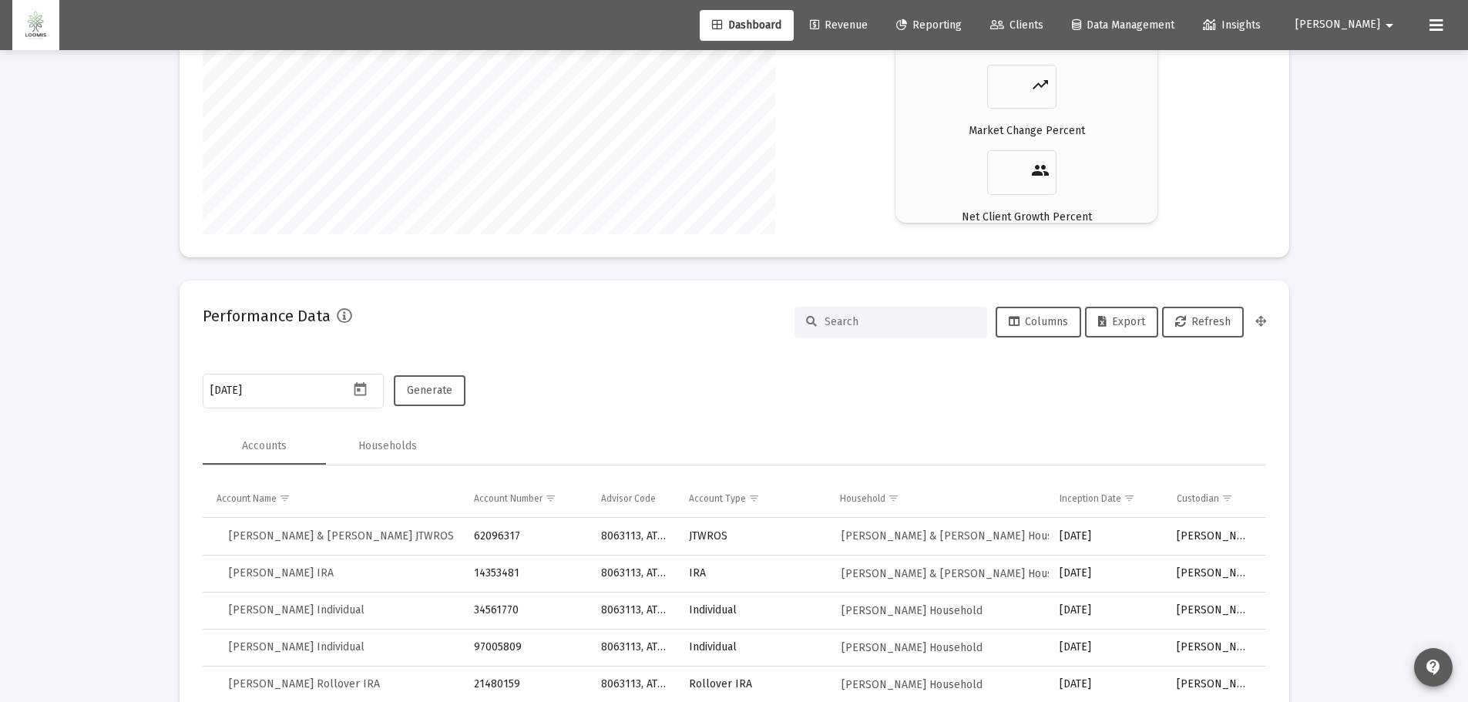
scroll to position [2751, 0]
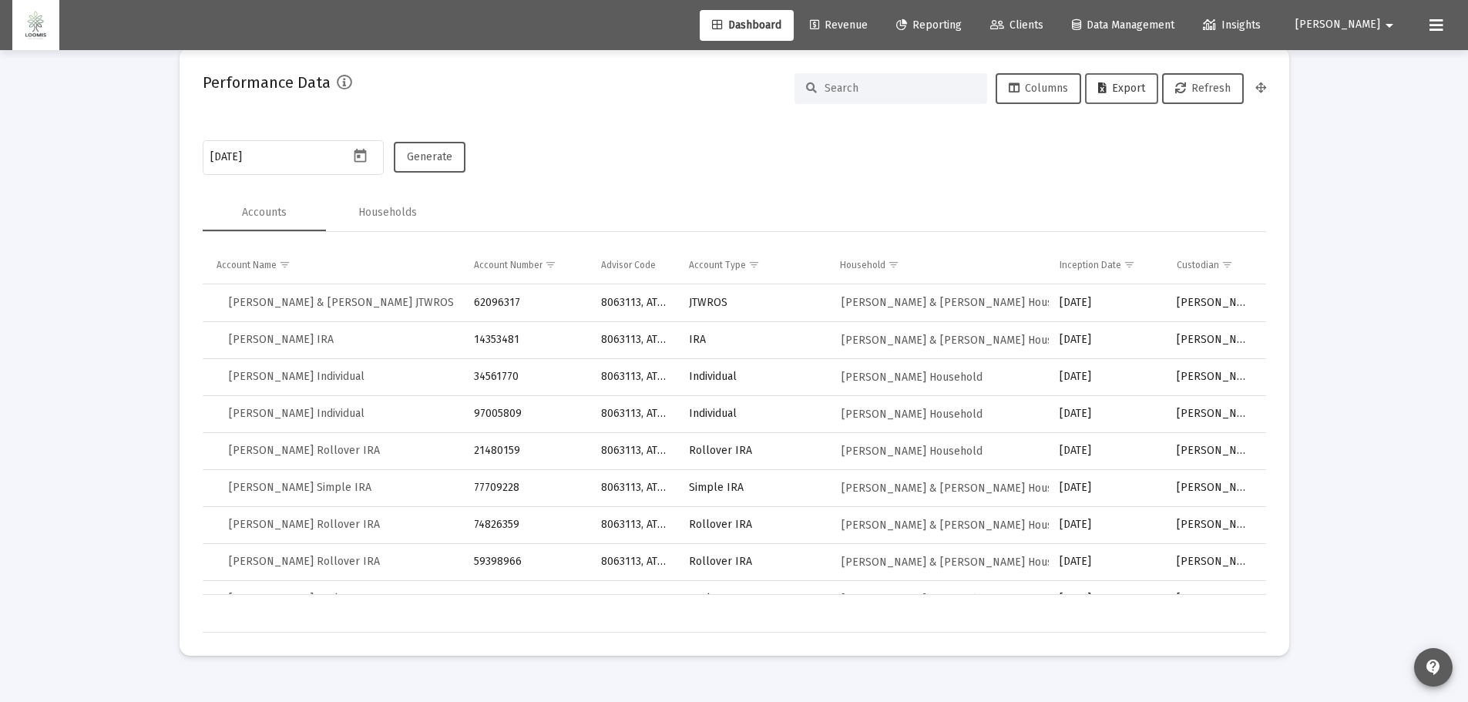
click at [1129, 95] on button "Export" at bounding box center [1121, 88] width 73 height 31
click at [357, 159] on icon "Open calendar" at bounding box center [360, 156] width 16 height 16
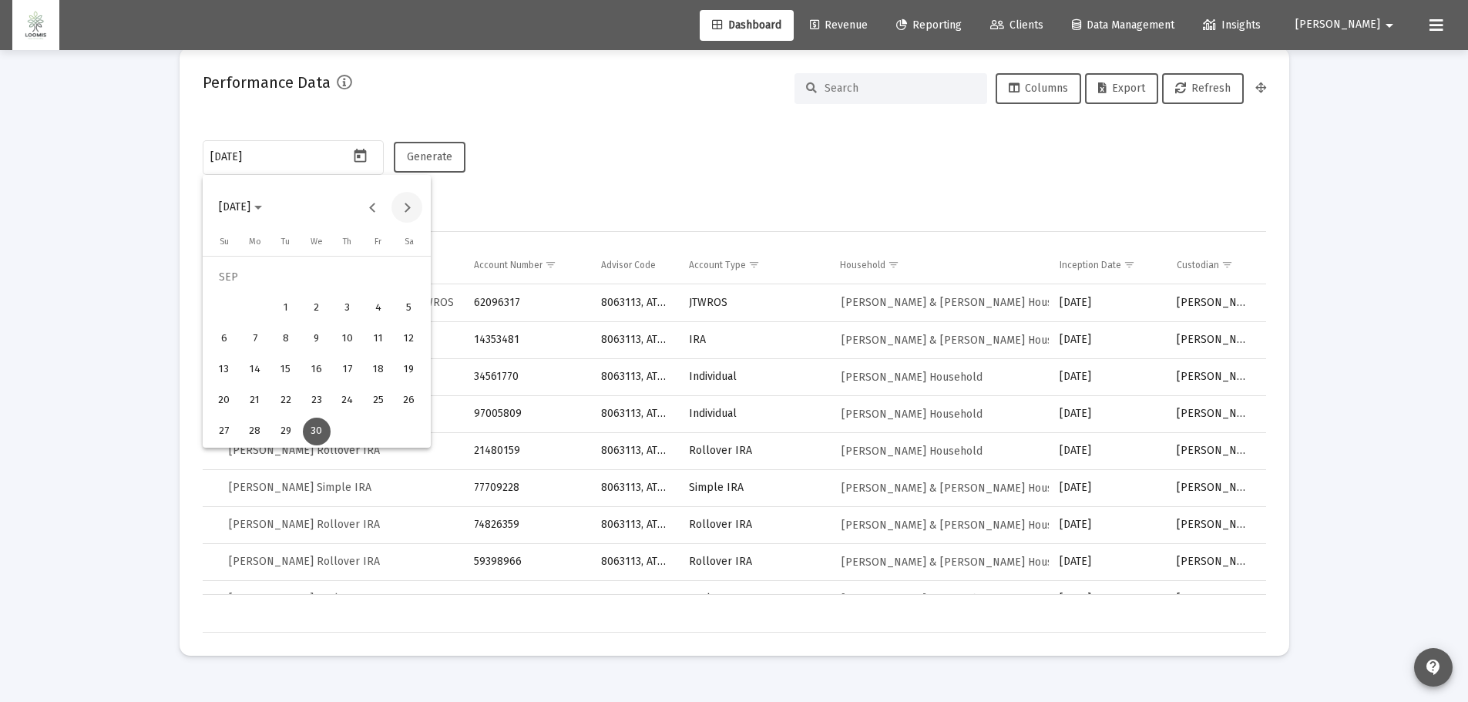
click at [407, 208] on button "Next month" at bounding box center [406, 207] width 31 height 31
click at [411, 398] on div "31" at bounding box center [409, 401] width 28 height 28
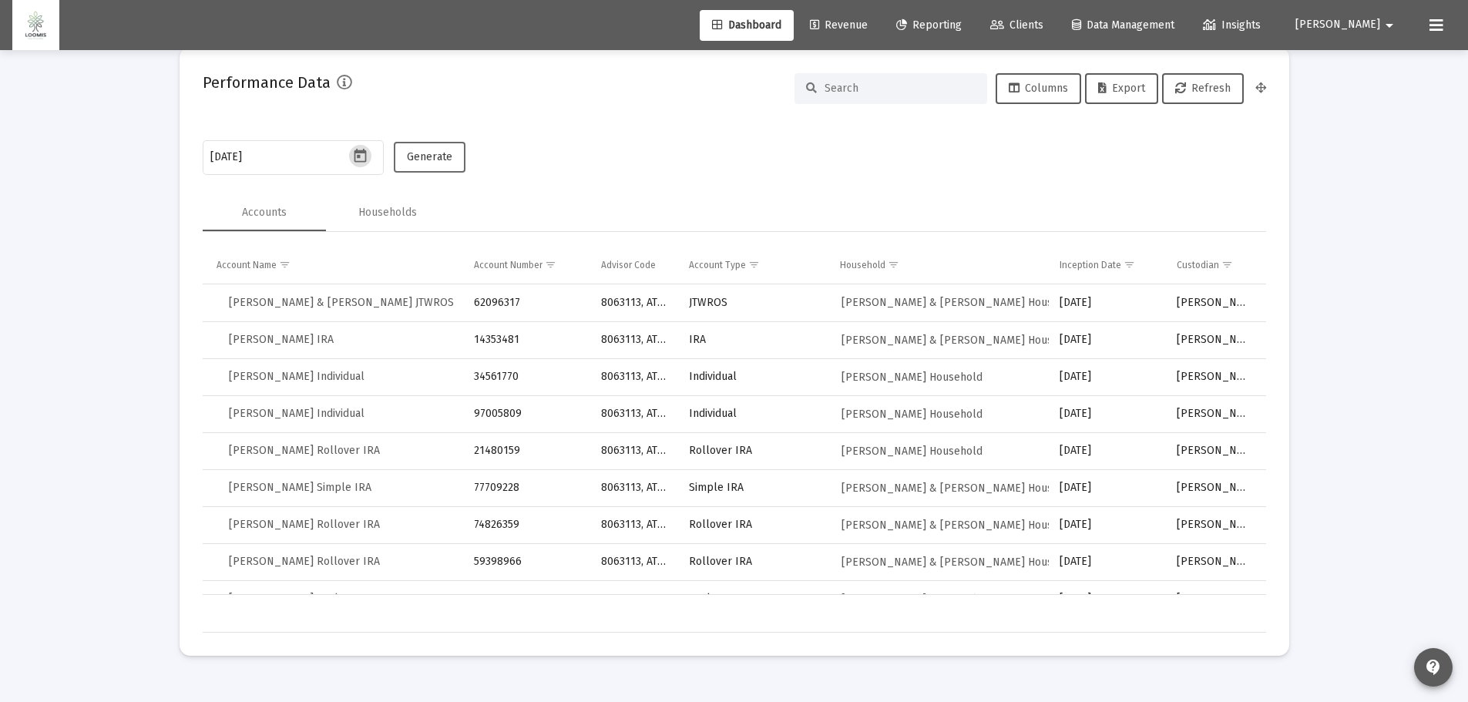
click at [443, 160] on span "Generate" at bounding box center [429, 156] width 45 height 13
click at [1123, 89] on span "Export" at bounding box center [1121, 88] width 47 height 13
click at [360, 157] on icon "Open calendar" at bounding box center [360, 156] width 12 height 14
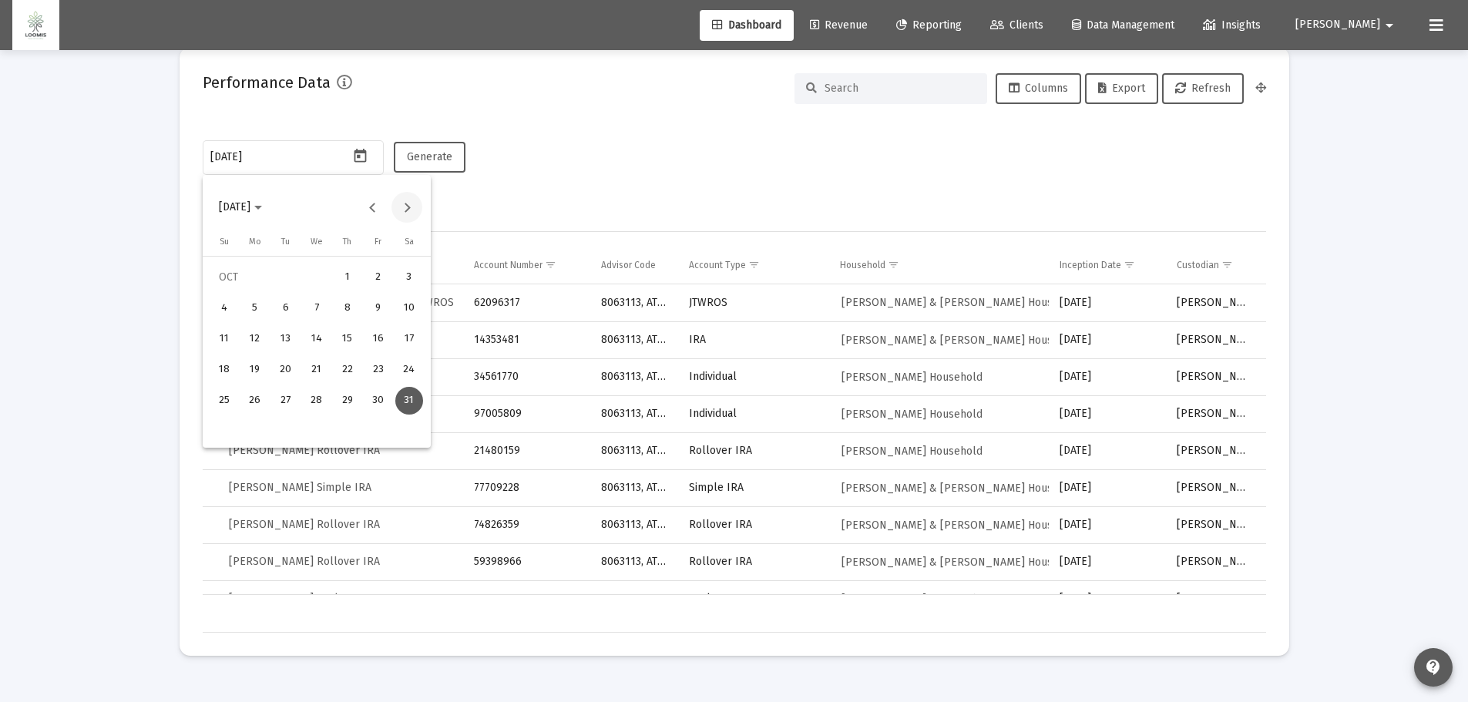
click at [406, 205] on button "Next month" at bounding box center [406, 207] width 31 height 31
click at [258, 431] on div "30" at bounding box center [255, 432] width 28 height 28
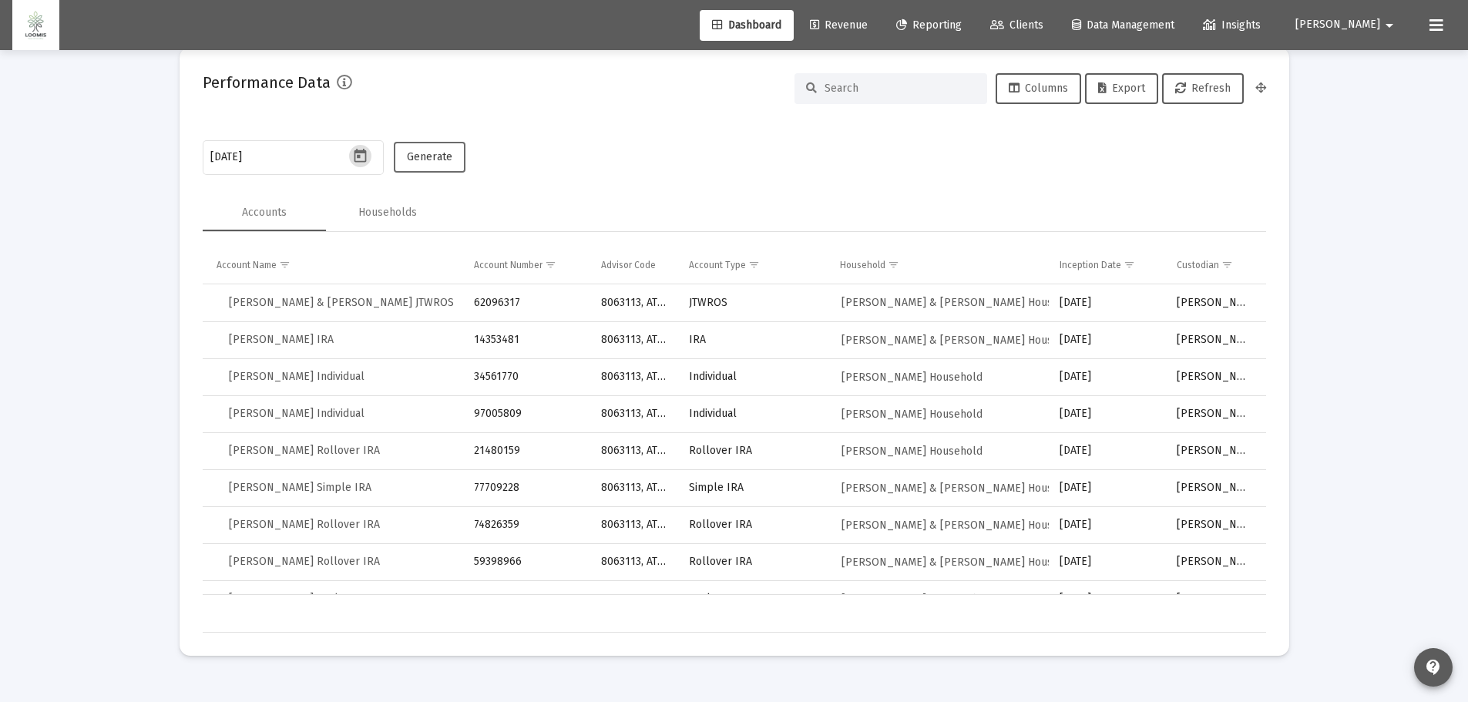
click at [438, 160] on span "Generate" at bounding box center [429, 156] width 45 height 13
click at [1112, 92] on span "Export" at bounding box center [1121, 88] width 47 height 13
click at [364, 157] on icon "Open calendar" at bounding box center [360, 156] width 16 height 16
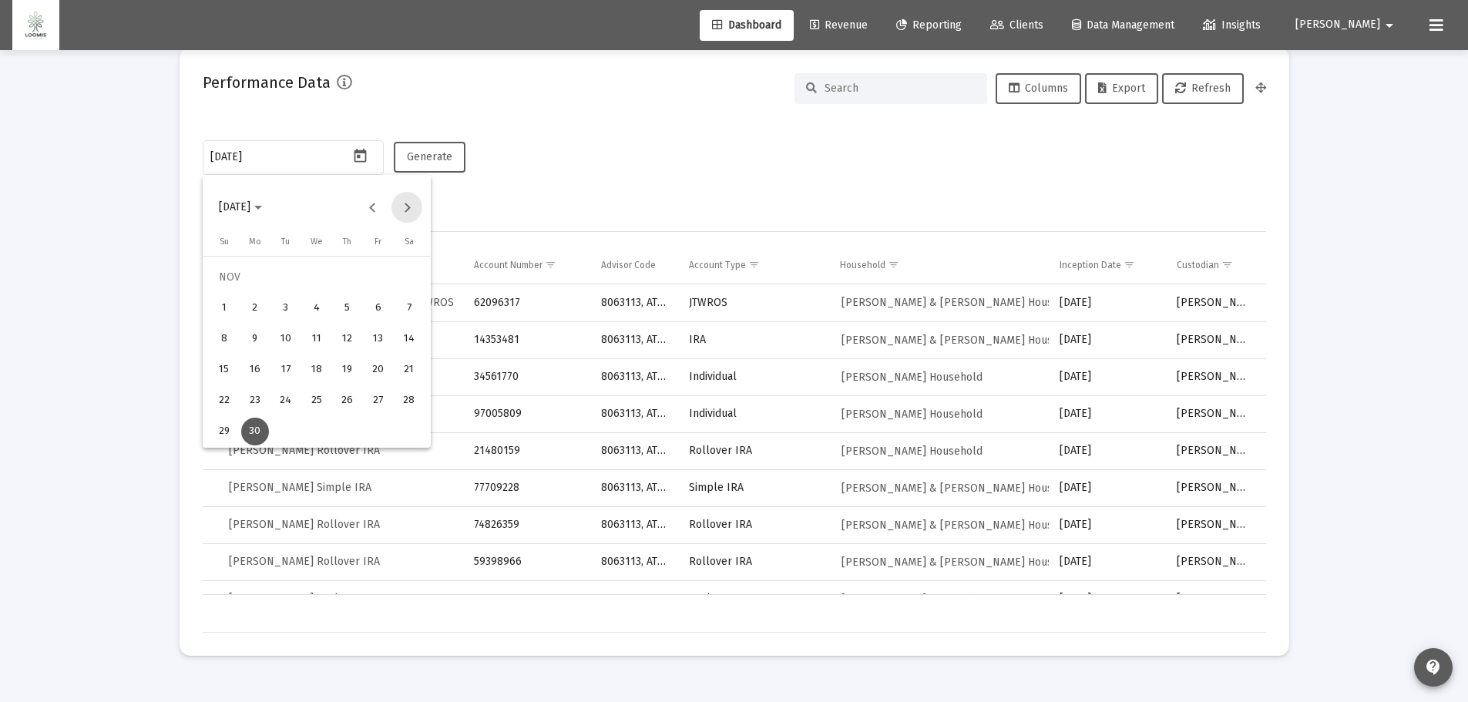
click at [407, 203] on button "Next month" at bounding box center [406, 207] width 31 height 31
click at [344, 429] on div "31" at bounding box center [348, 432] width 28 height 28
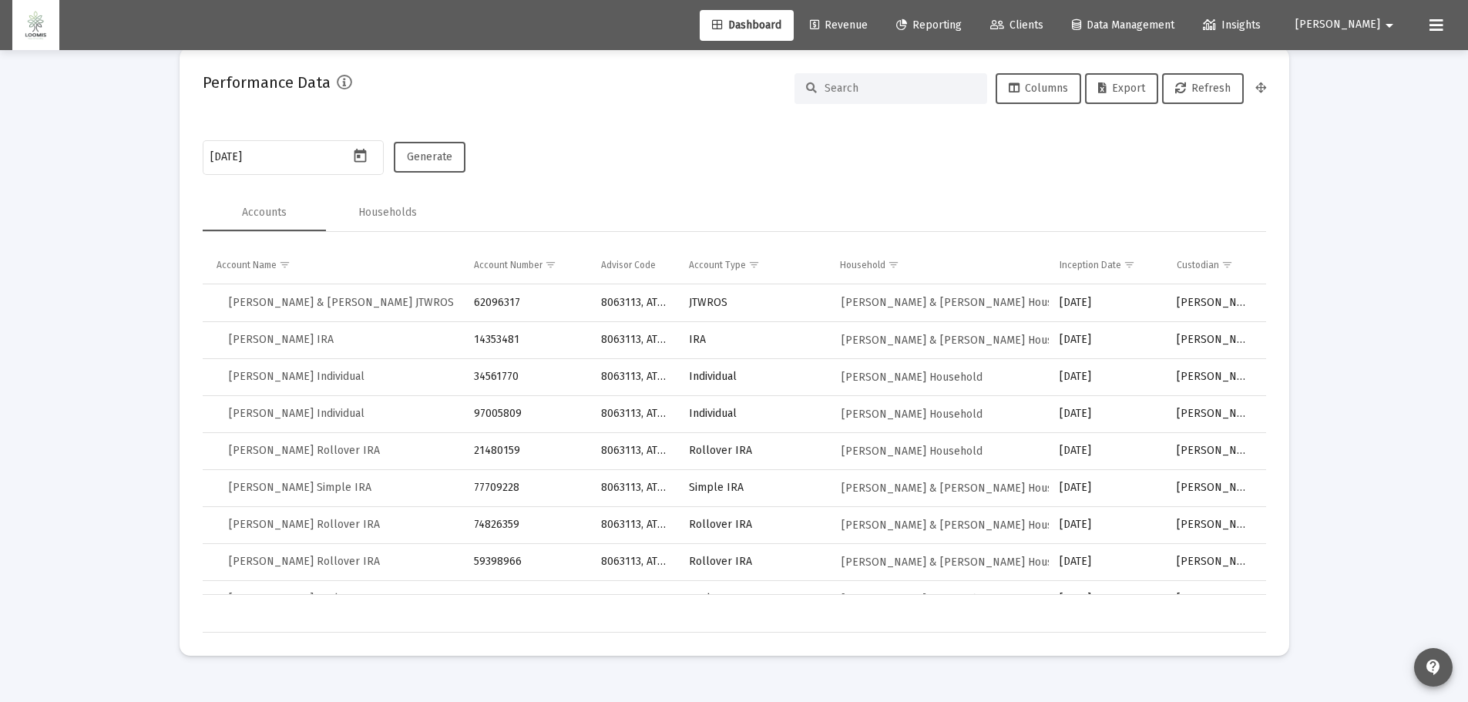
type input "[DATE]"
click at [418, 159] on span "Generate" at bounding box center [429, 156] width 45 height 13
click at [1109, 86] on span "Export" at bounding box center [1121, 88] width 47 height 13
